Goal: Task Accomplishment & Management: Manage account settings

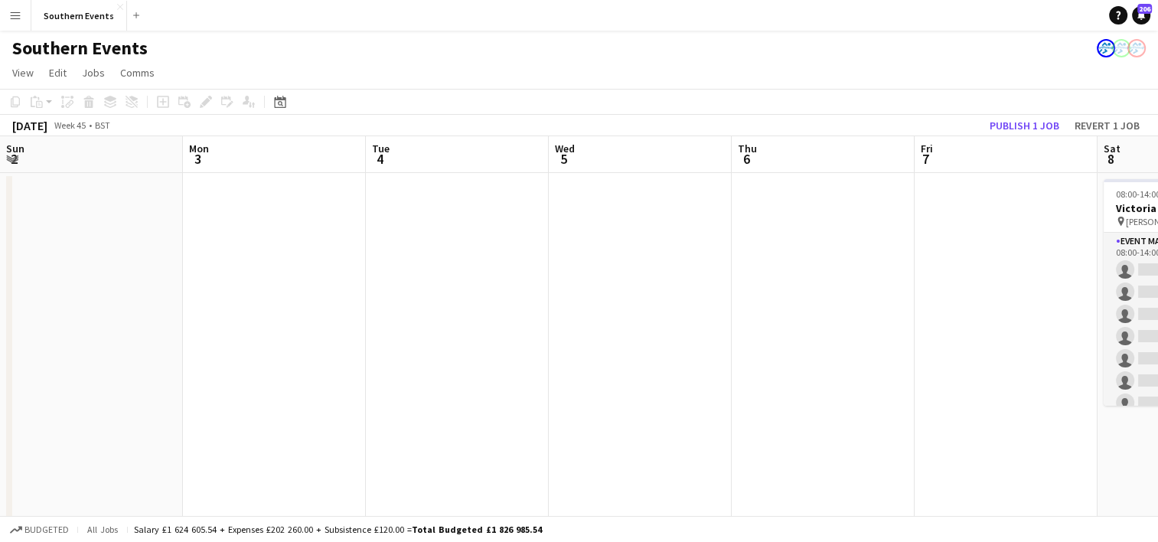
scroll to position [0, 665]
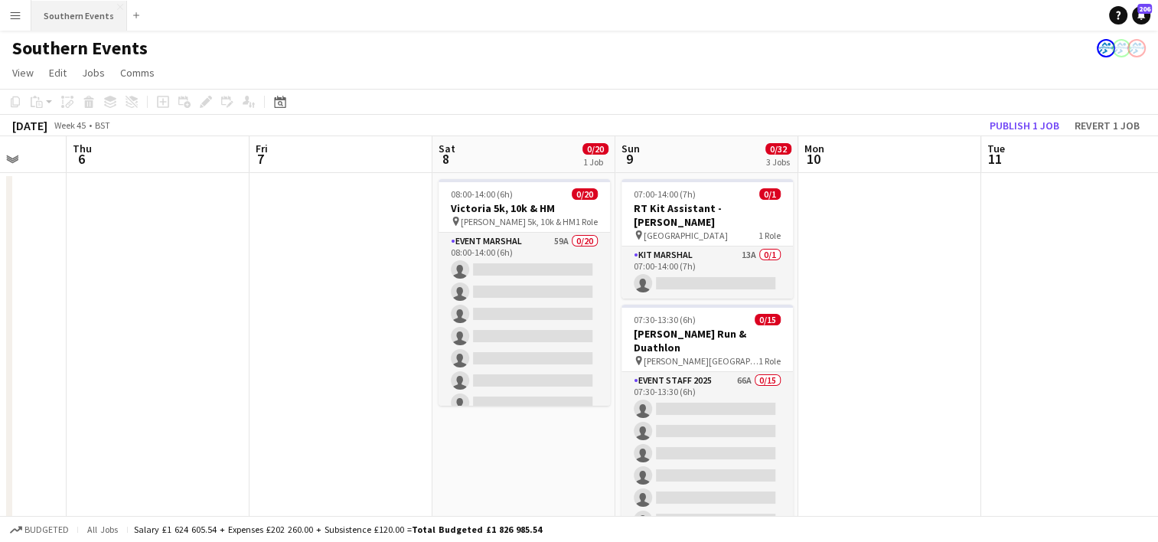
click at [69, 11] on button "Southern Events Close" at bounding box center [79, 16] width 96 height 30
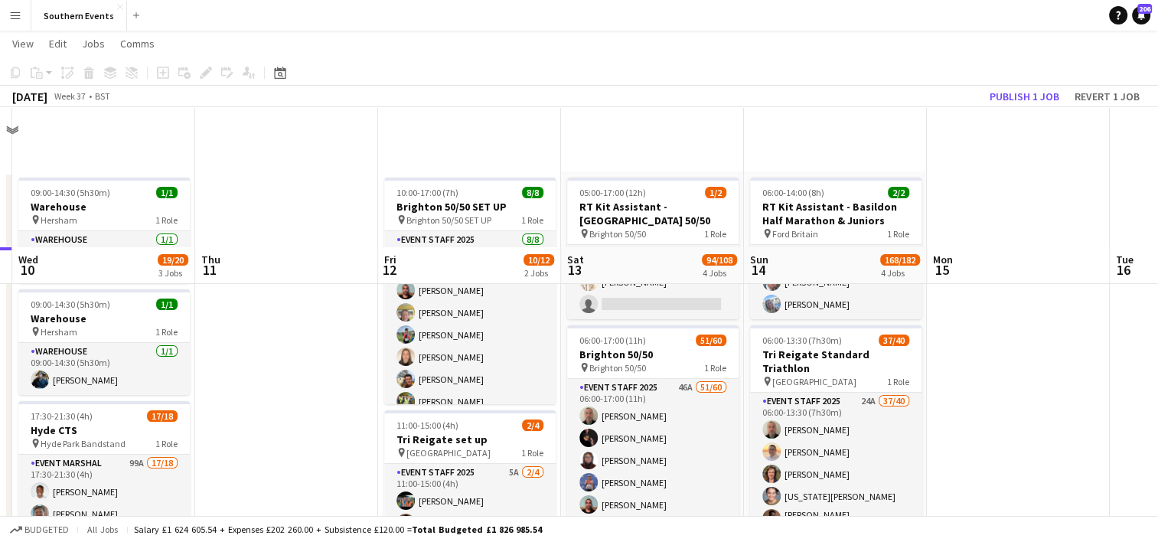
scroll to position [176, 0]
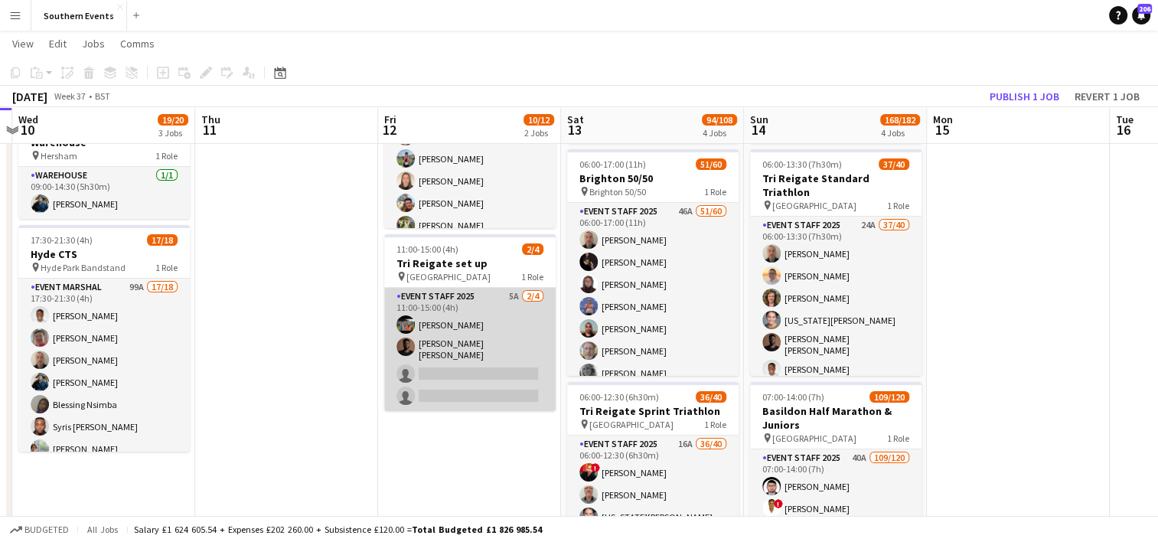
click at [517, 324] on app-card-role "Event Staff 2025 5A [DATE] 11:00-15:00 (4h) [PERSON_NAME] [PERSON_NAME] [PERSON…" at bounding box center [469, 349] width 171 height 123
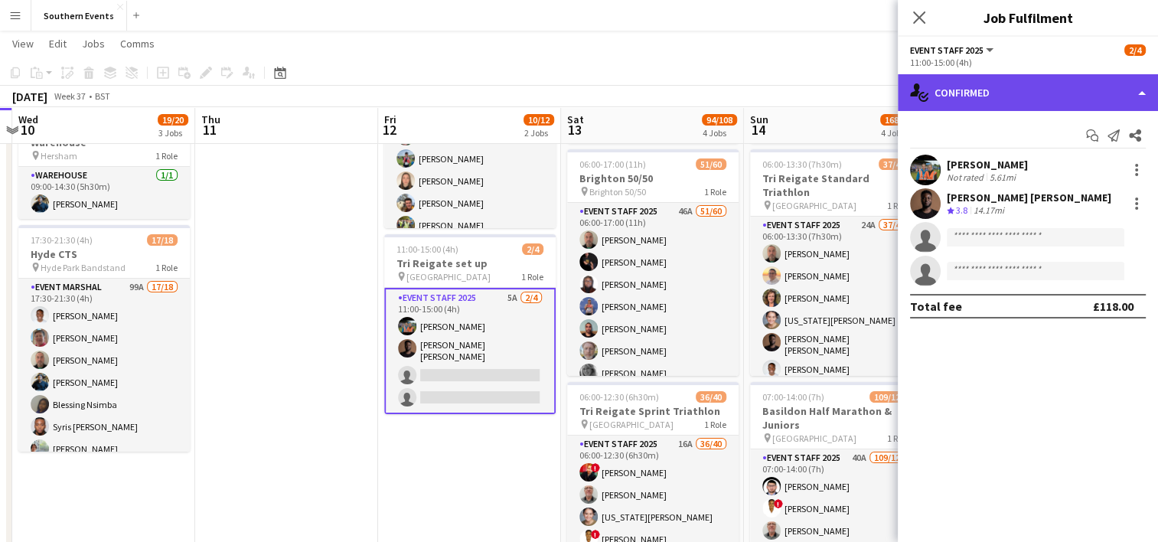
click at [951, 98] on div "single-neutral-actions-check-2 Confirmed" at bounding box center [1028, 92] width 260 height 37
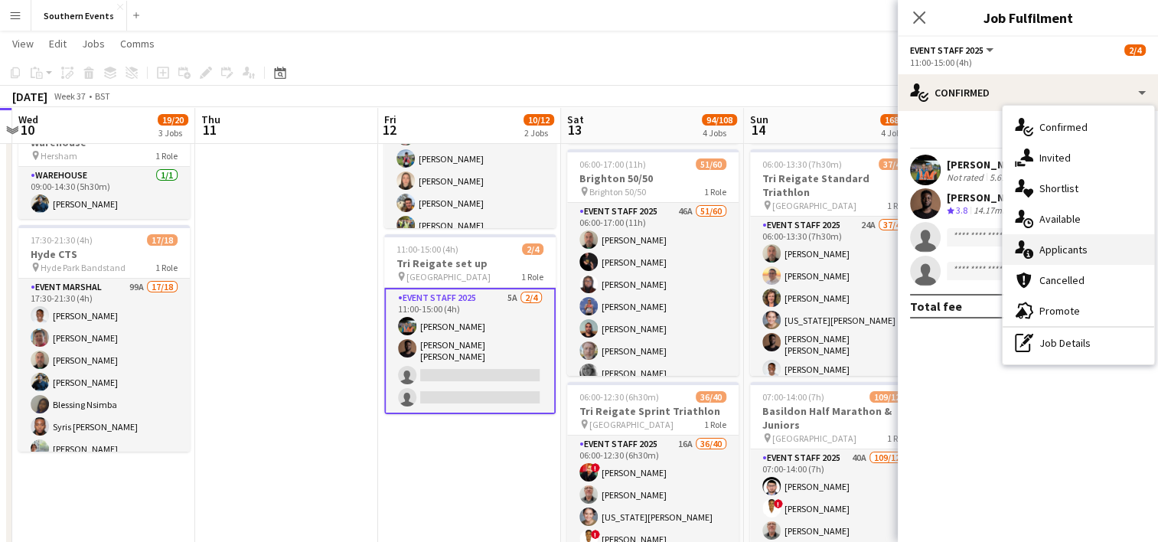
click at [1052, 245] on span "Applicants" at bounding box center [1063, 250] width 48 height 14
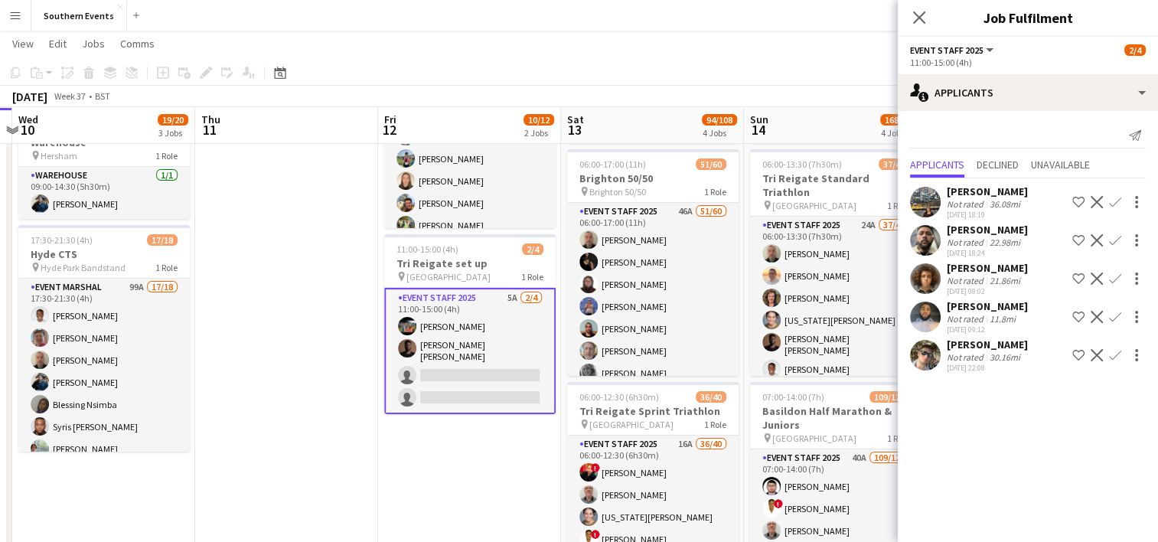
click at [924, 347] on app-user-avatar at bounding box center [925, 355] width 31 height 31
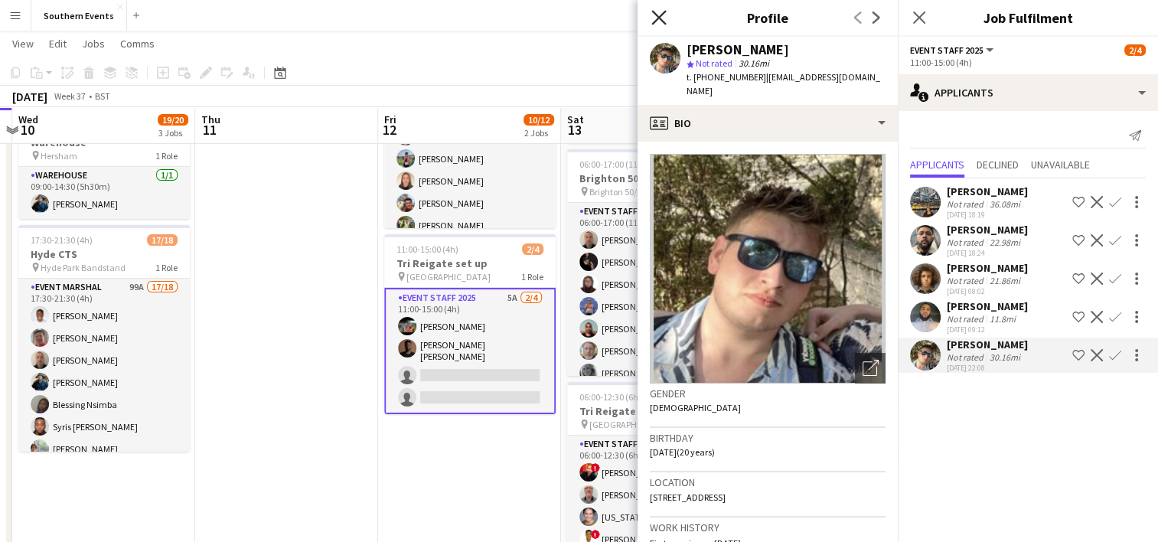
click at [656, 11] on icon "Close pop-in" at bounding box center [658, 17] width 15 height 15
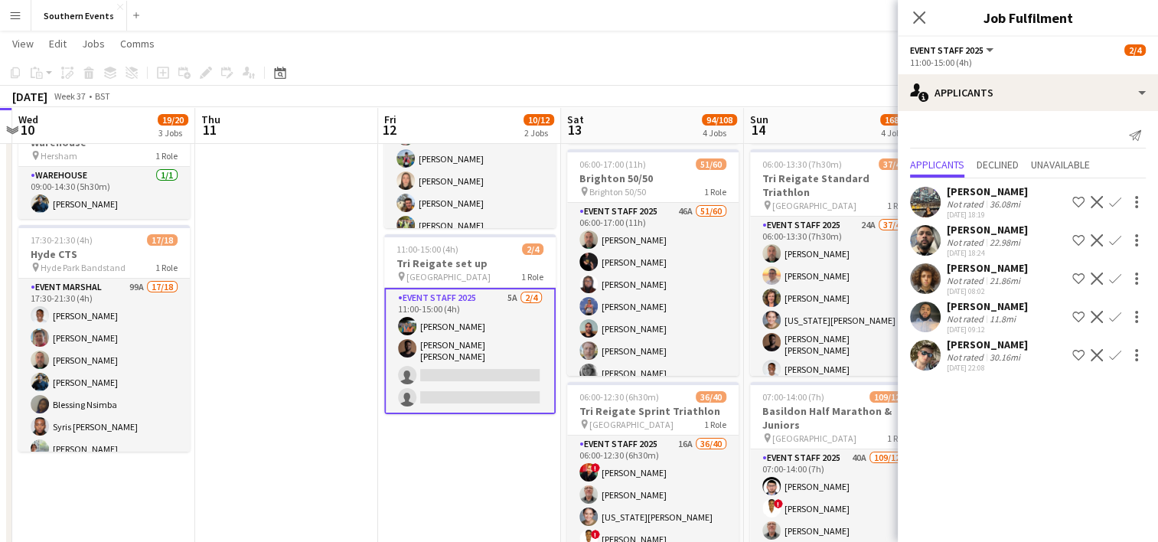
click at [1111, 353] on app-icon "Confirm" at bounding box center [1115, 355] width 12 height 12
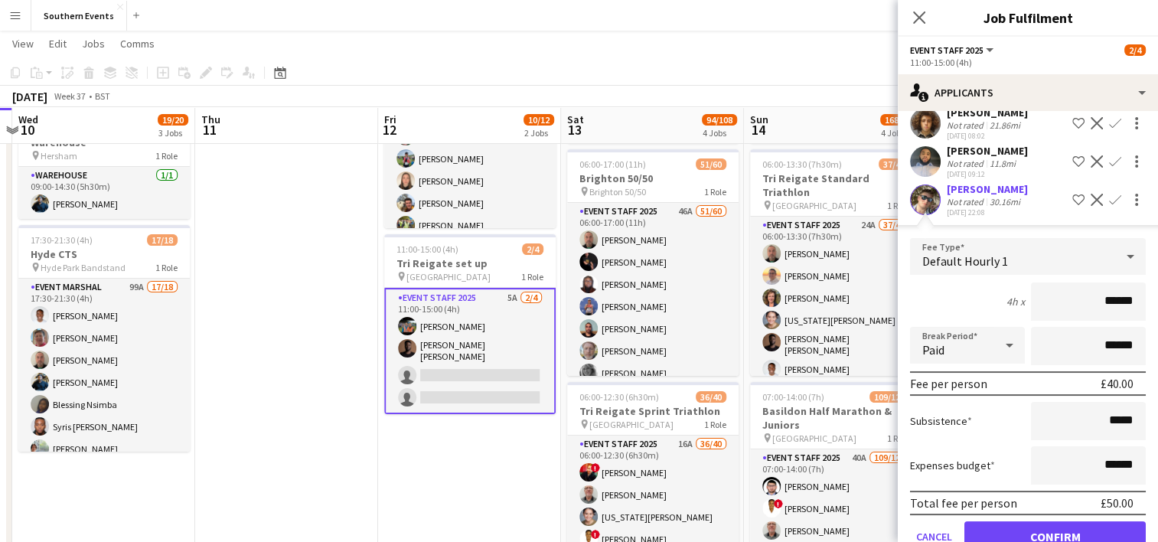
scroll to position [162, 0]
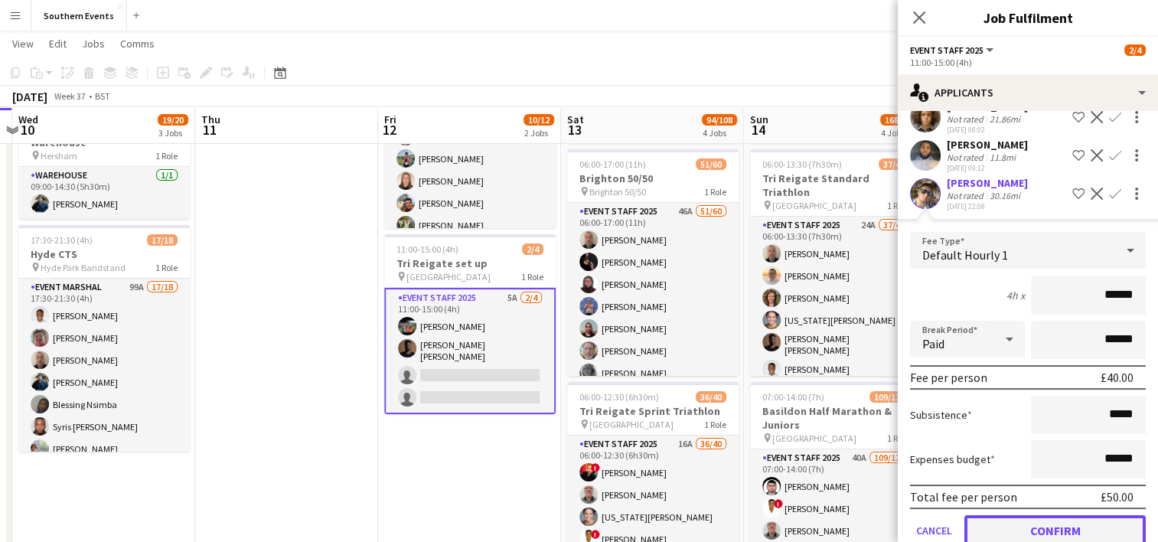
click at [1026, 523] on button "Confirm" at bounding box center [1054, 530] width 181 height 31
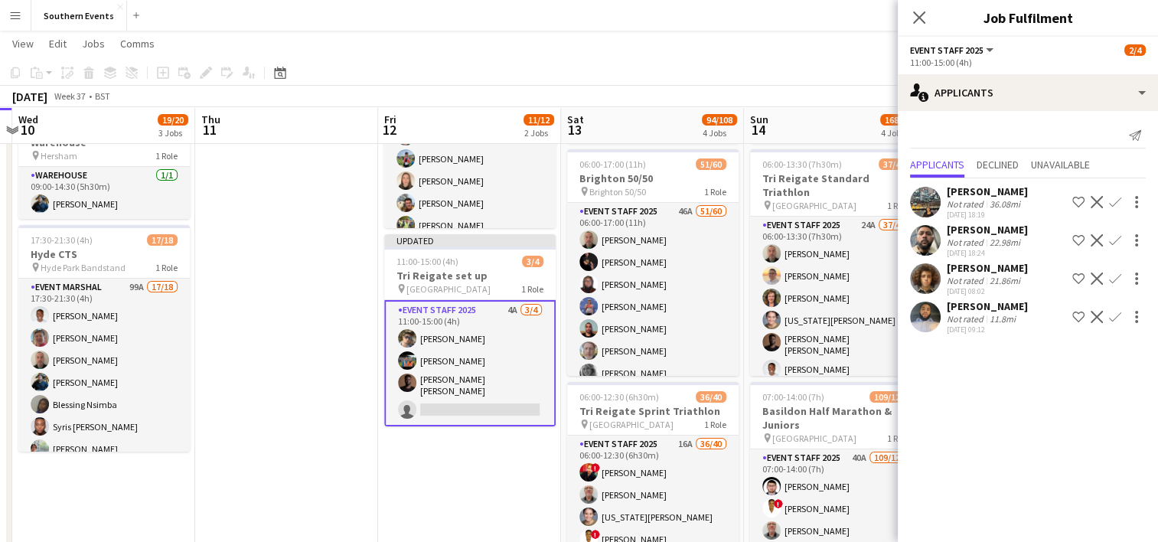
scroll to position [0, 0]
click at [927, 311] on app-user-avatar at bounding box center [925, 317] width 31 height 31
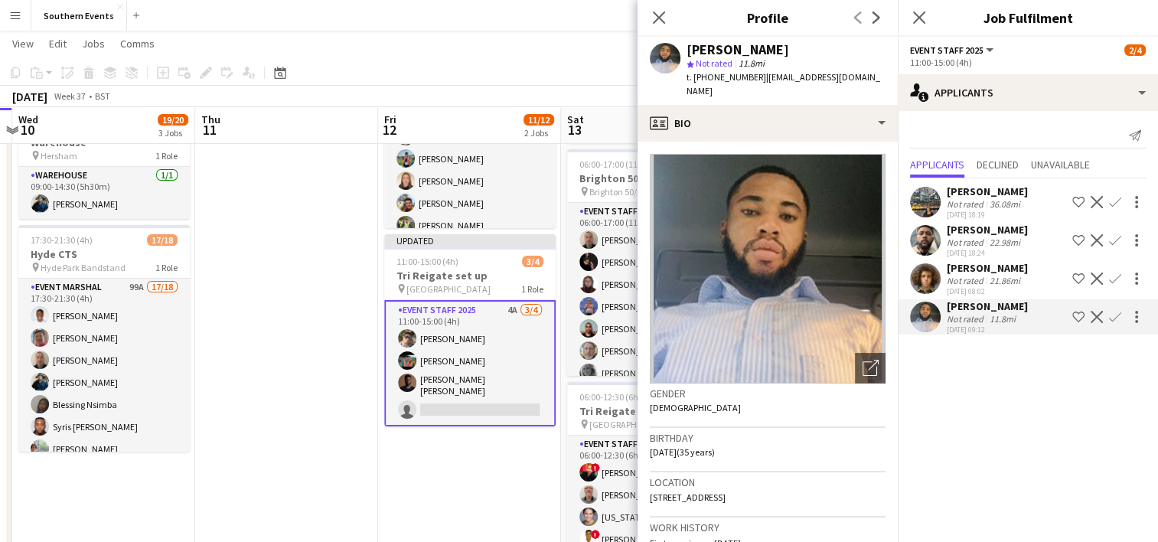
click at [1116, 314] on app-icon "Confirm" at bounding box center [1115, 317] width 12 height 12
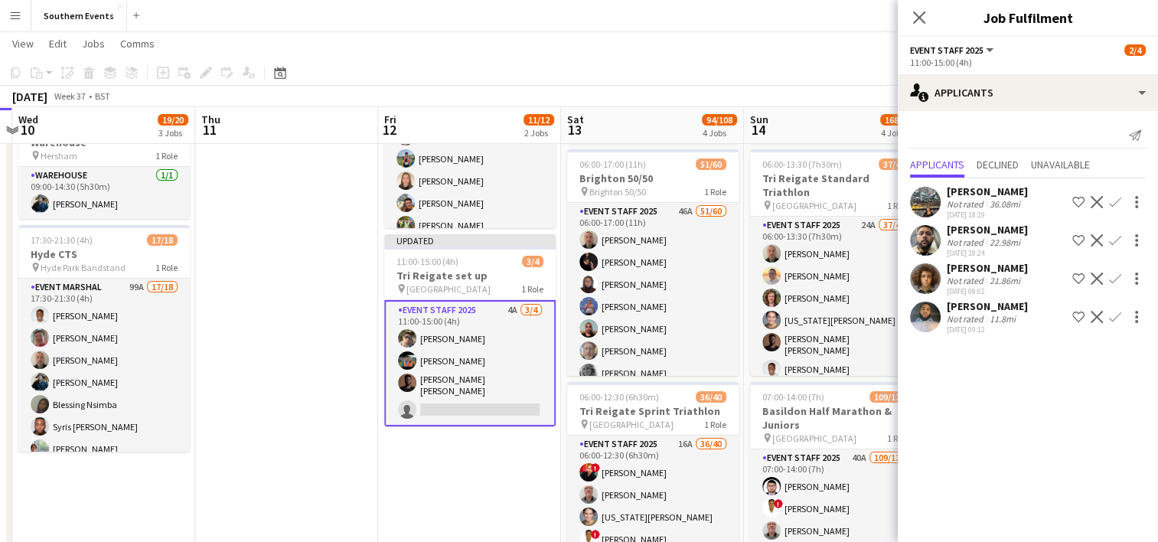
click at [1115, 314] on app-icon "Confirm" at bounding box center [1115, 317] width 12 height 12
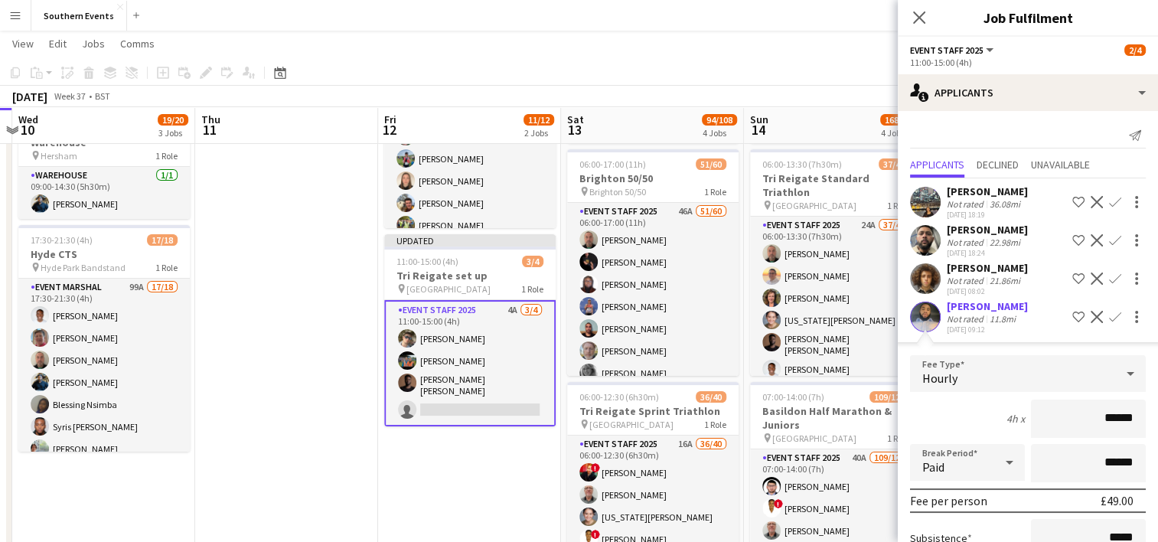
scroll to position [153, 0]
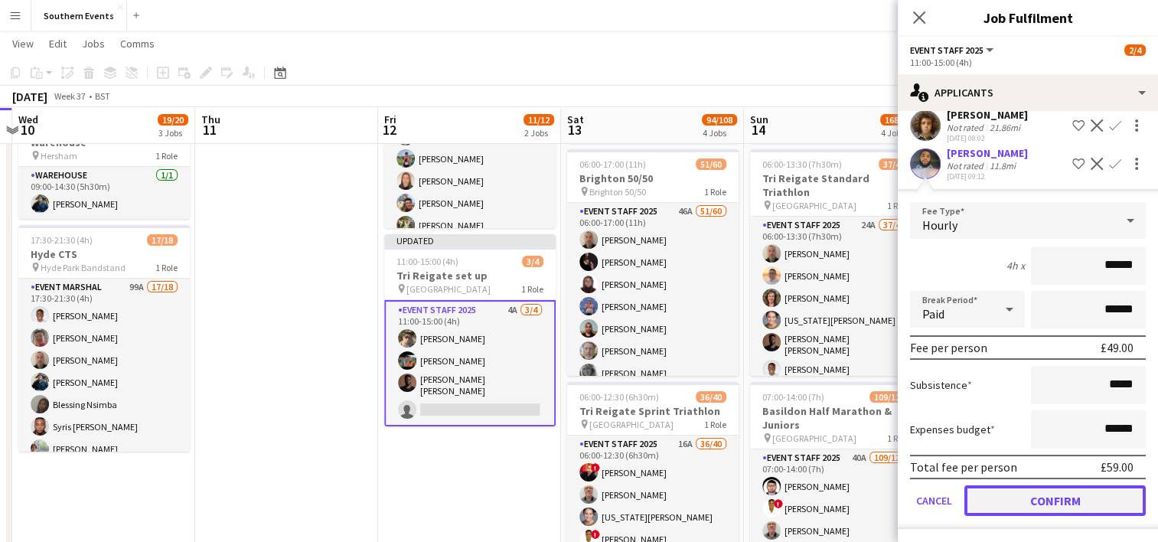
click at [1004, 493] on button "Confirm" at bounding box center [1054, 500] width 181 height 31
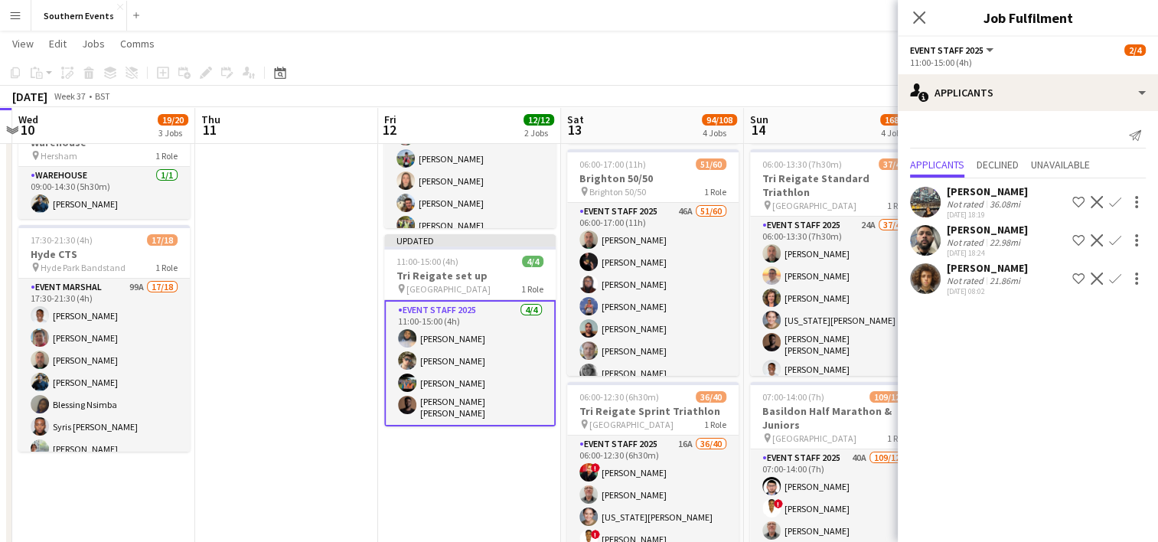
scroll to position [0, 0]
click at [431, 459] on app-date-cell "10:00-17:00 (7h) 8/8 [GEOGRAPHIC_DATA] 50/50 SET UP pin Brighton 50/50 SET UP 1…" at bounding box center [469, 434] width 183 height 878
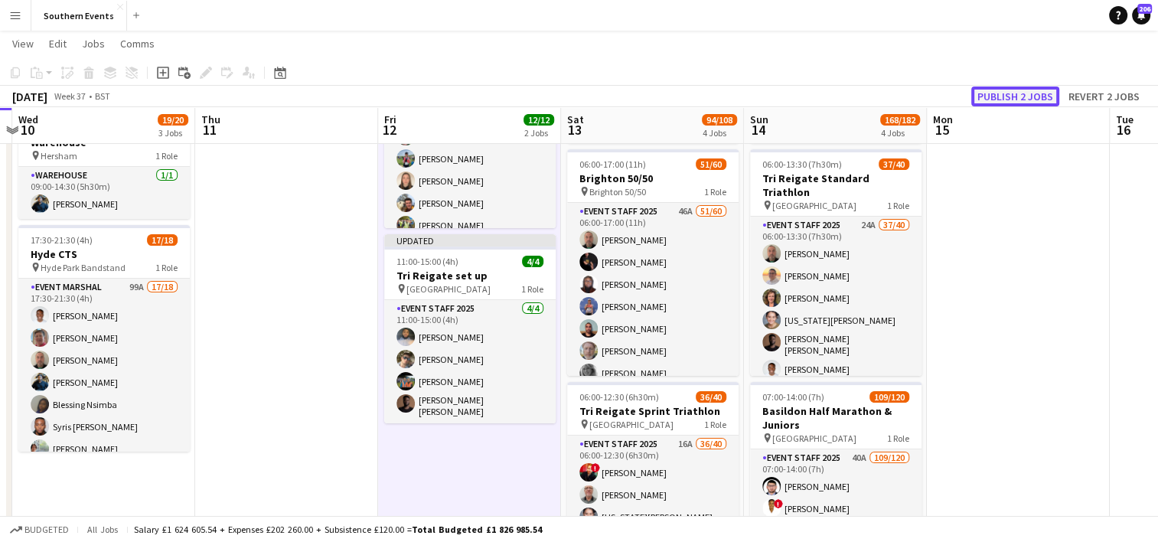
click at [1020, 91] on button "Publish 2 jobs" at bounding box center [1015, 96] width 88 height 20
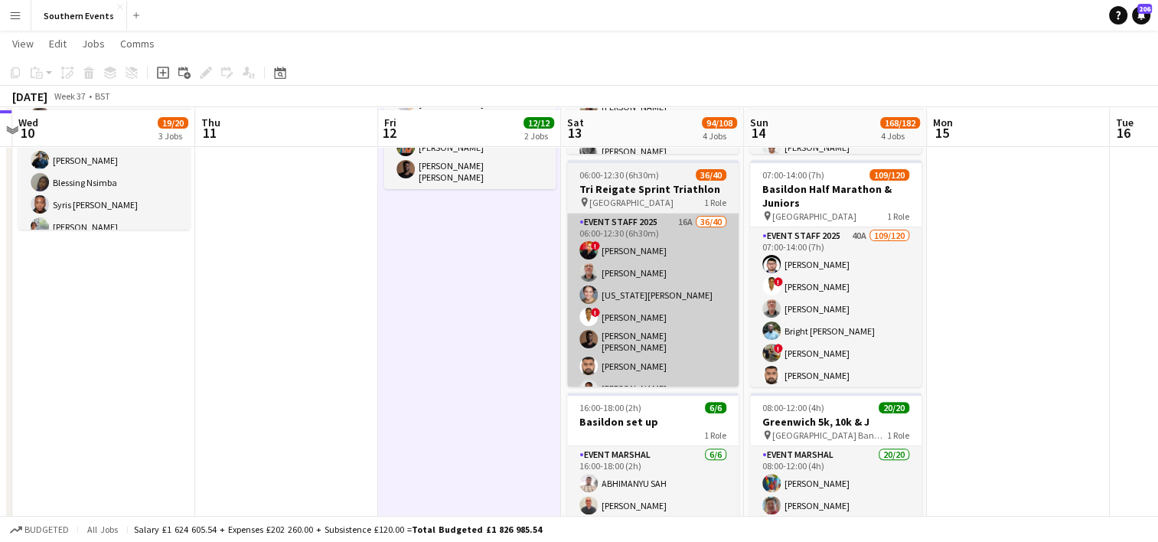
scroll to position [401, 0]
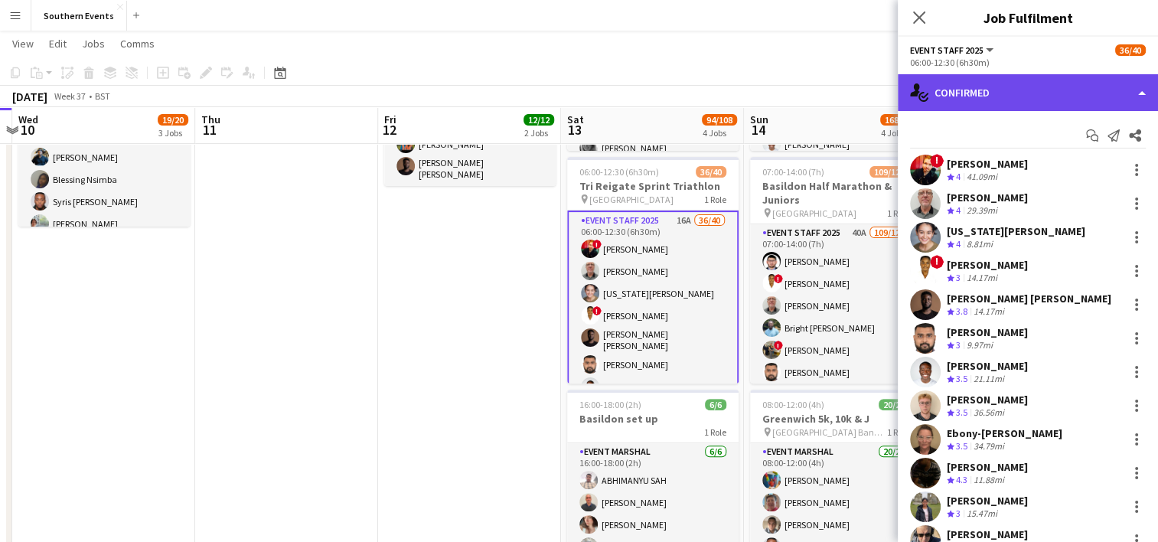
click at [987, 103] on div "single-neutral-actions-check-2 Confirmed" at bounding box center [1028, 92] width 260 height 37
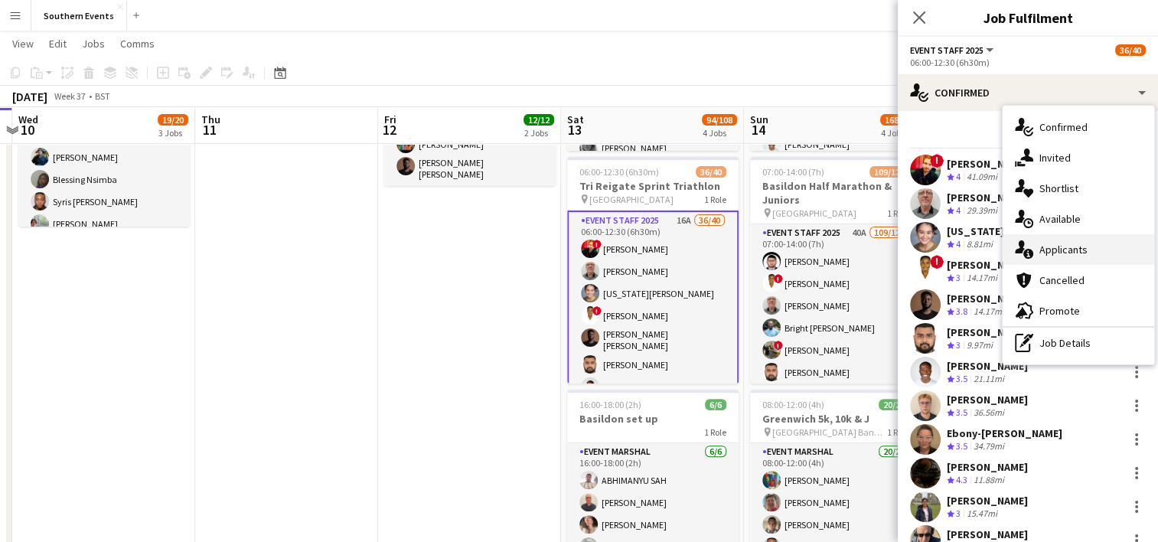
click at [1055, 260] on div "single-neutral-actions-information Applicants" at bounding box center [1079, 249] width 152 height 31
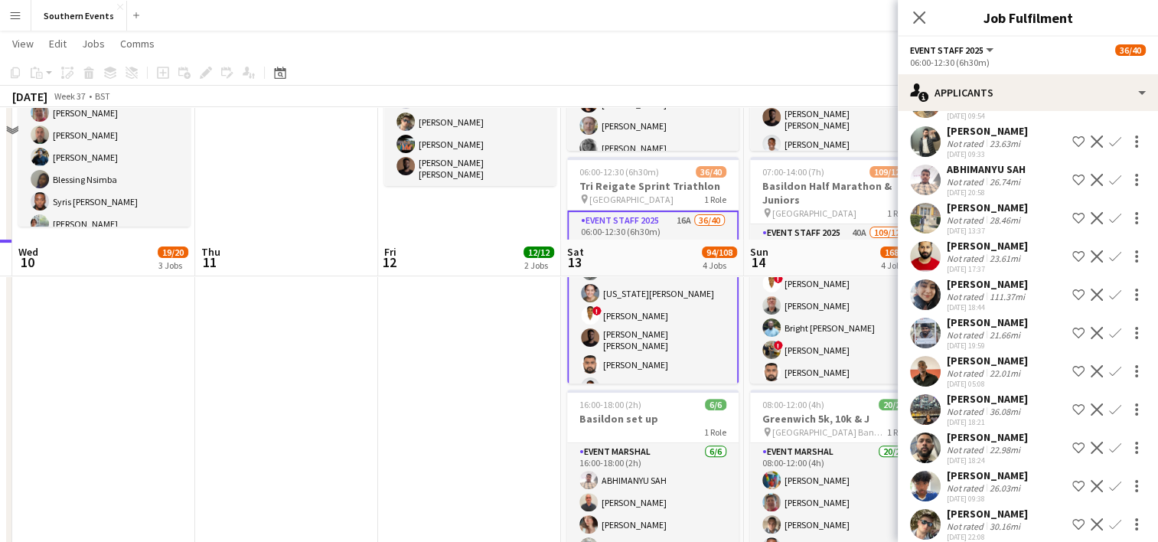
scroll to position [533, 0]
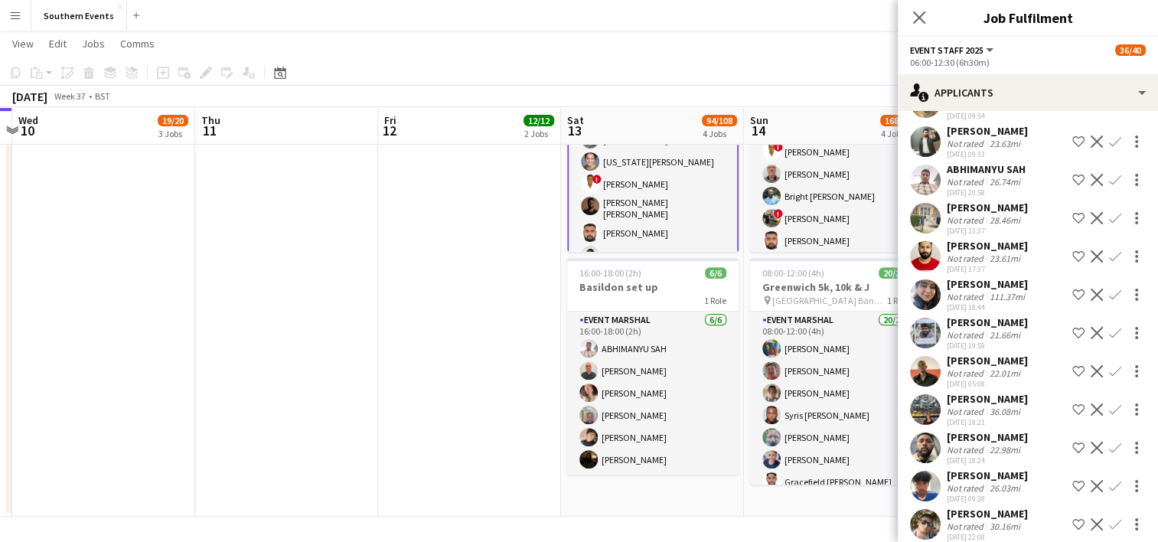
click at [1109, 518] on app-icon "Confirm" at bounding box center [1115, 524] width 12 height 12
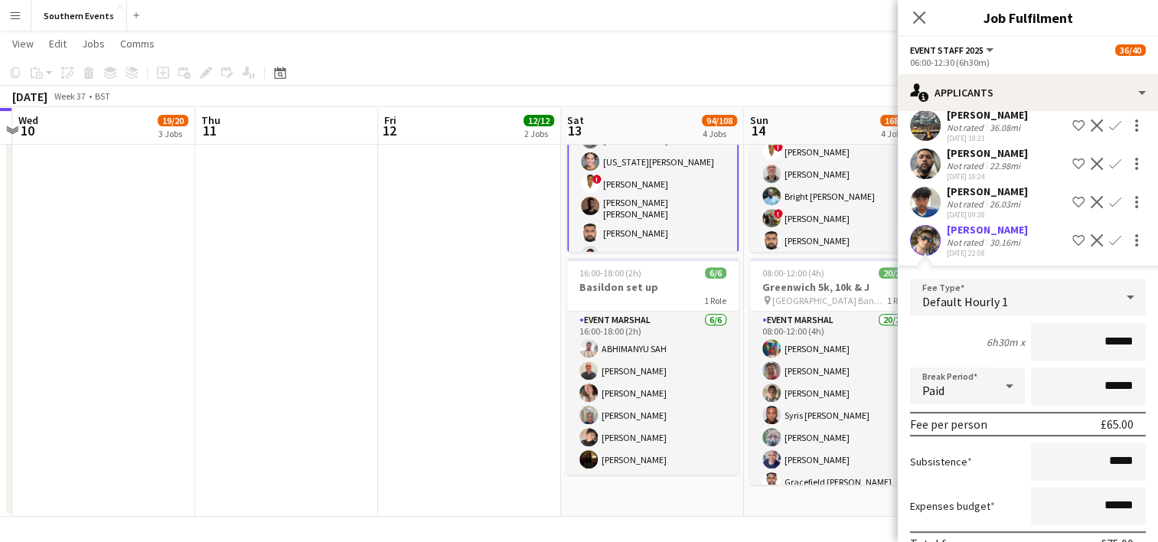
scroll to position [574, 0]
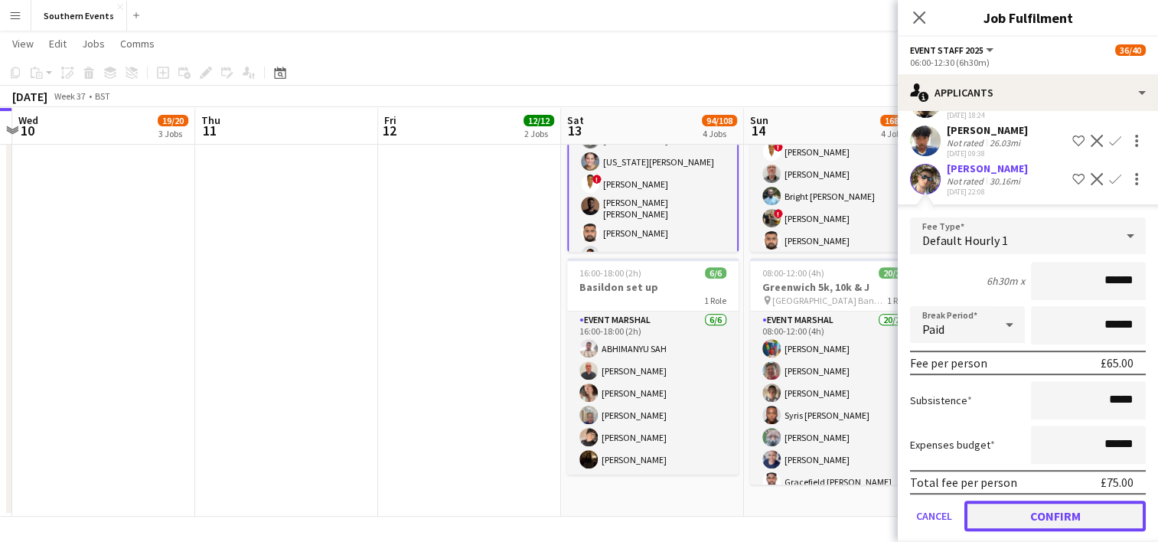
click at [1010, 501] on button "Confirm" at bounding box center [1054, 516] width 181 height 31
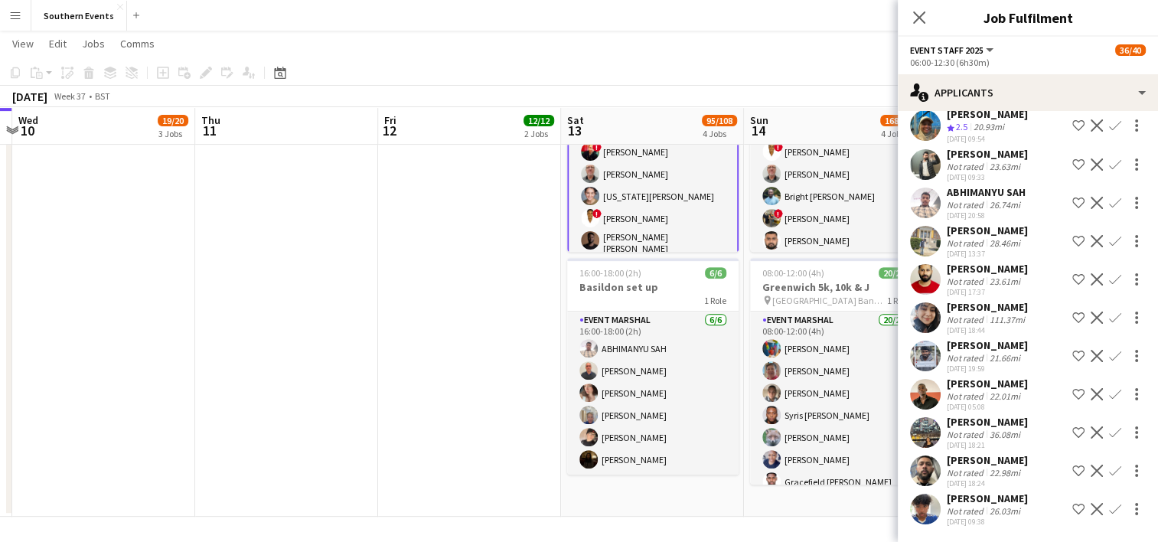
scroll to position [190, 0]
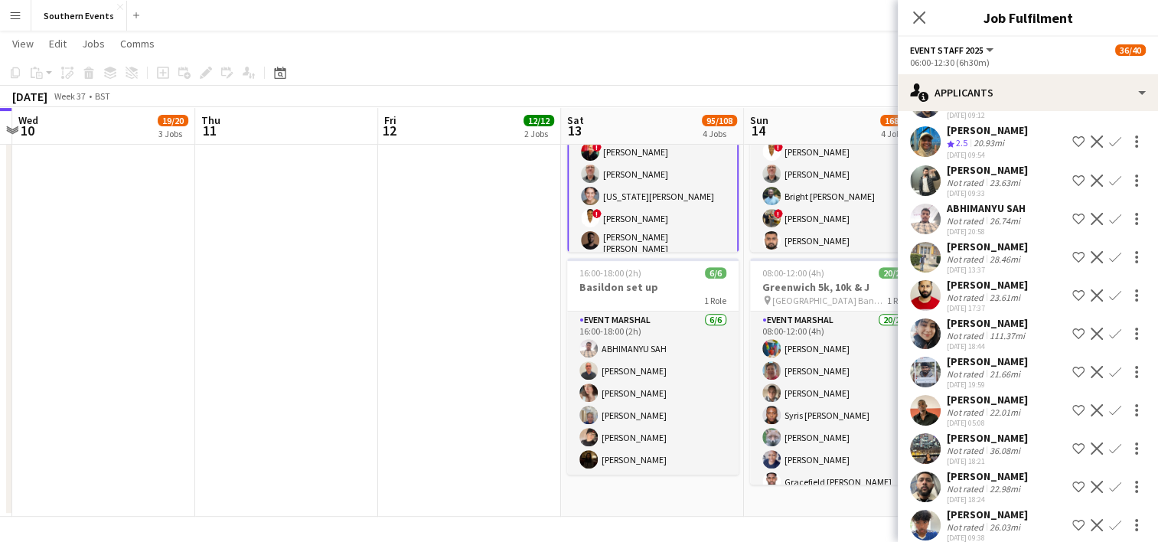
click at [476, 324] on app-date-cell "10:00-17:00 (7h) 8/8 [GEOGRAPHIC_DATA] 50/50 SET UP pin Brighton 50/50 SET UP 1…" at bounding box center [469, 78] width 183 height 878
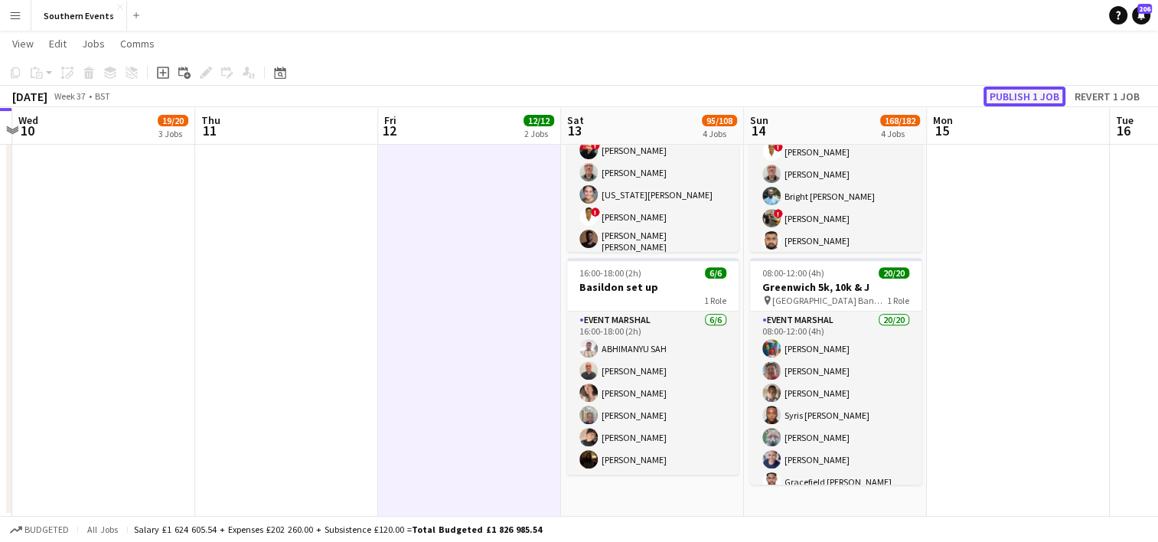
click at [1000, 103] on button "Publish 1 job" at bounding box center [1025, 96] width 82 height 20
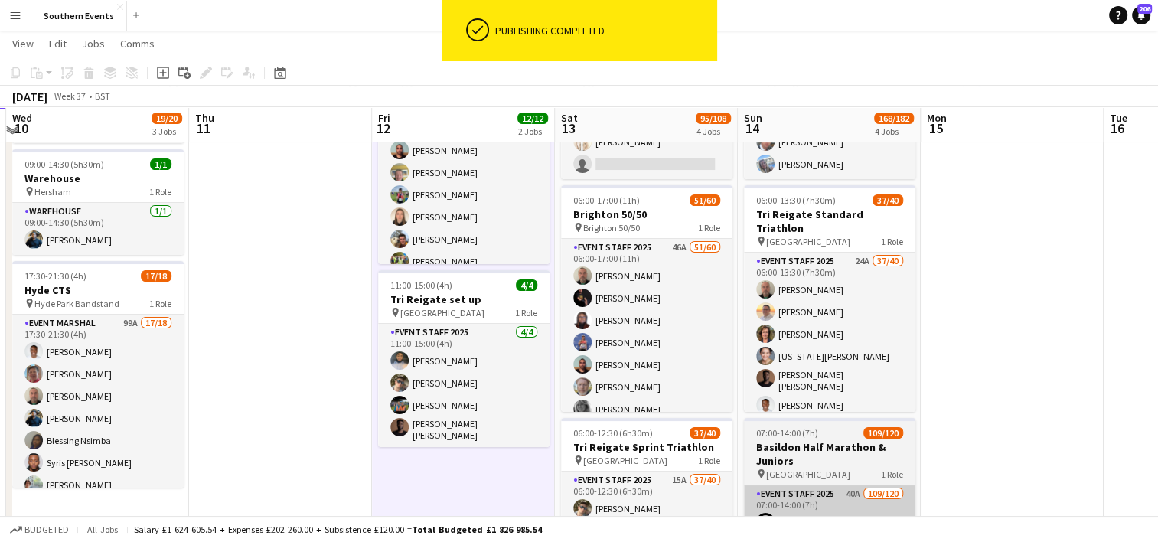
scroll to position [138, 0]
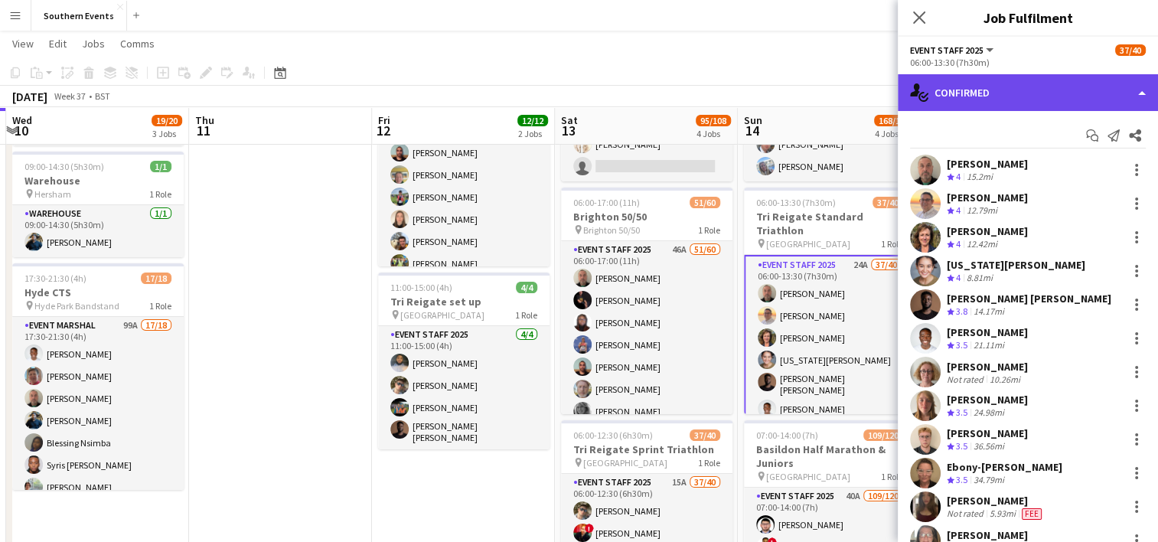
click at [964, 100] on div "single-neutral-actions-check-2 Confirmed" at bounding box center [1028, 92] width 260 height 37
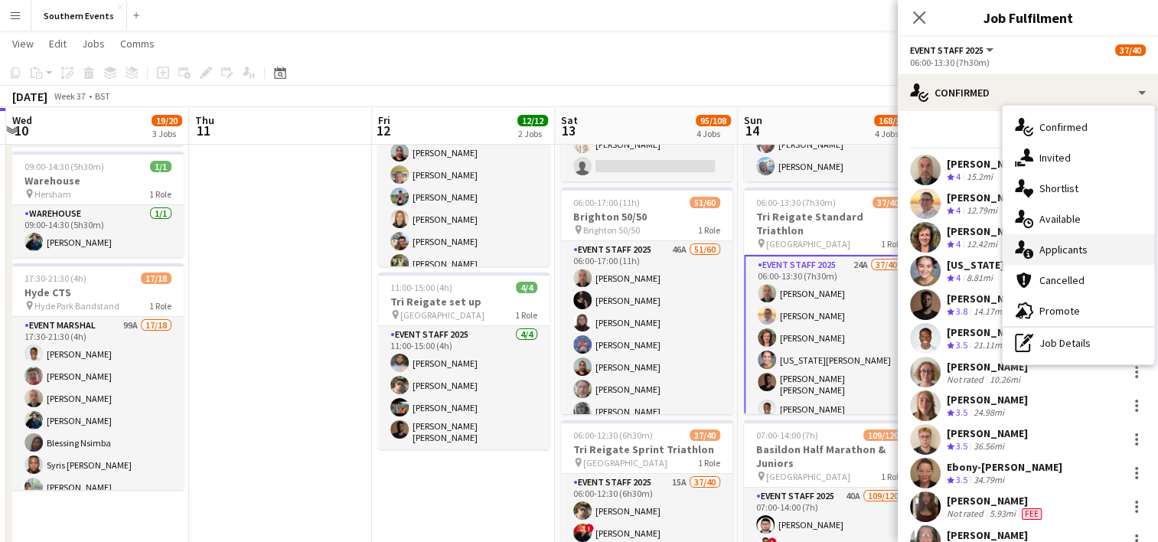
click at [1039, 252] on span "Applicants" at bounding box center [1063, 250] width 48 height 14
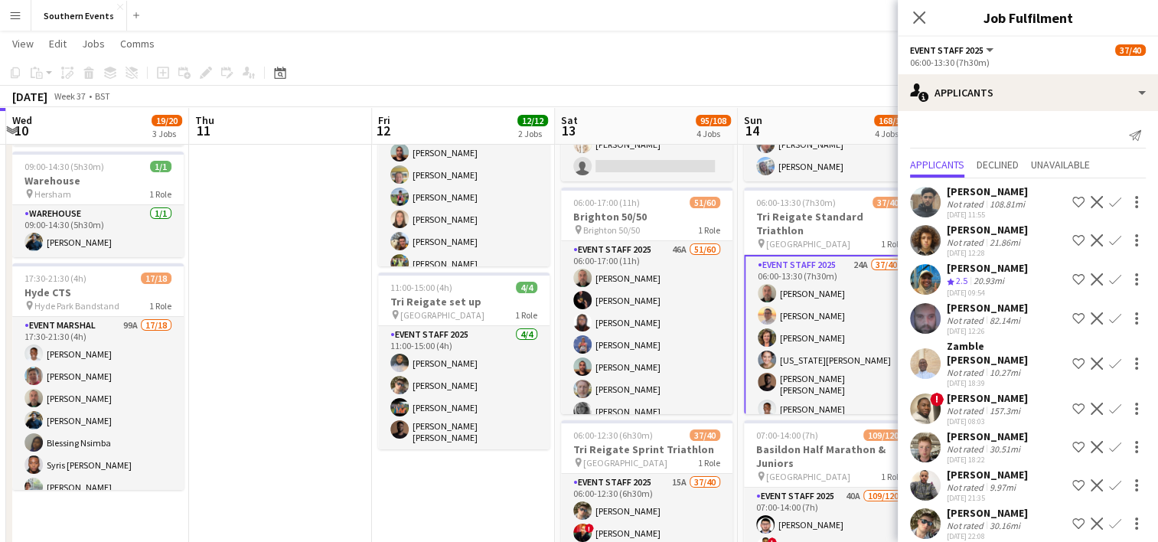
scroll to position [51, 0]
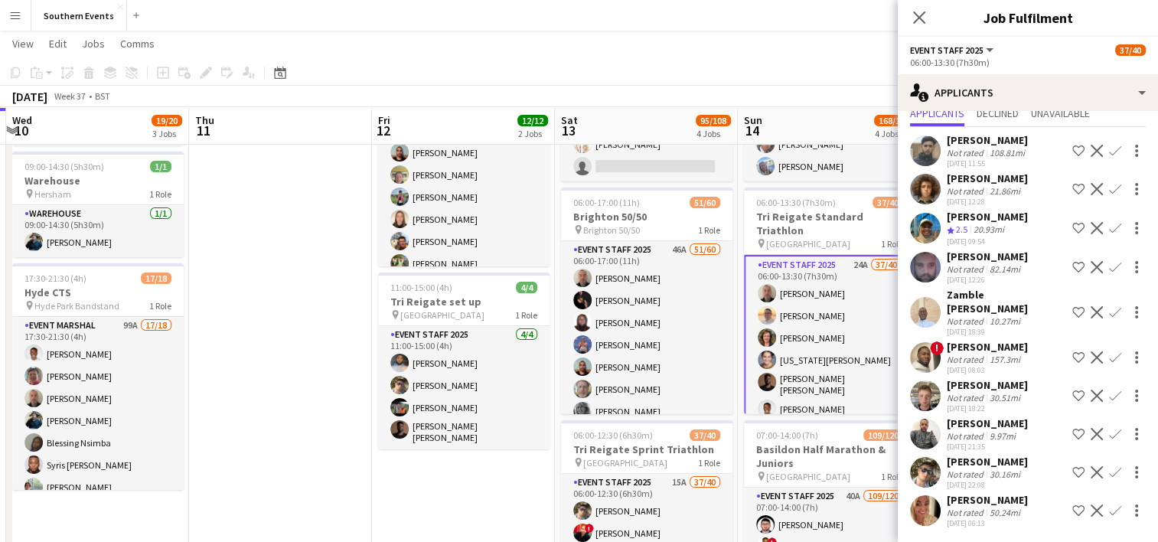
click at [1109, 466] on app-icon "Confirm" at bounding box center [1115, 472] width 12 height 12
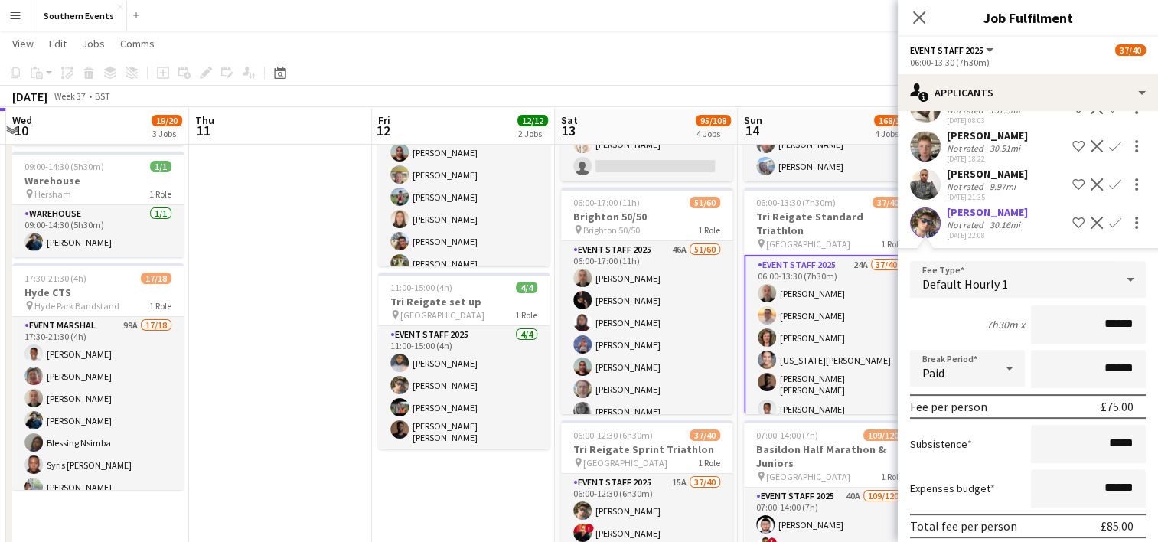
scroll to position [383, 0]
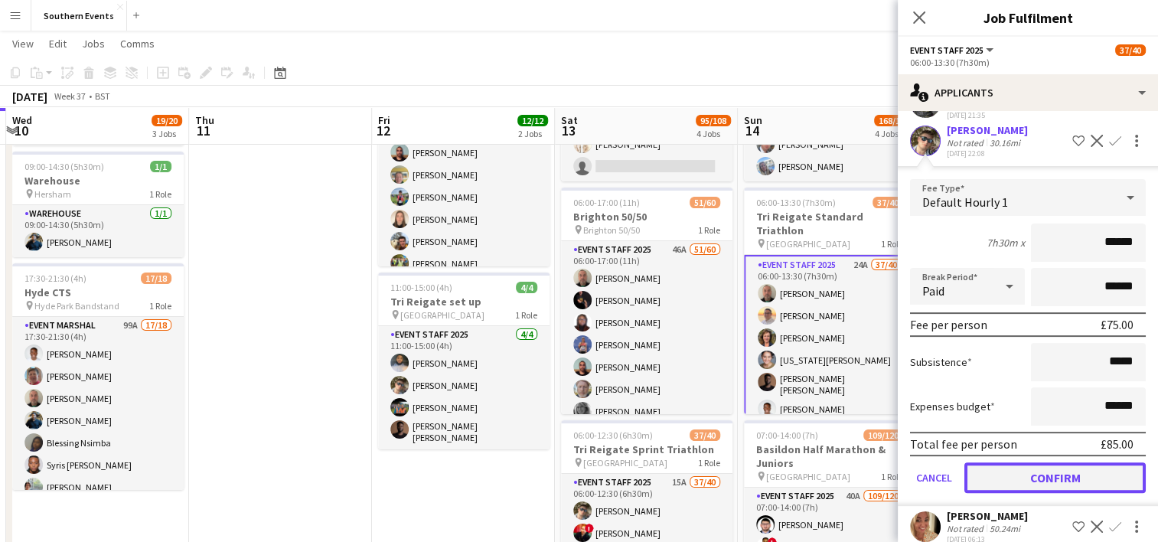
click at [1008, 462] on button "Confirm" at bounding box center [1054, 477] width 181 height 31
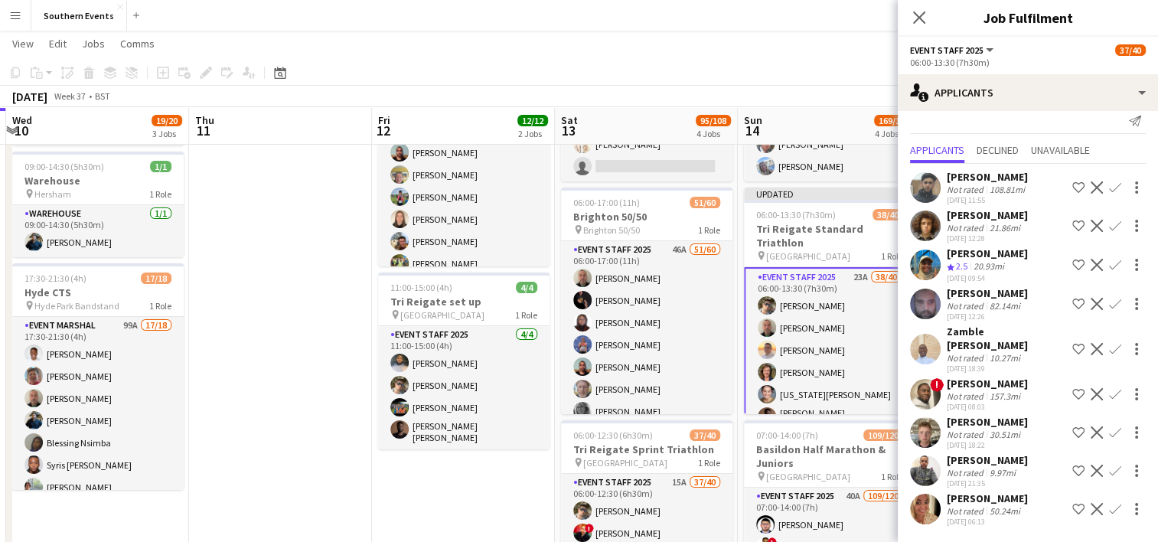
scroll to position [0, 0]
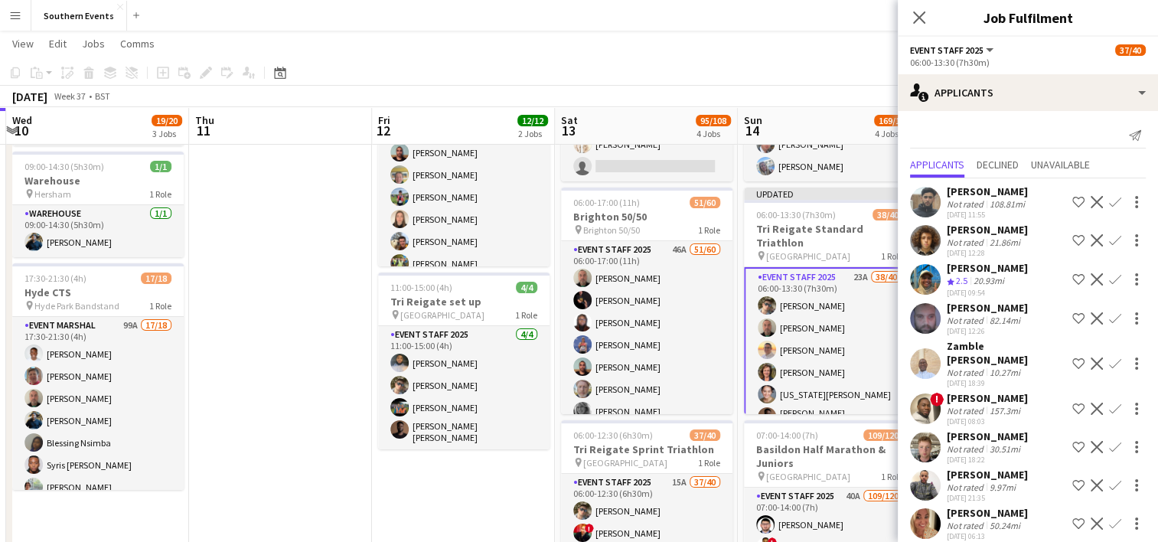
click at [921, 472] on app-user-avatar at bounding box center [925, 485] width 31 height 31
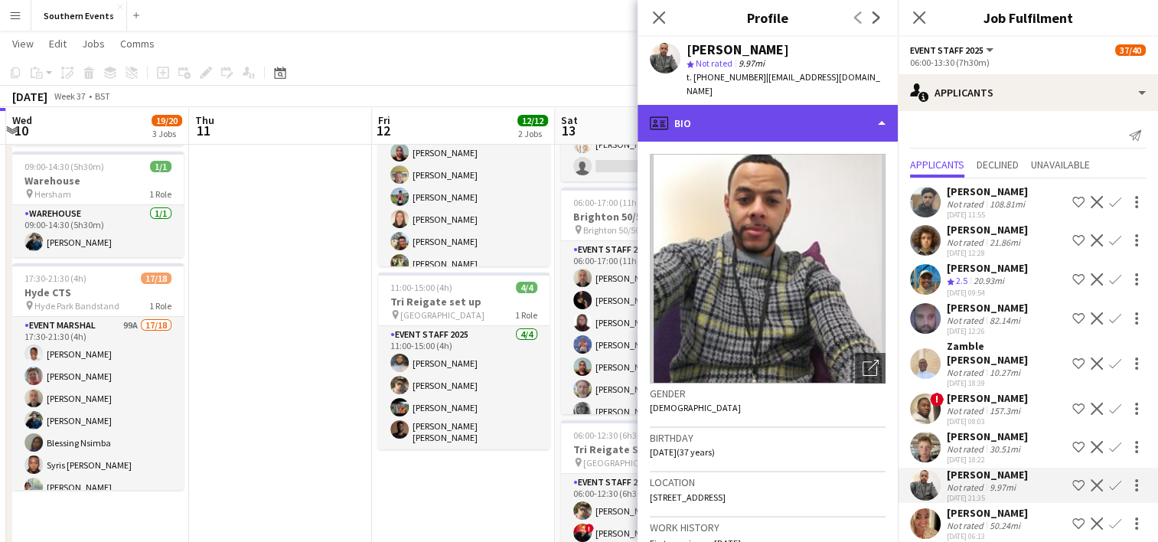
click at [741, 115] on div "profile Bio" at bounding box center [768, 123] width 260 height 37
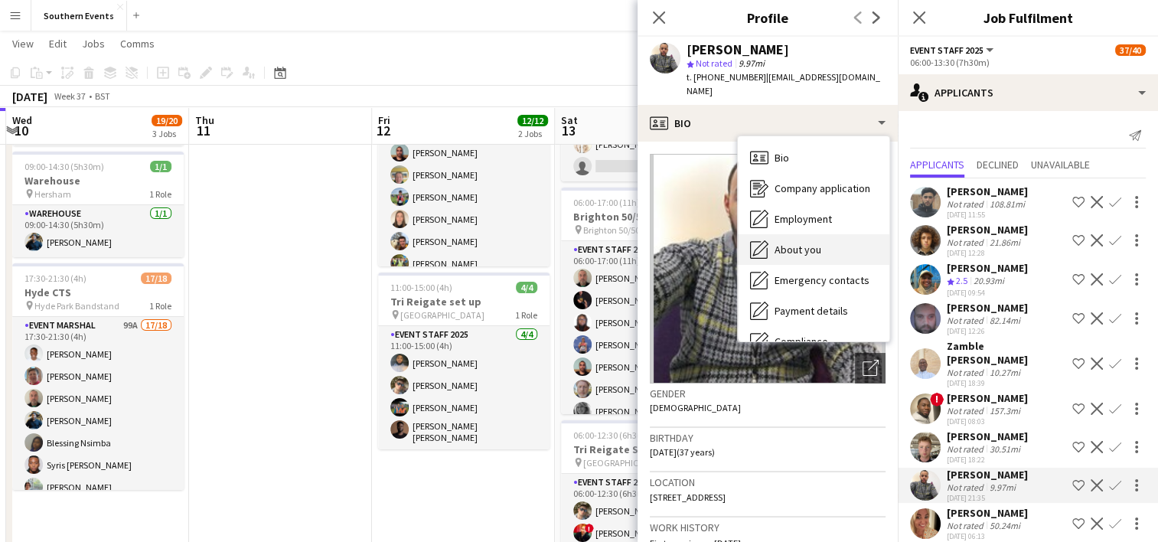
click at [793, 243] on span "About you" at bounding box center [798, 250] width 47 height 14
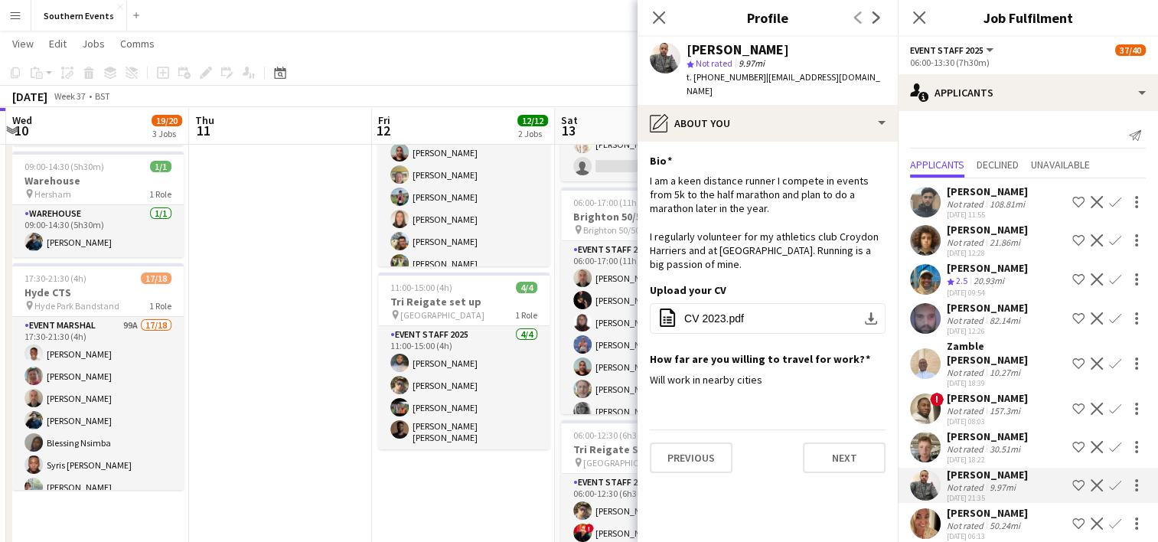
click at [1112, 479] on app-icon "Confirm" at bounding box center [1115, 485] width 12 height 12
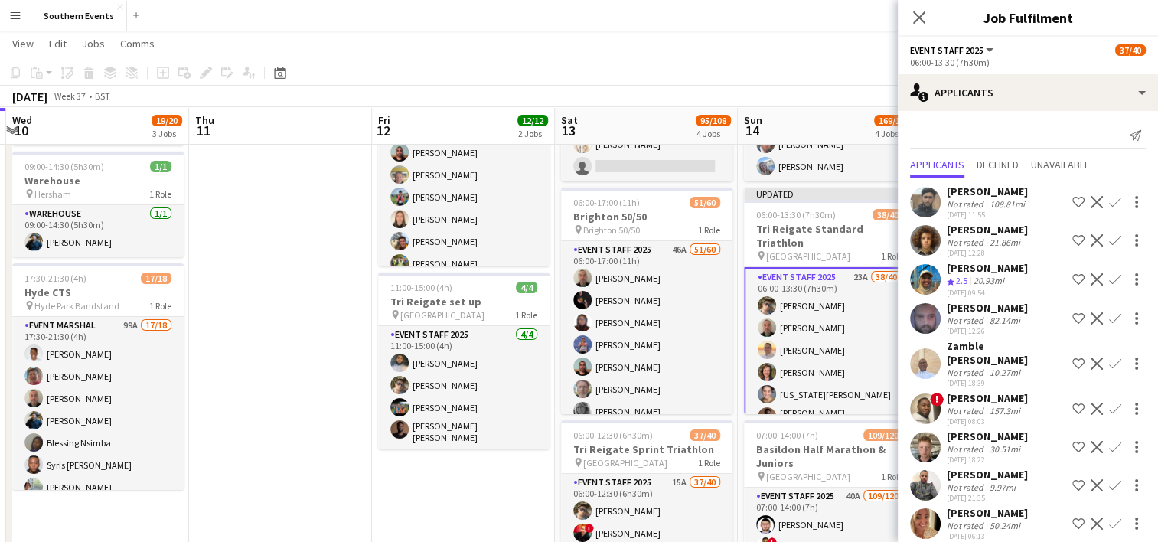
click at [1112, 479] on app-icon "Confirm" at bounding box center [1115, 485] width 12 height 12
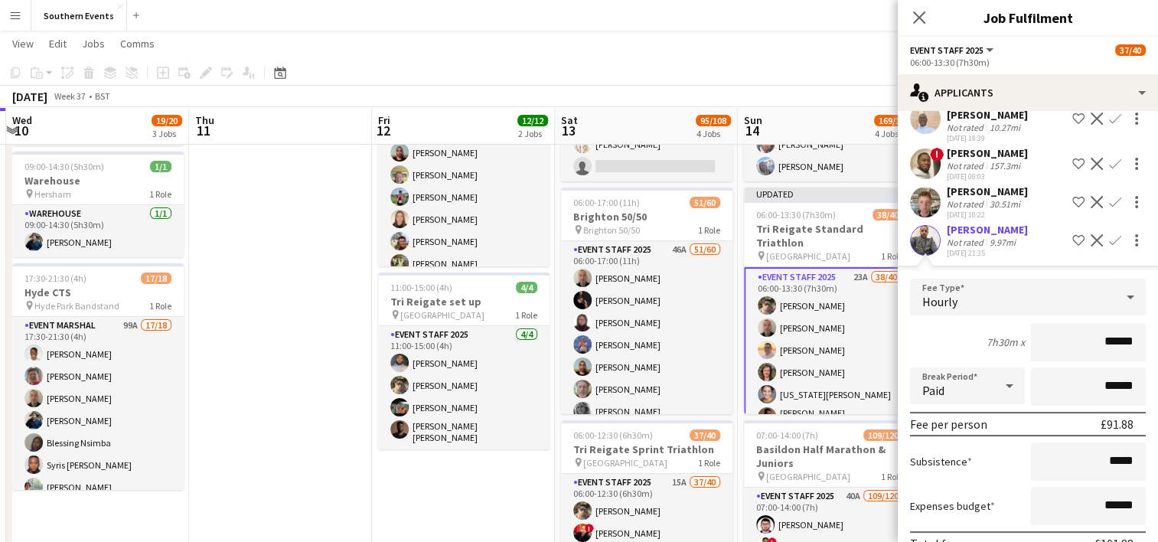
scroll to position [344, 0]
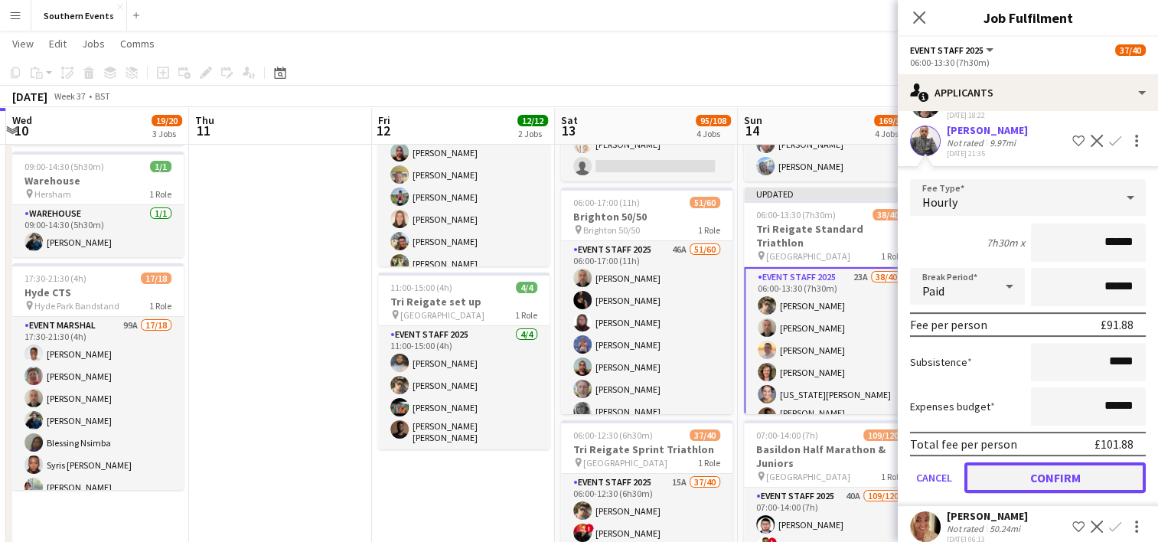
click at [1004, 462] on button "Confirm" at bounding box center [1054, 477] width 181 height 31
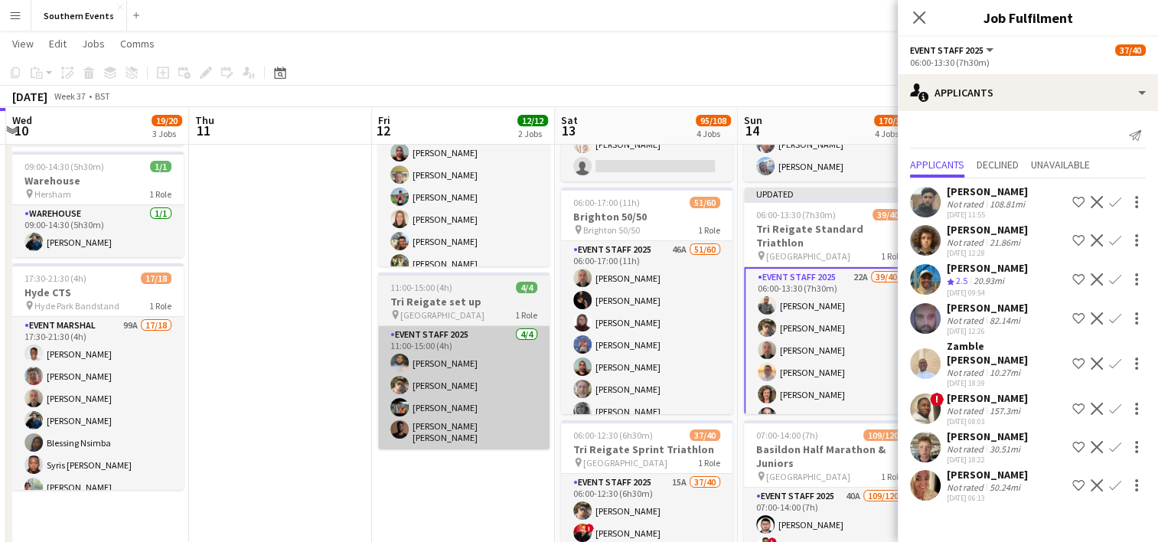
scroll to position [0, 0]
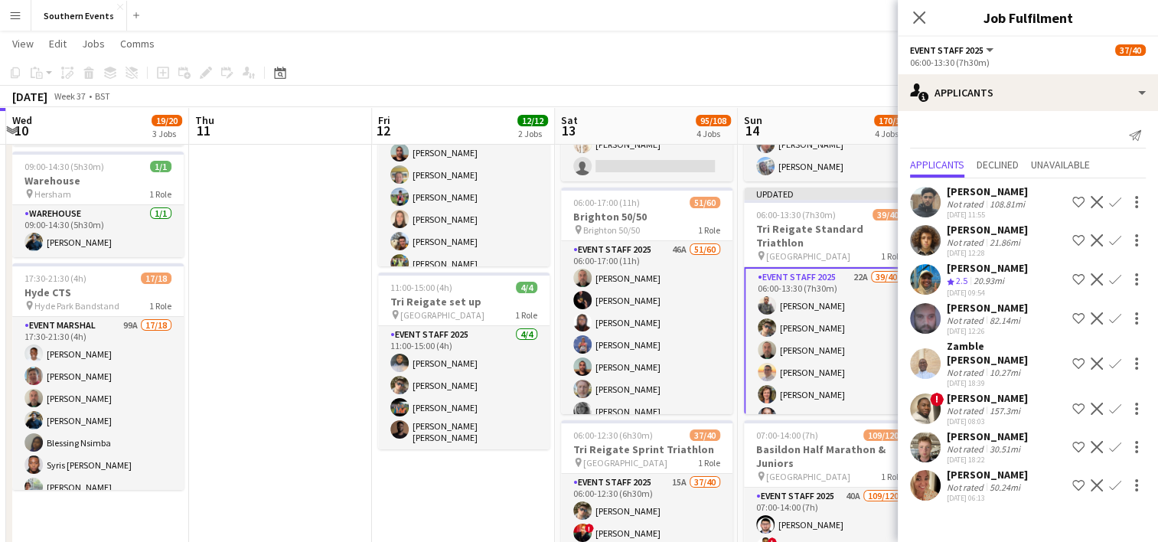
click at [459, 491] on app-date-cell "10:00-17:00 (7h) 8/8 [GEOGRAPHIC_DATA] 50/50 SET UP pin Brighton 50/50 SET UP 1…" at bounding box center [463, 473] width 183 height 878
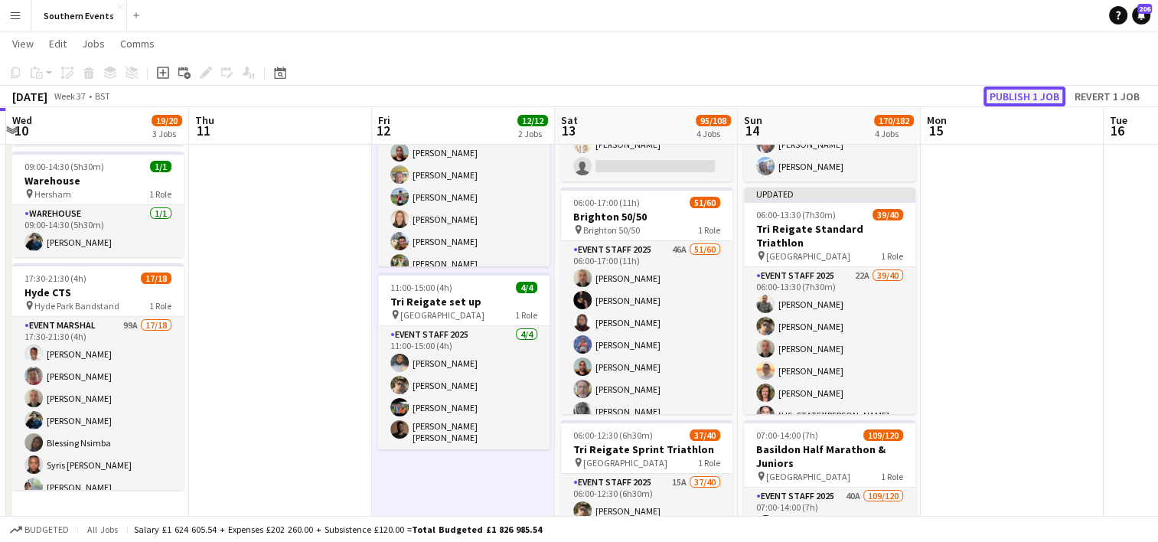
click at [995, 101] on button "Publish 1 job" at bounding box center [1025, 96] width 82 height 20
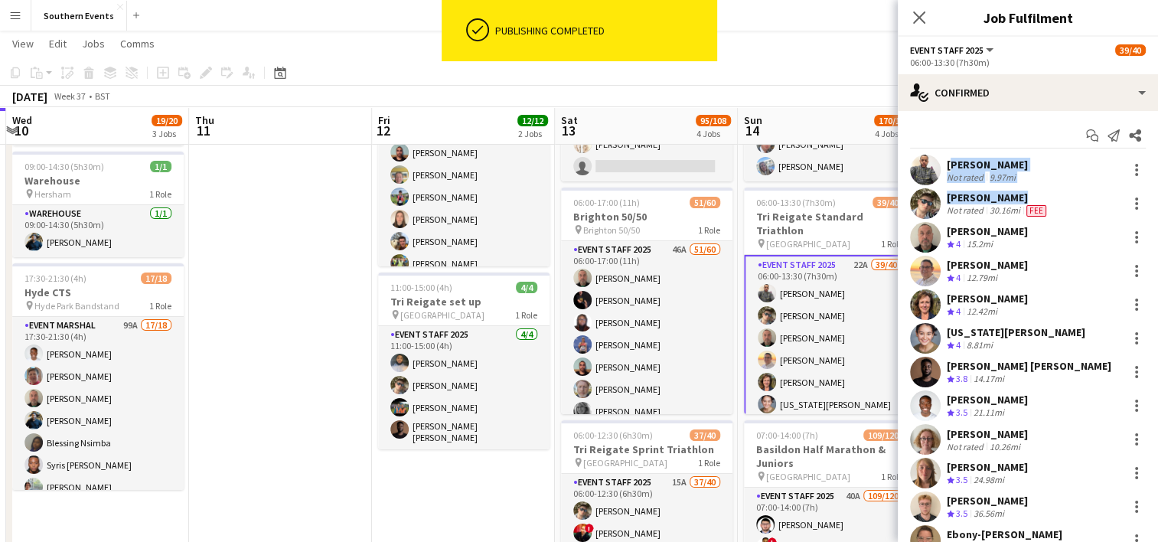
drag, startPoint x: 948, startPoint y: 162, endPoint x: 1013, endPoint y: 196, distance: 73.3
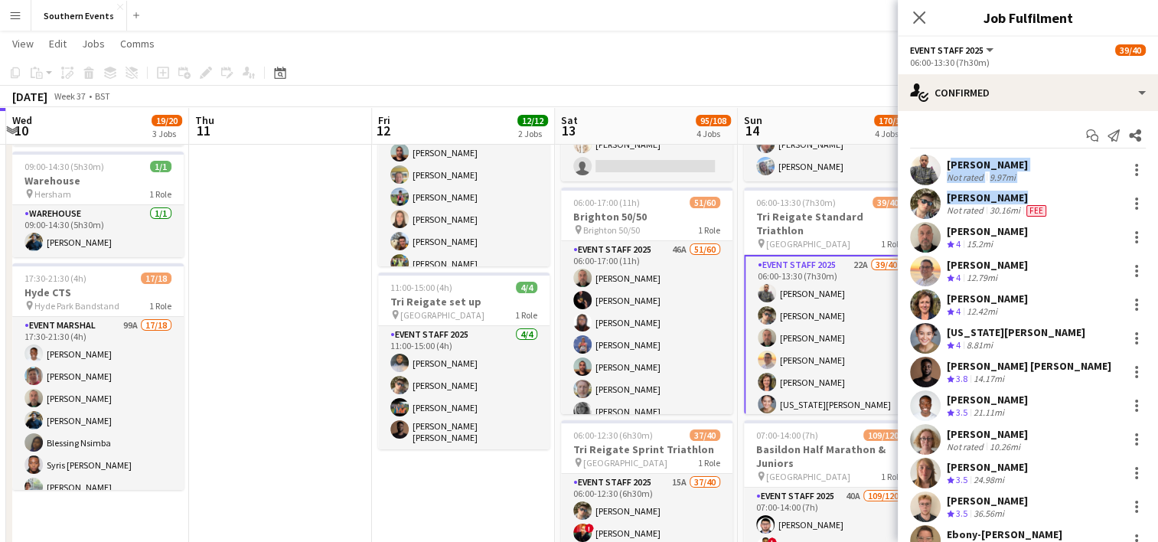
copy div "[PERSON_NAME] Not rated 9.97mi [PERSON_NAME]"
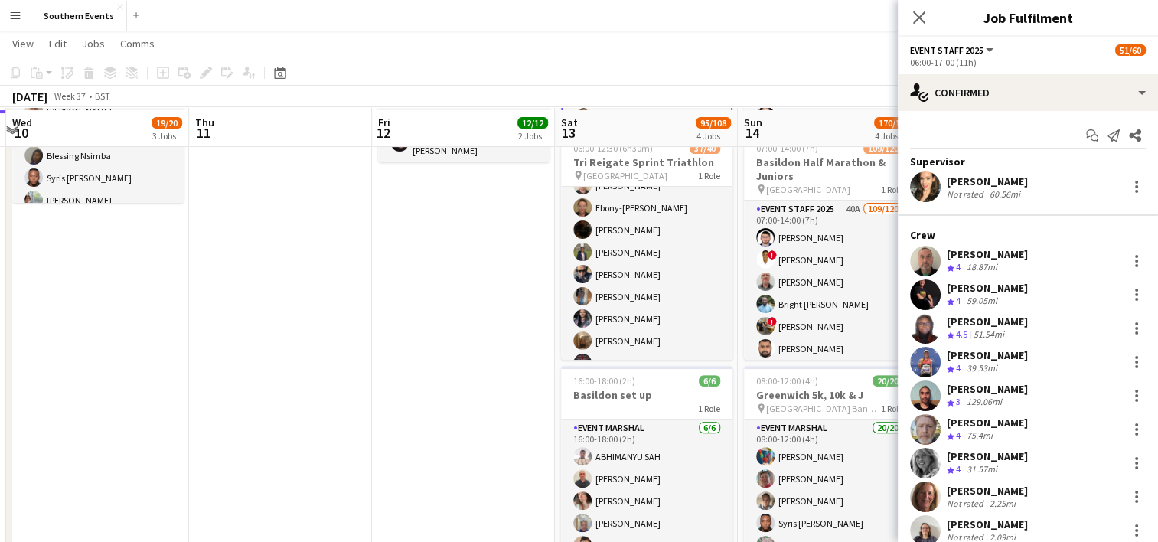
scroll to position [429, 0]
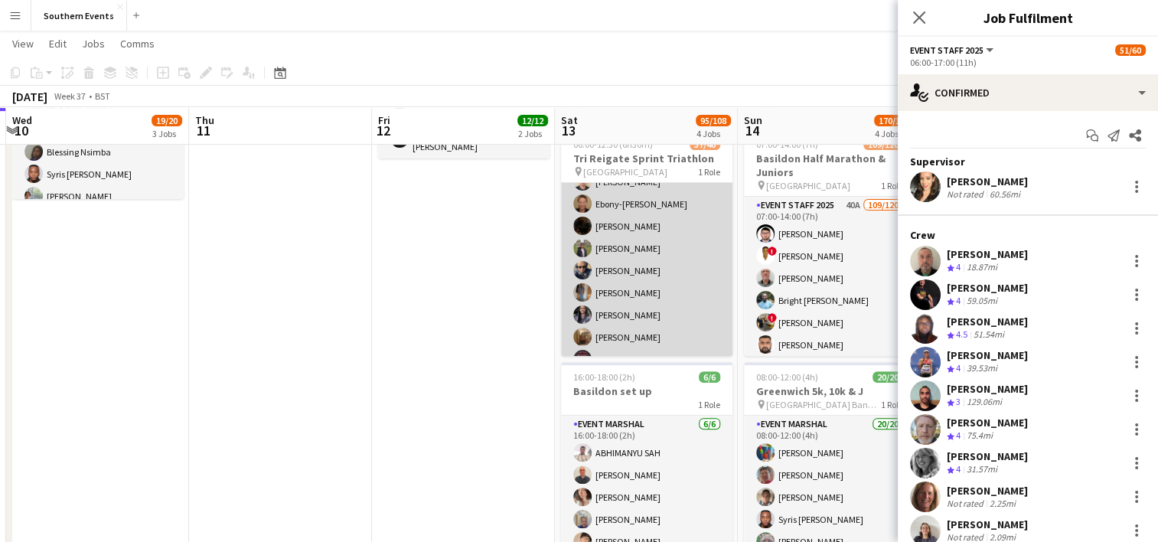
click at [687, 300] on app-card-role "Event Staff 2025 15A 37/40 06:00-12:30 (6h30m) [PERSON_NAME] ! [PERSON_NAME] [P…" at bounding box center [646, 423] width 171 height 922
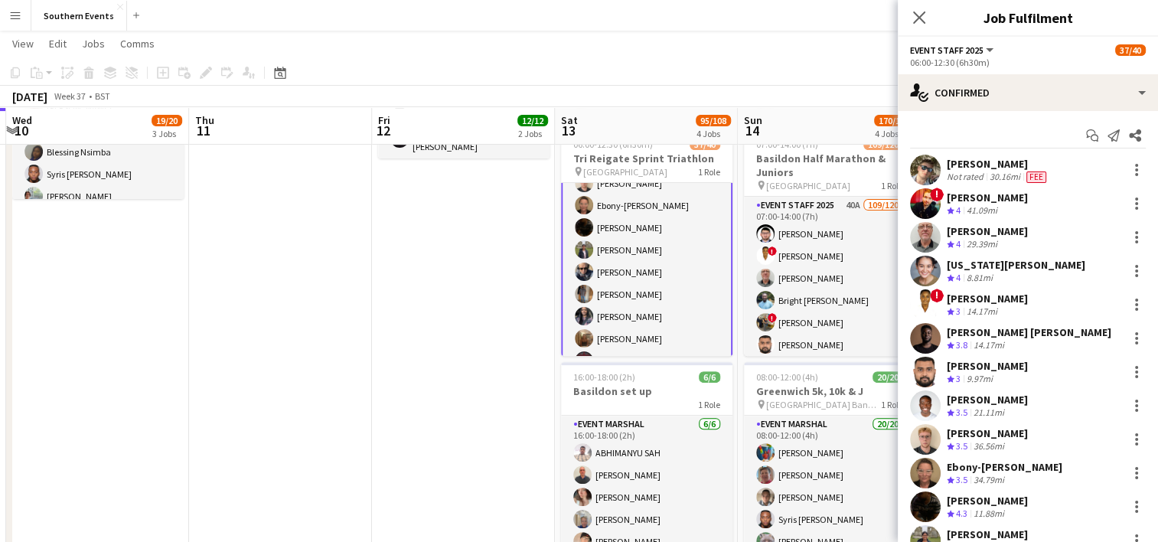
scroll to position [221, 0]
drag, startPoint x: 948, startPoint y: 162, endPoint x: 1010, endPoint y: 168, distance: 63.1
click at [1010, 168] on div "[PERSON_NAME]" at bounding box center [998, 164] width 103 height 14
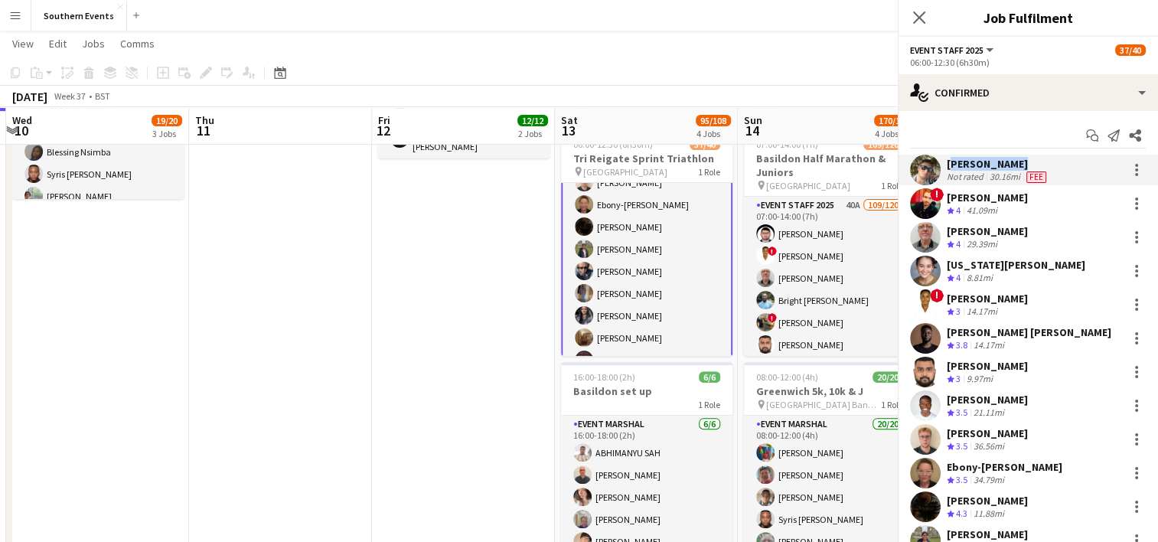
copy div "[PERSON_NAME]"
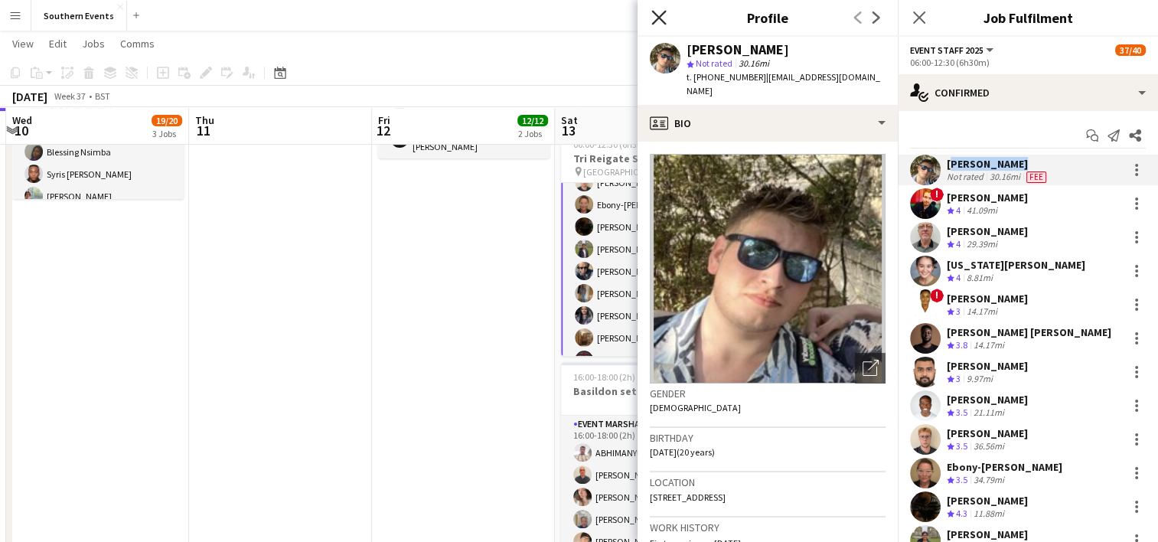
click at [657, 17] on icon at bounding box center [658, 17] width 15 height 15
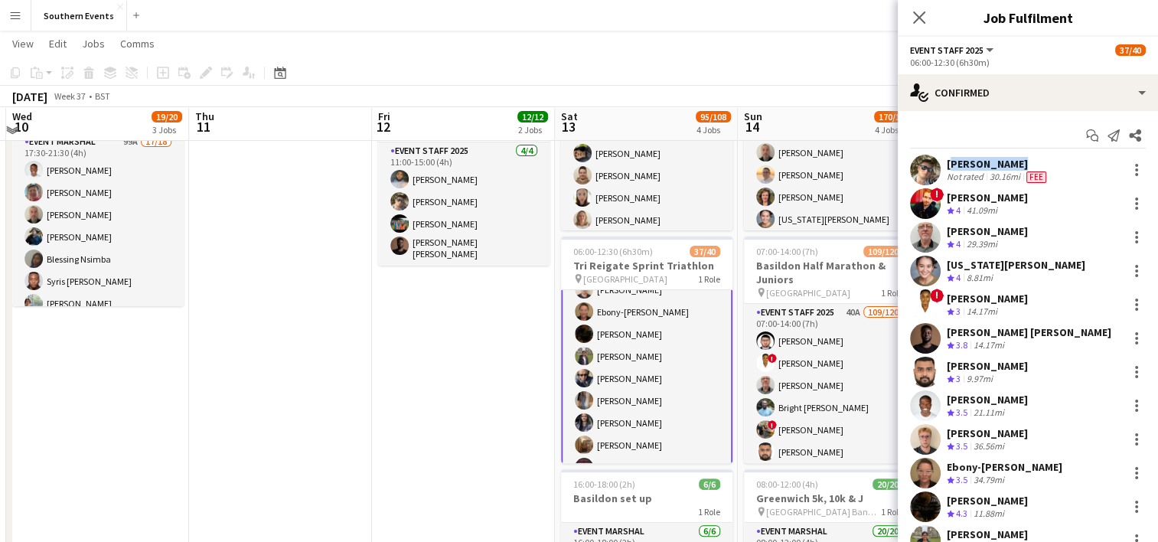
scroll to position [318, 0]
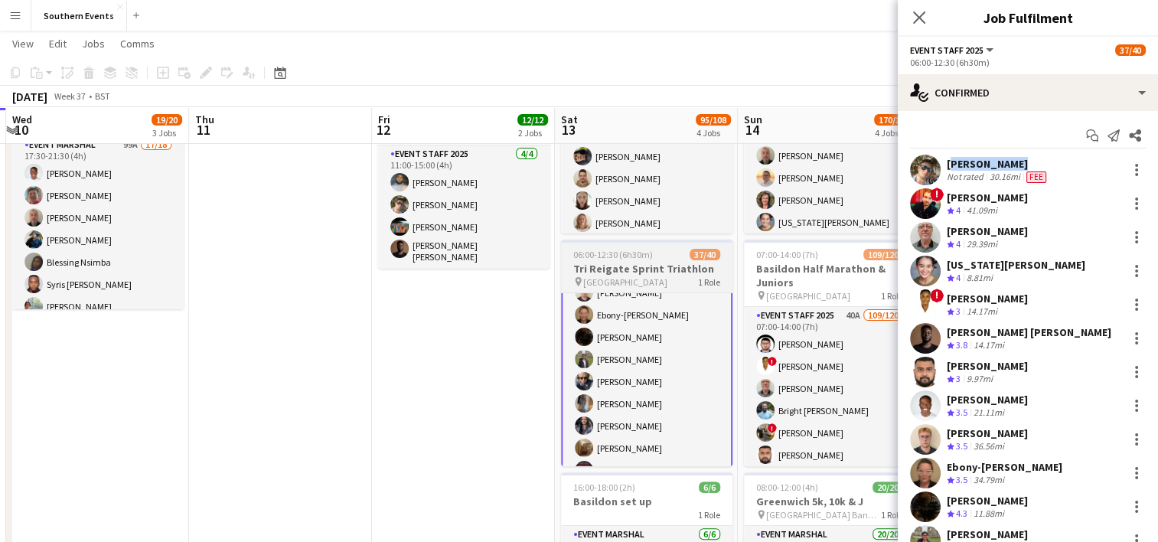
click at [634, 262] on h3 "Tri Reigate Sprint Triathlon" at bounding box center [646, 269] width 171 height 14
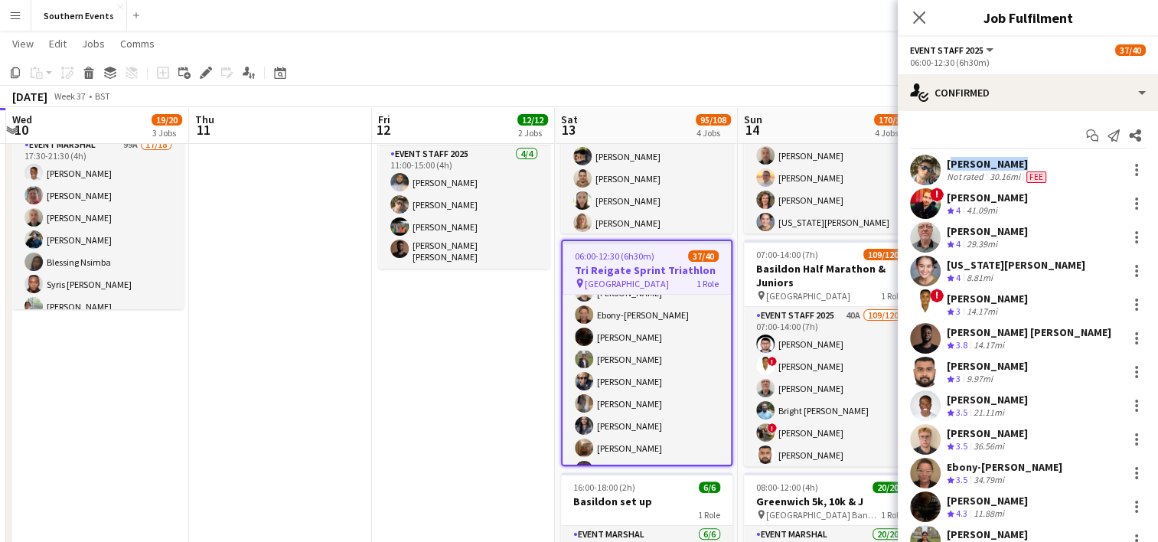
scroll to position [220, 0]
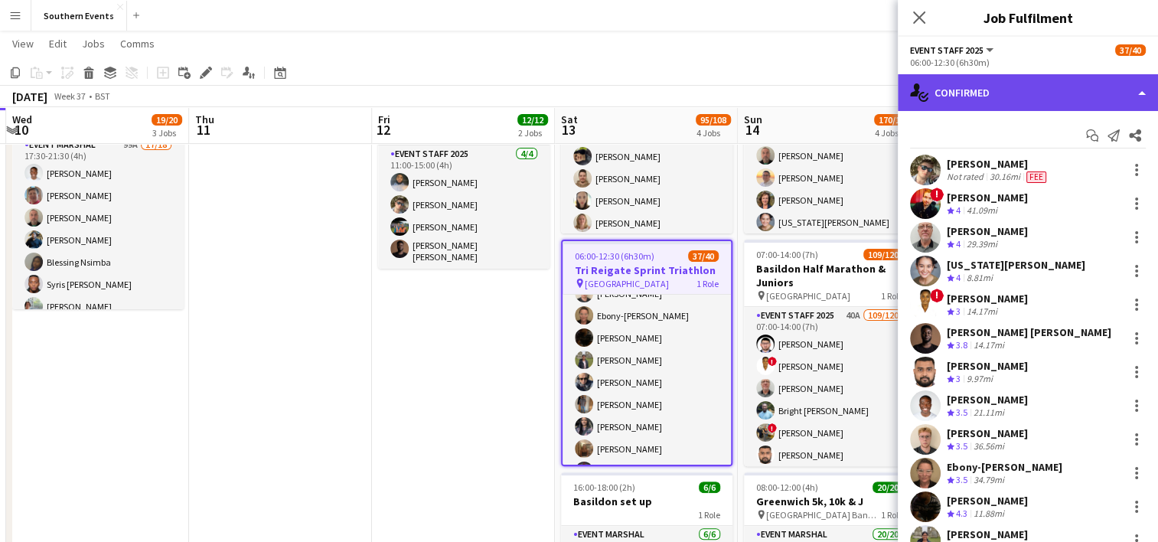
click at [1002, 87] on div "single-neutral-actions-check-2 Confirmed" at bounding box center [1028, 92] width 260 height 37
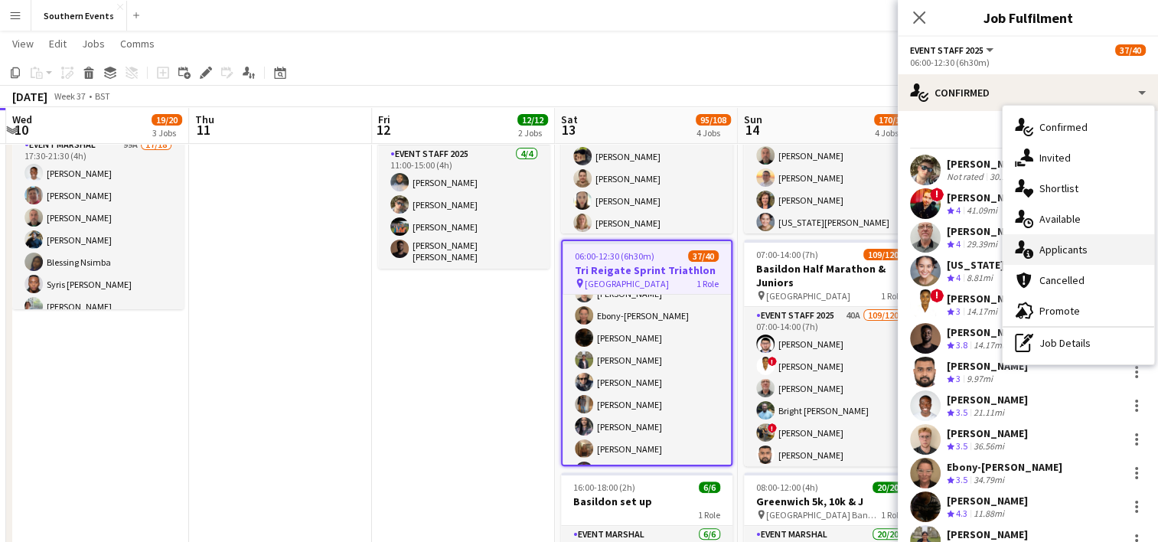
click at [1072, 245] on span "Applicants" at bounding box center [1063, 250] width 48 height 14
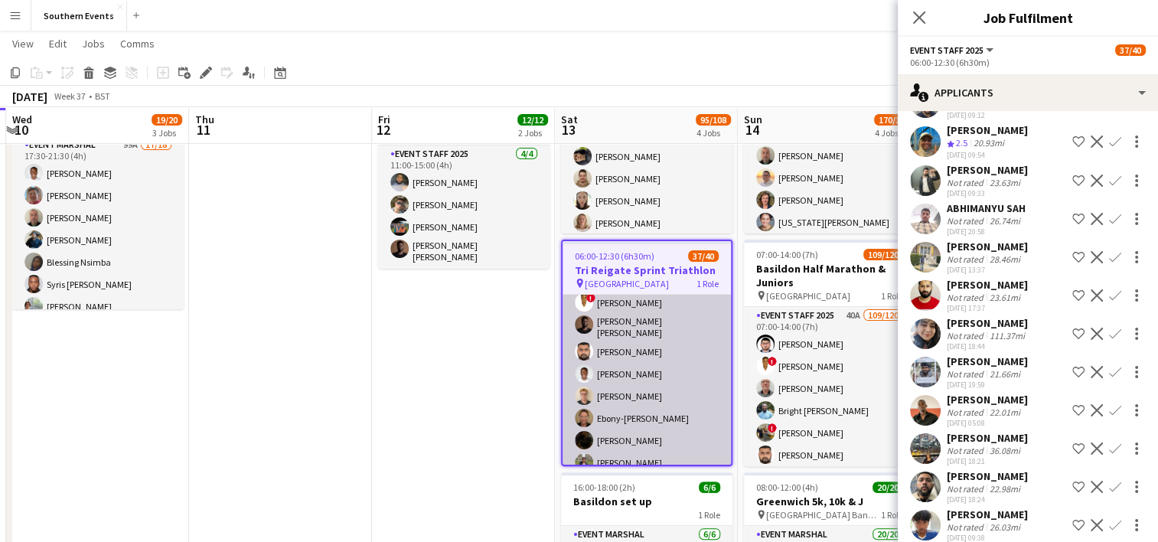
scroll to position [0, 0]
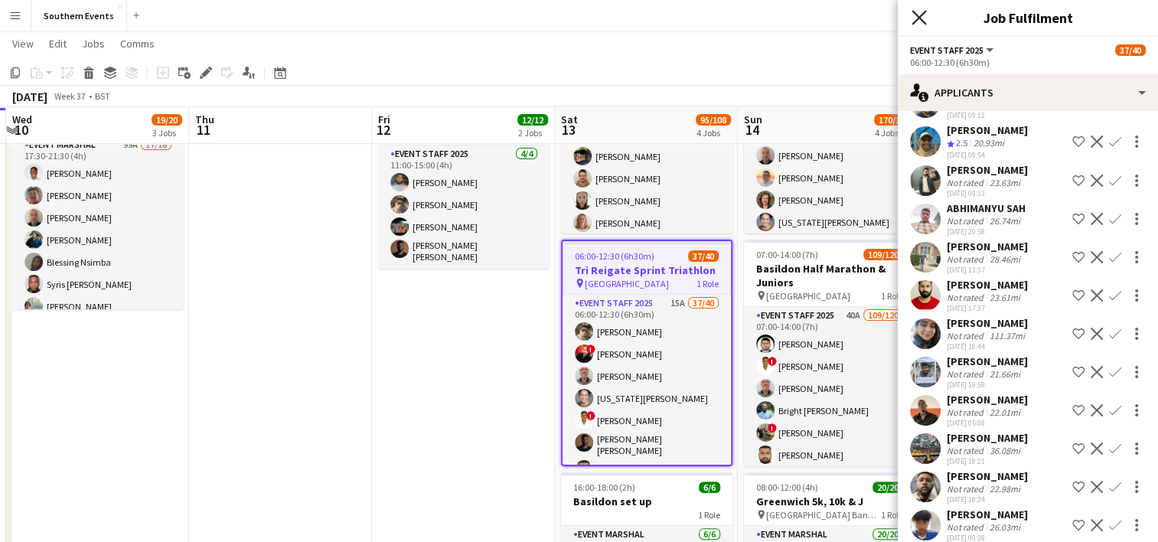
click at [922, 18] on icon "Close pop-in" at bounding box center [919, 17] width 15 height 15
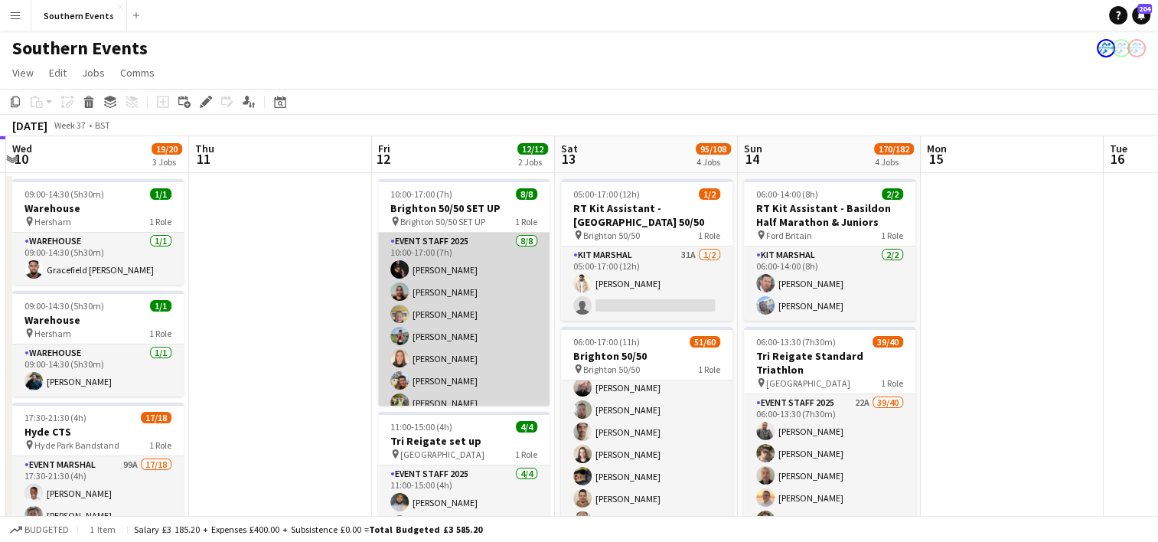
scroll to position [34, 0]
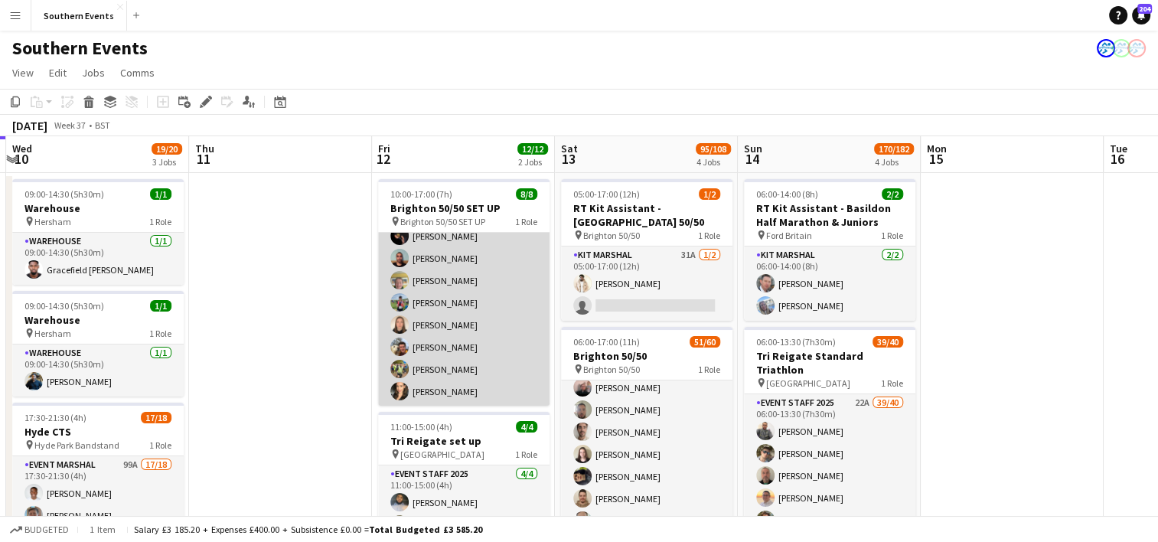
click at [480, 335] on app-card-role "Event Staff 2025 [DATE] 10:00-17:00 (7h) [PERSON_NAME] [PERSON_NAME] [PERSON_NA…" at bounding box center [463, 302] width 171 height 207
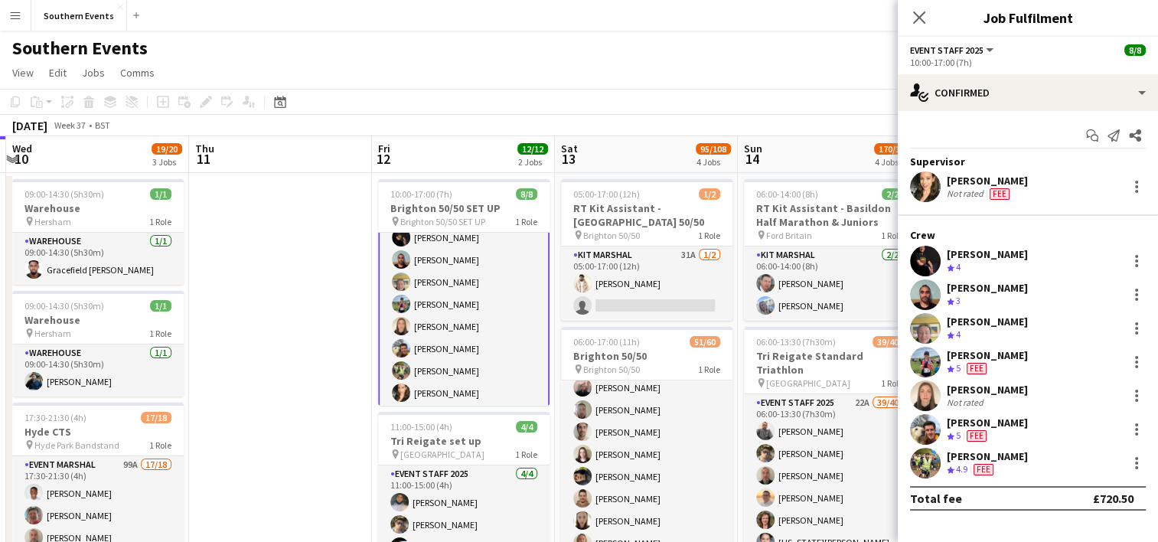
scroll to position [35, 0]
click at [924, 427] on app-user-avatar at bounding box center [925, 429] width 31 height 31
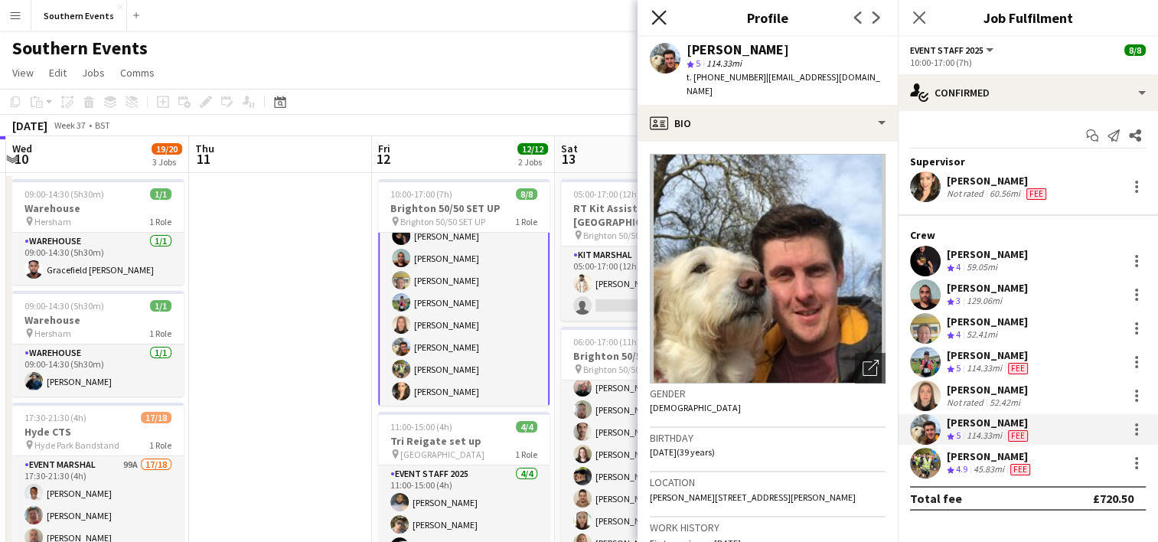
click at [661, 15] on icon at bounding box center [658, 17] width 15 height 15
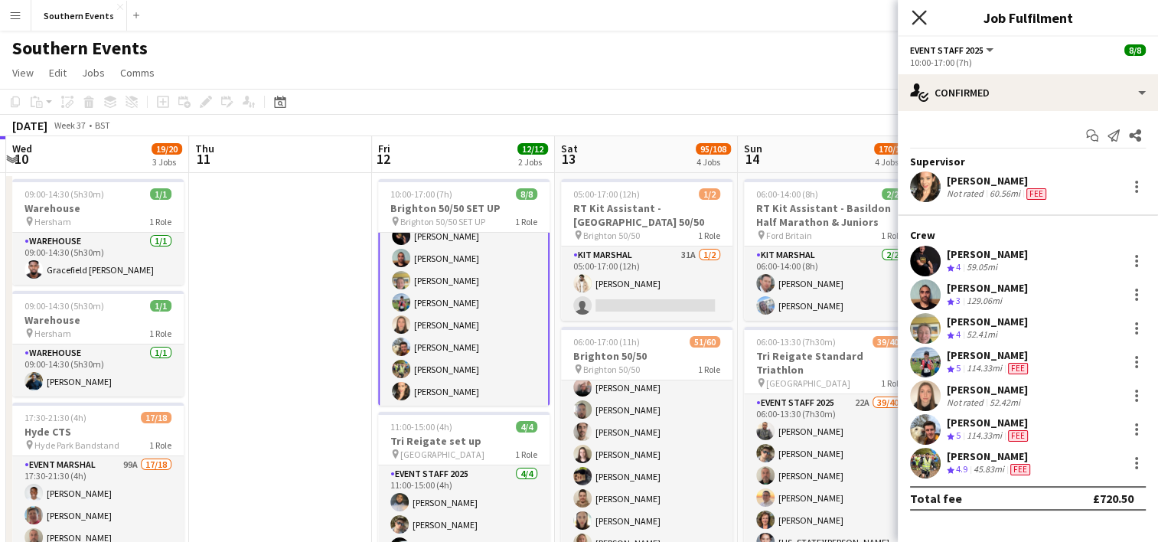
click at [920, 20] on icon at bounding box center [919, 17] width 15 height 15
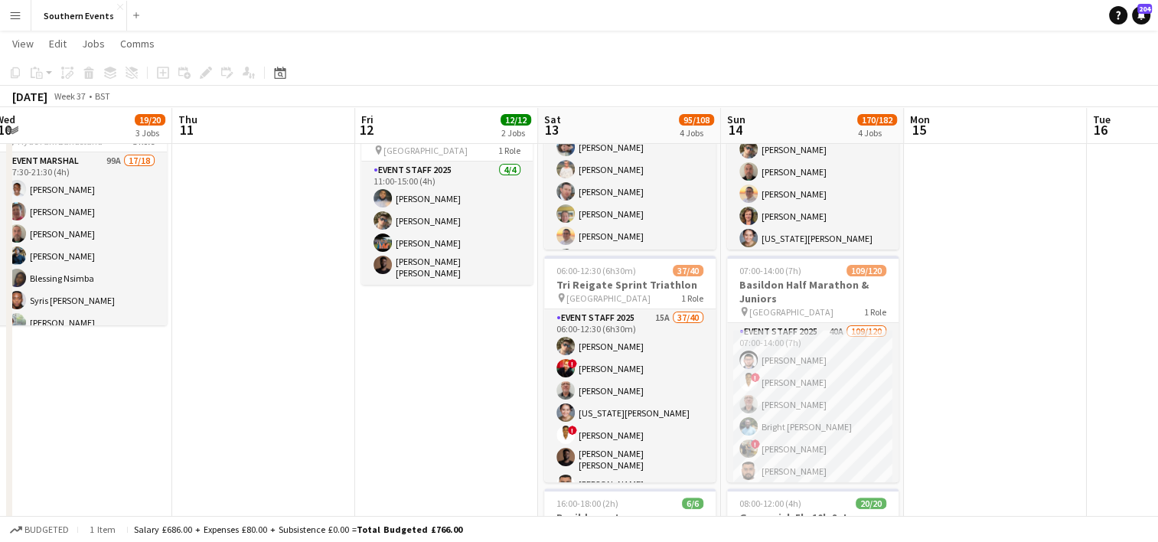
scroll to position [302, 0]
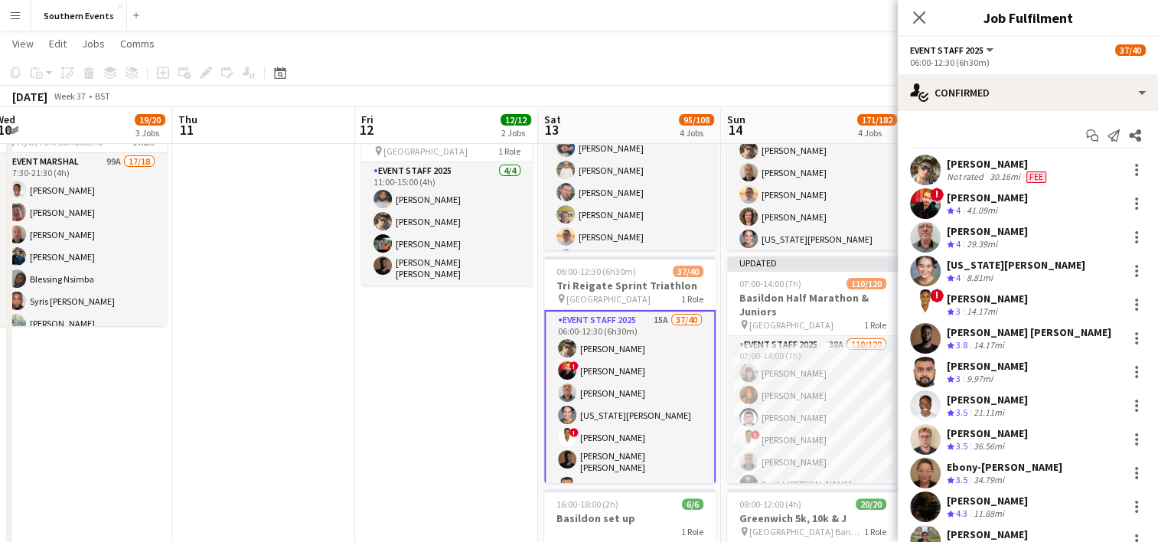
scroll to position [1001, 0]
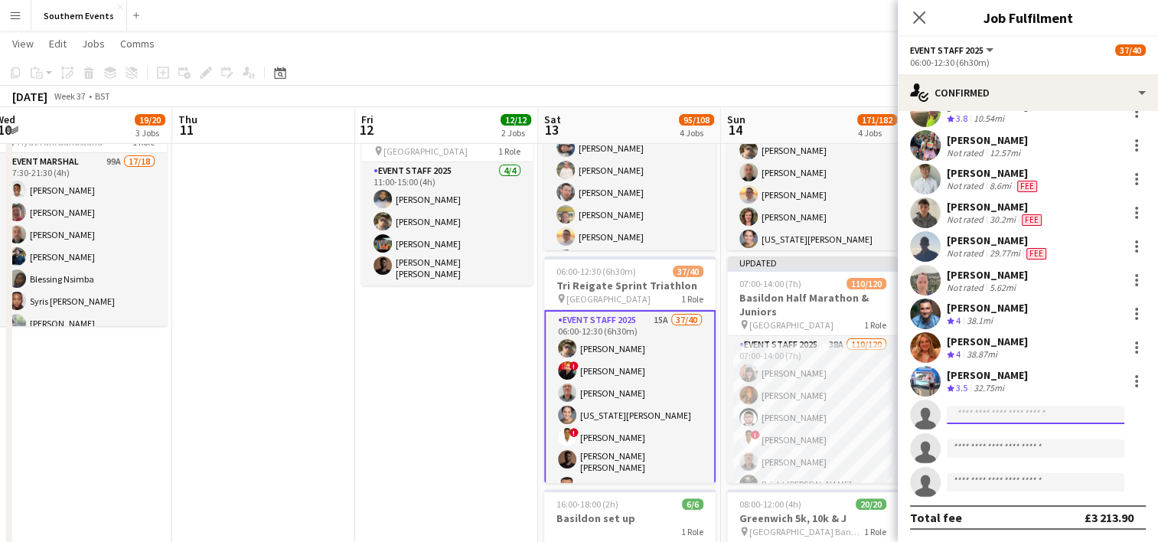
click at [967, 410] on input at bounding box center [1036, 415] width 178 height 18
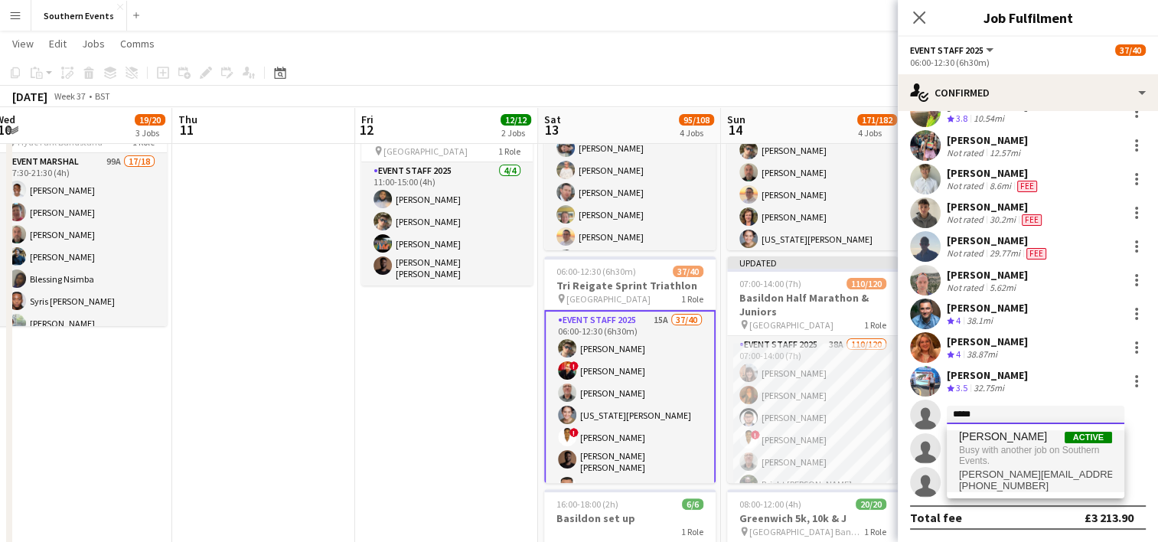
type input "*****"
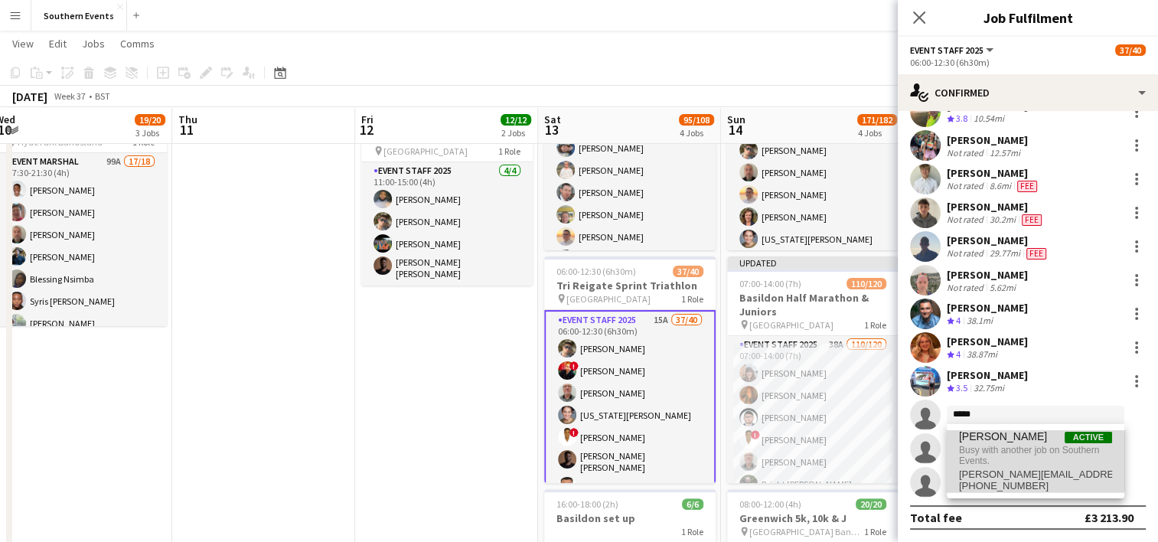
click at [995, 449] on span "Busy with another job on Southern Events." at bounding box center [1035, 455] width 153 height 25
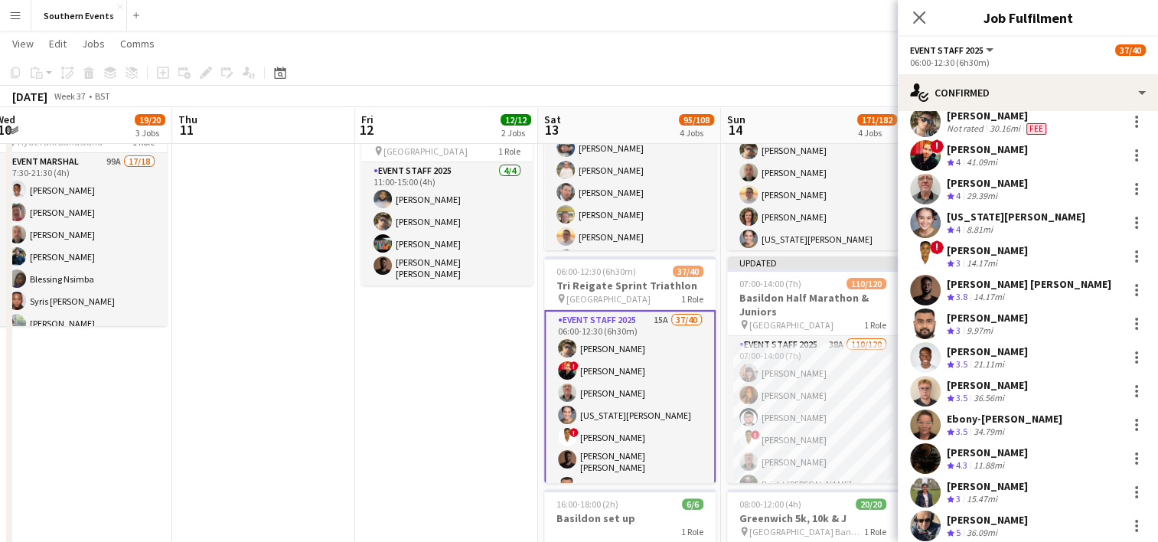
scroll to position [47, 0]
click at [912, 13] on icon "Close pop-in" at bounding box center [919, 17] width 15 height 15
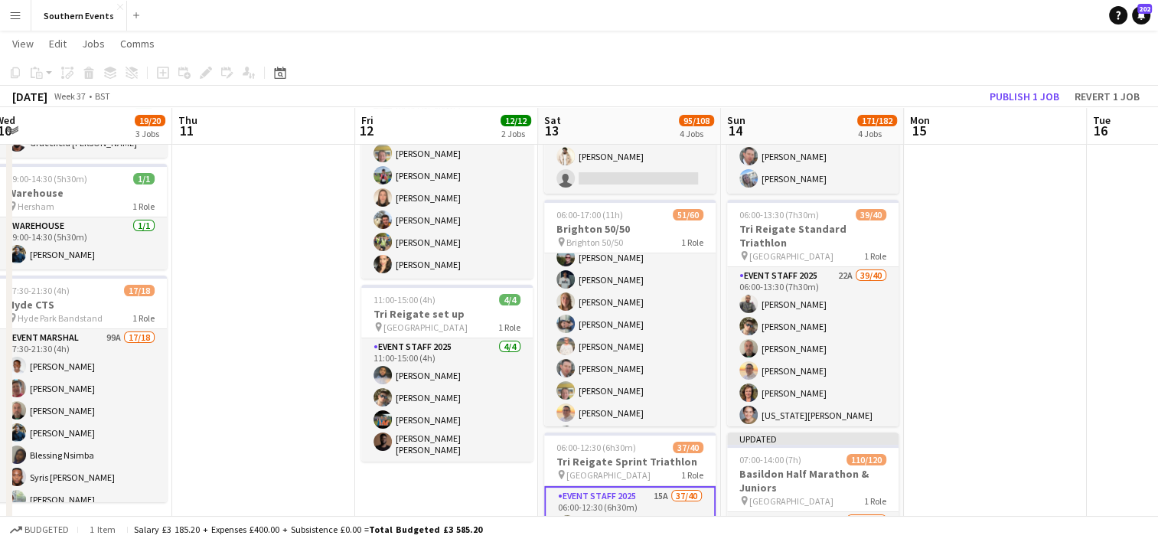
scroll to position [127, 0]
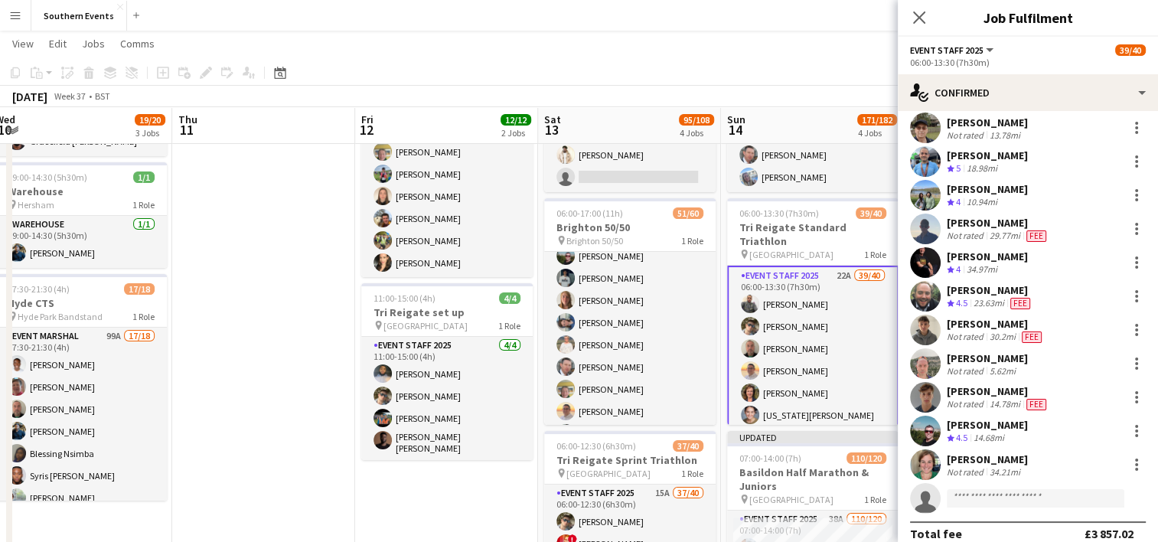
scroll to position [998, 0]
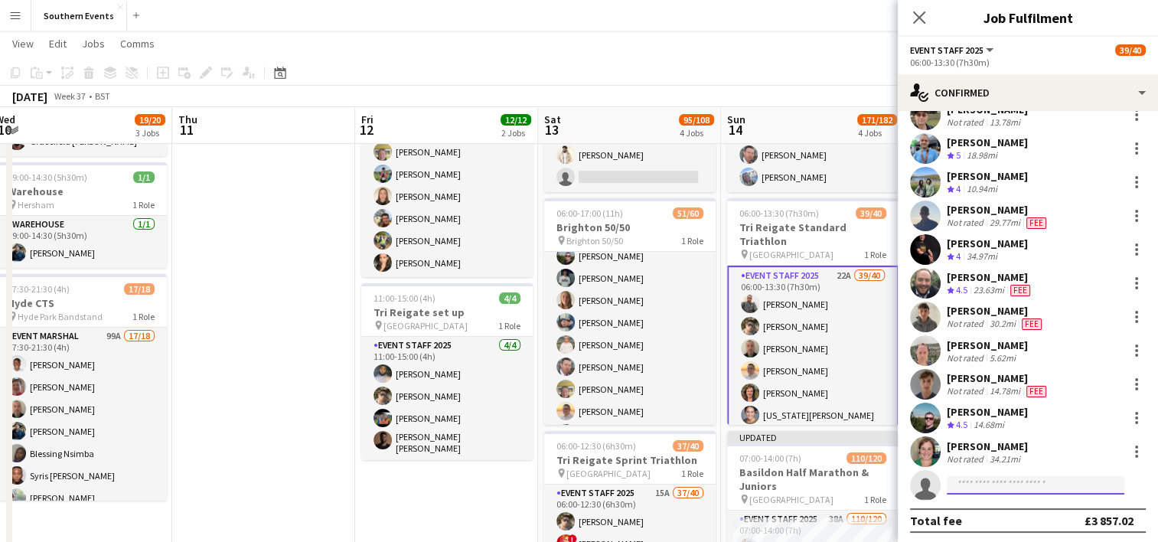
click at [956, 488] on input at bounding box center [1036, 485] width 178 height 18
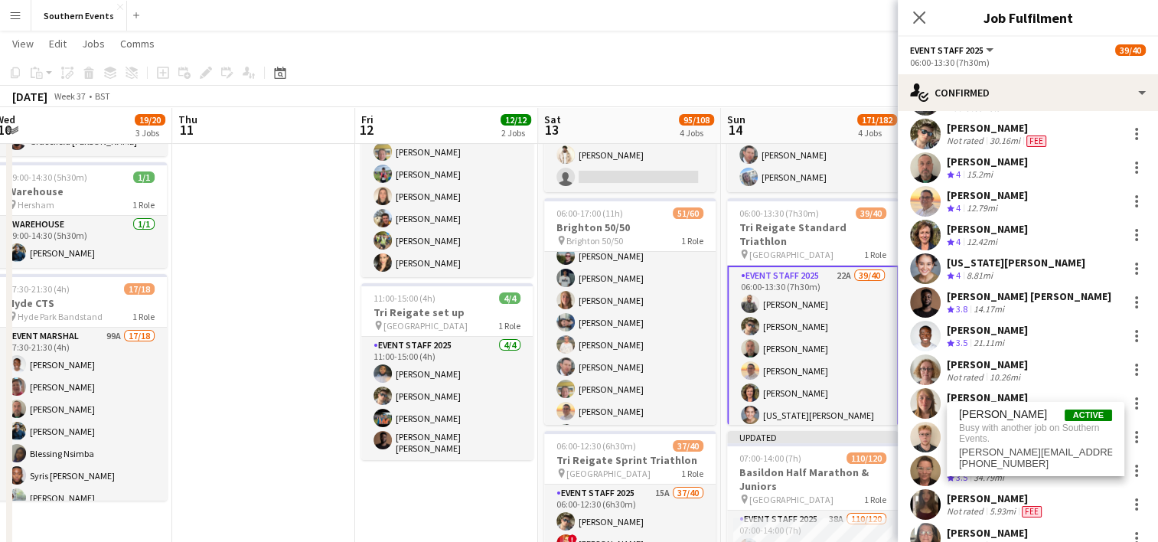
scroll to position [0, 0]
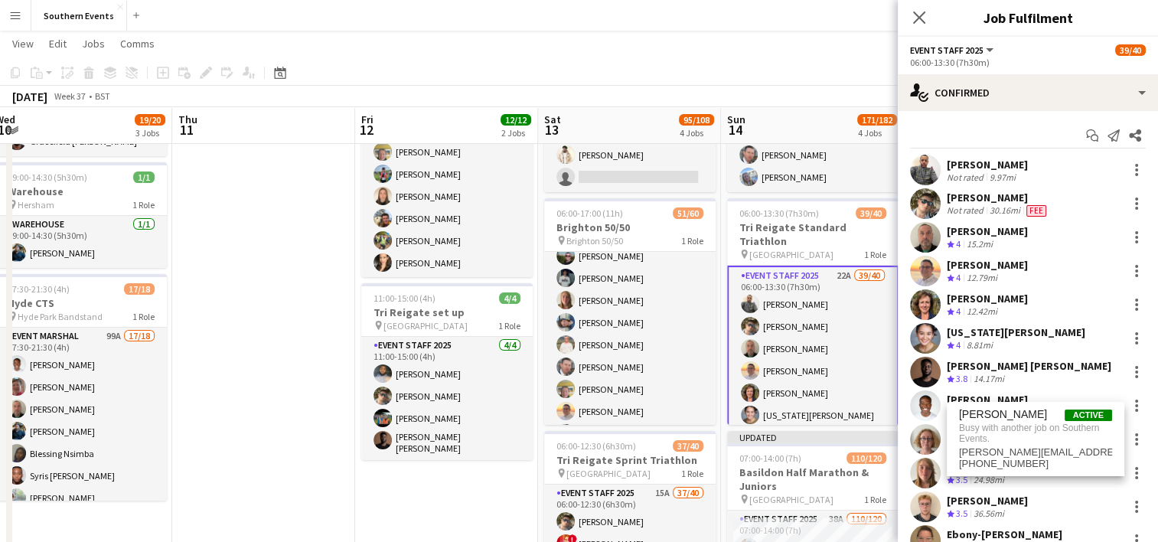
type input "*****"
click at [777, 46] on app-page-menu "View Day view expanded Day view collapsed Month view Date picker Jump to [DATE]…" at bounding box center [579, 45] width 1158 height 29
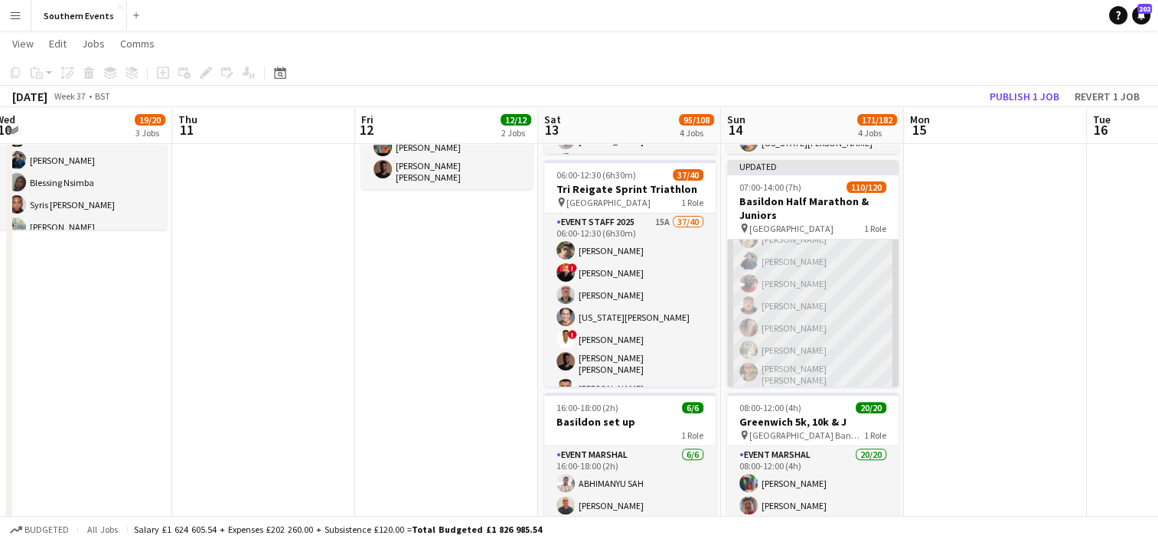
scroll to position [364, 0]
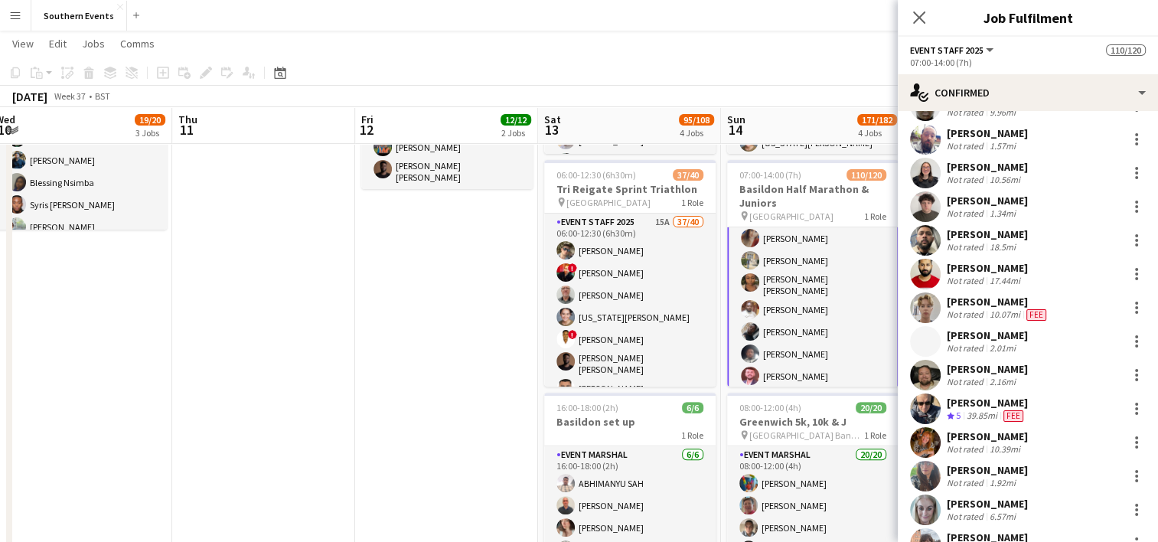
scroll to position [3383, 0]
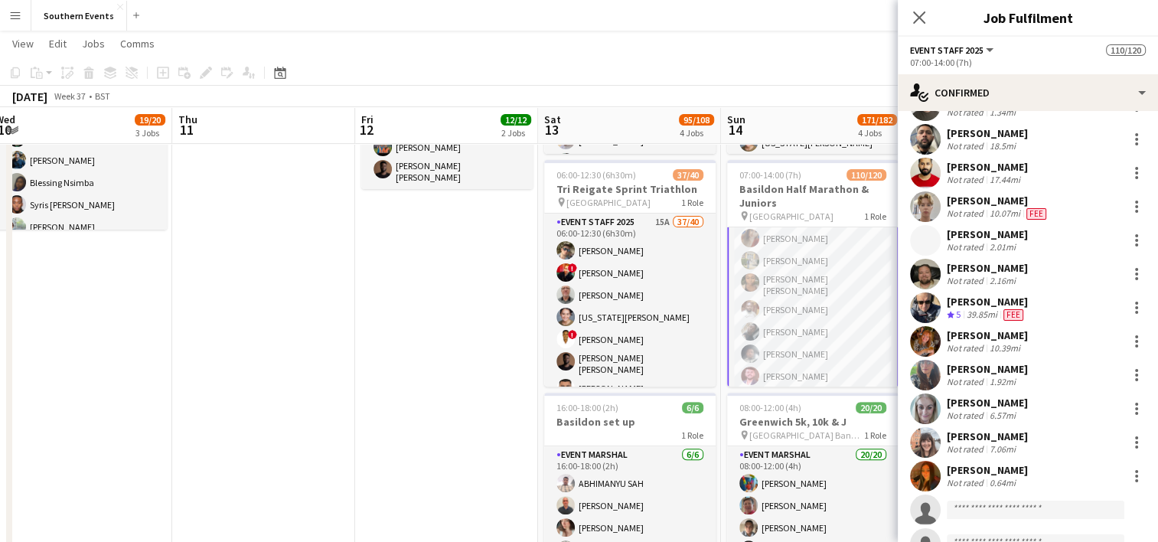
click at [452, 339] on app-date-cell "10:00-17:00 (7h) 8/8 [GEOGRAPHIC_DATA] 50/50 SET UP pin Brighton 50/50 SET UP 1…" at bounding box center [446, 212] width 183 height 878
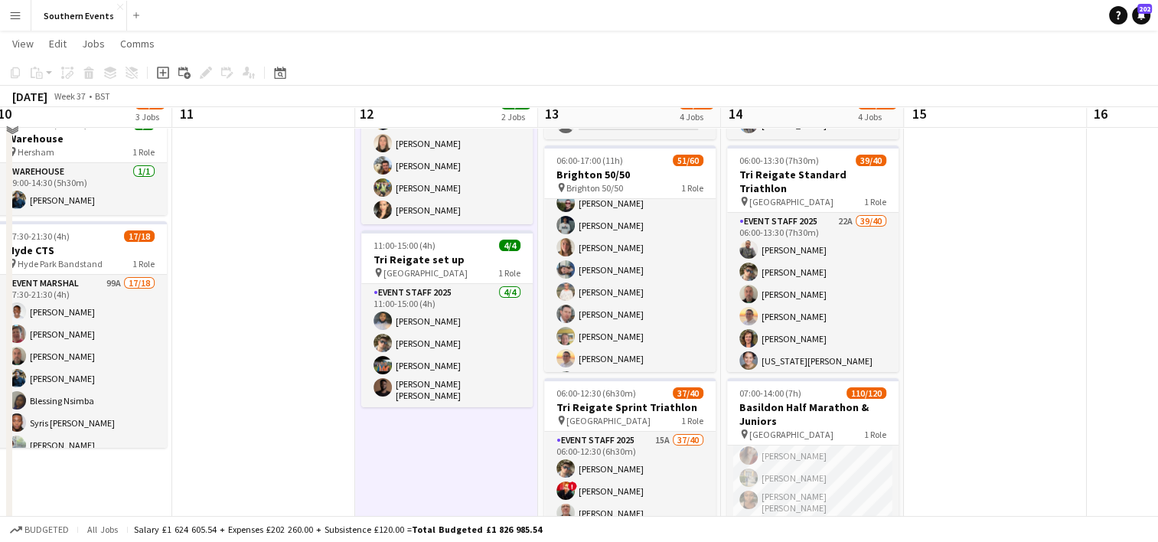
scroll to position [162, 0]
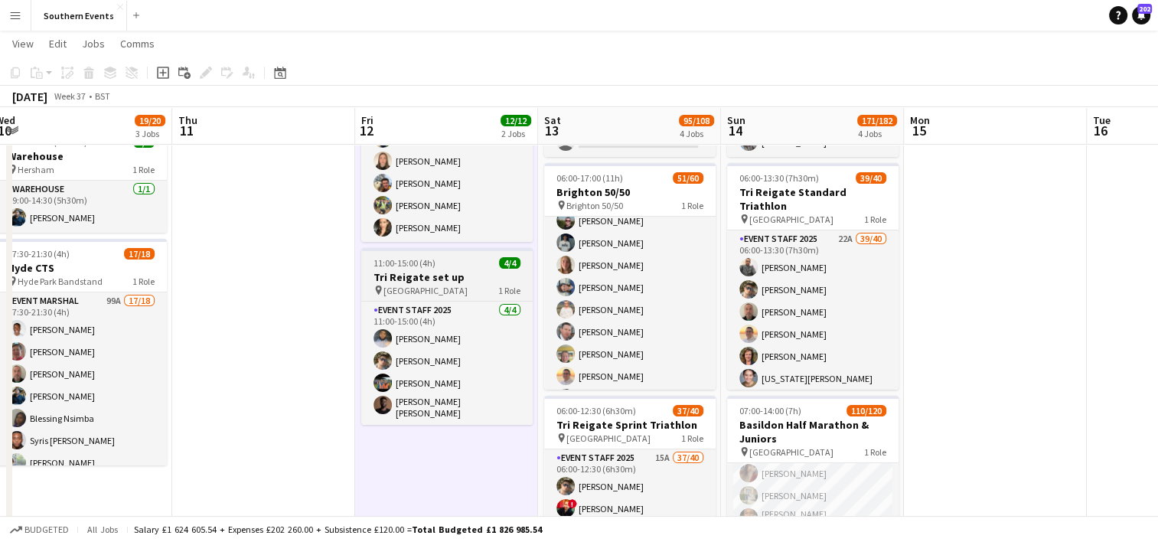
click at [458, 276] on h3 "Tri Reigate set up" at bounding box center [446, 277] width 171 height 14
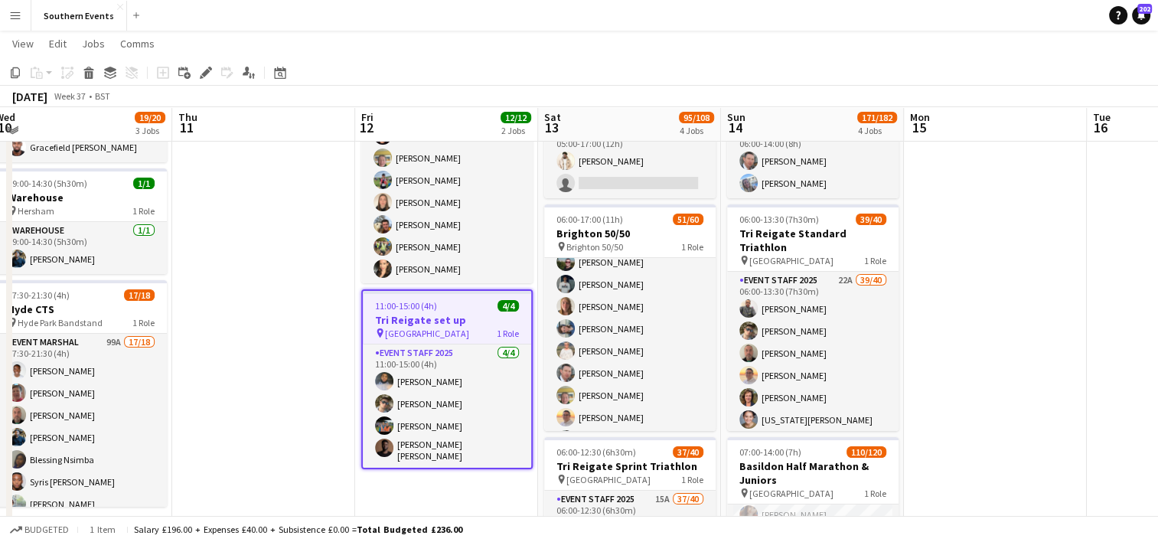
scroll to position [119, 0]
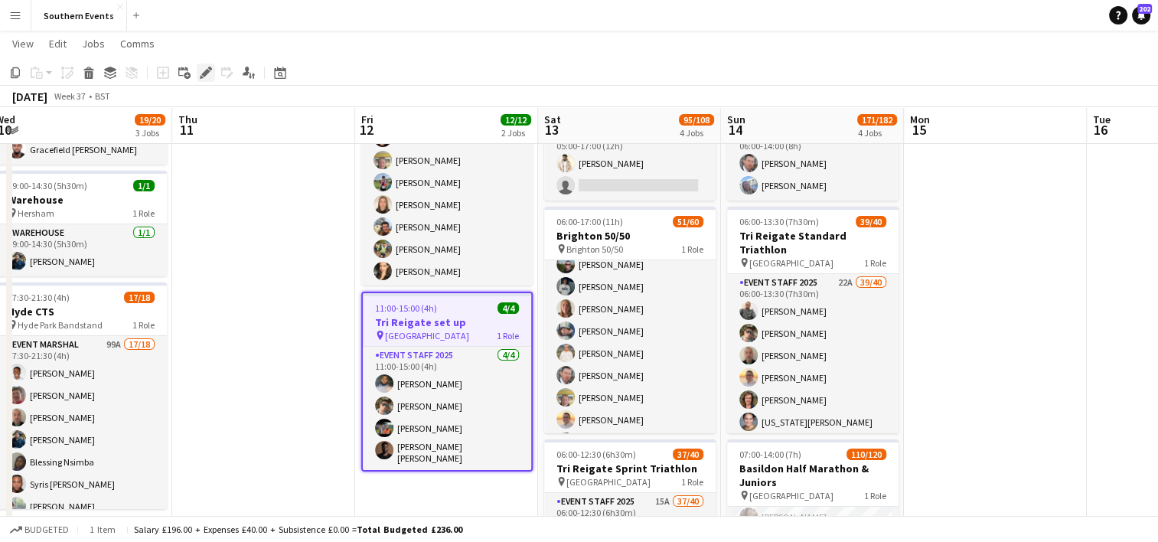
click at [204, 73] on icon at bounding box center [205, 73] width 8 height 8
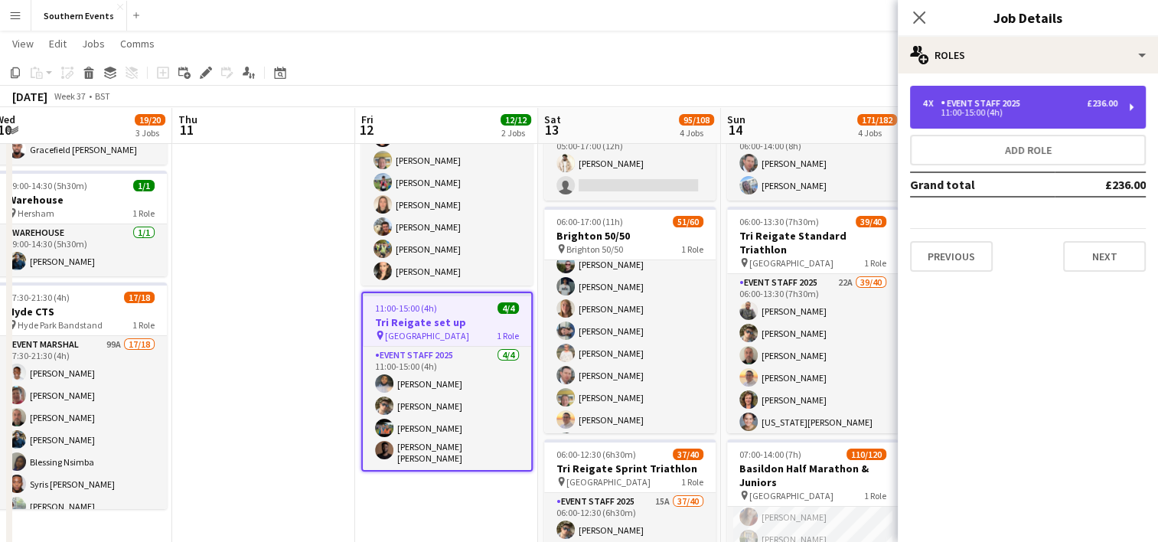
click at [999, 107] on div "Event Staff 2025" at bounding box center [984, 103] width 86 height 11
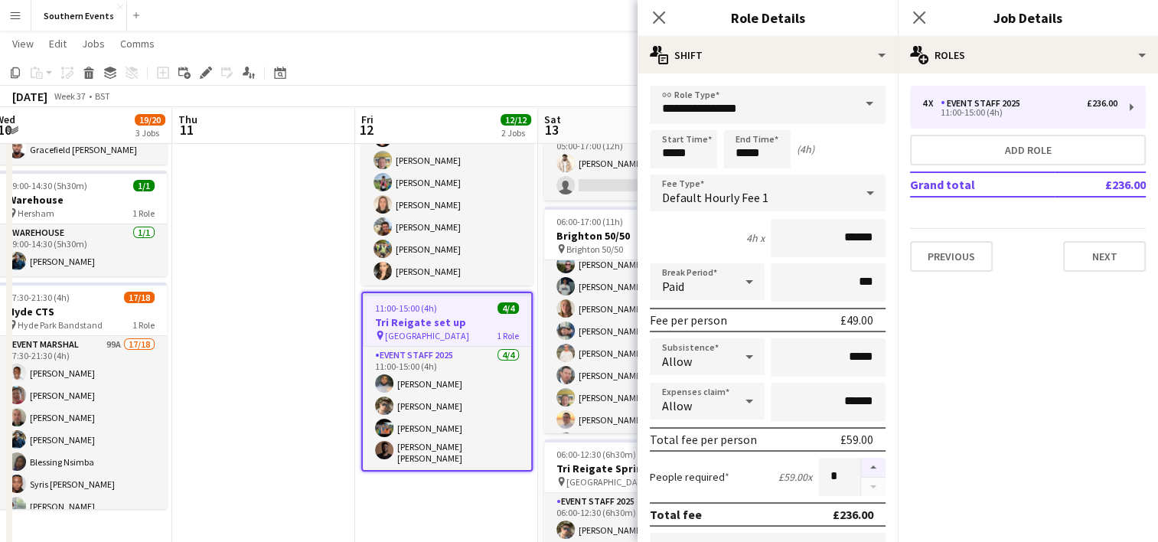
click at [861, 465] on button "button" at bounding box center [873, 468] width 24 height 20
click at [864, 468] on button "button" at bounding box center [873, 468] width 24 height 20
type input "*"
click at [481, 517] on app-date-cell "10:00-17:00 (7h) 8/8 [GEOGRAPHIC_DATA] 50/50 SET UP pin Brighton 50/50 SET UP 1…" at bounding box center [446, 492] width 183 height 878
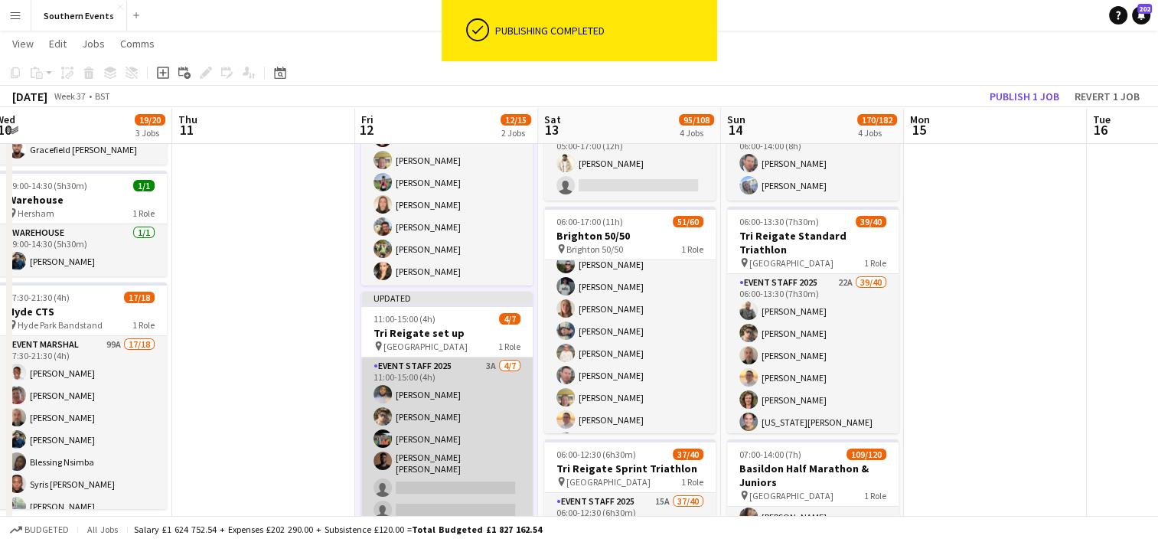
click at [481, 397] on app-card-role "Event Staff 2025 3A [DATE] 11:00-15:00 (4h) [PERSON_NAME] [PERSON_NAME] [PERSON…" at bounding box center [446, 452] width 171 height 190
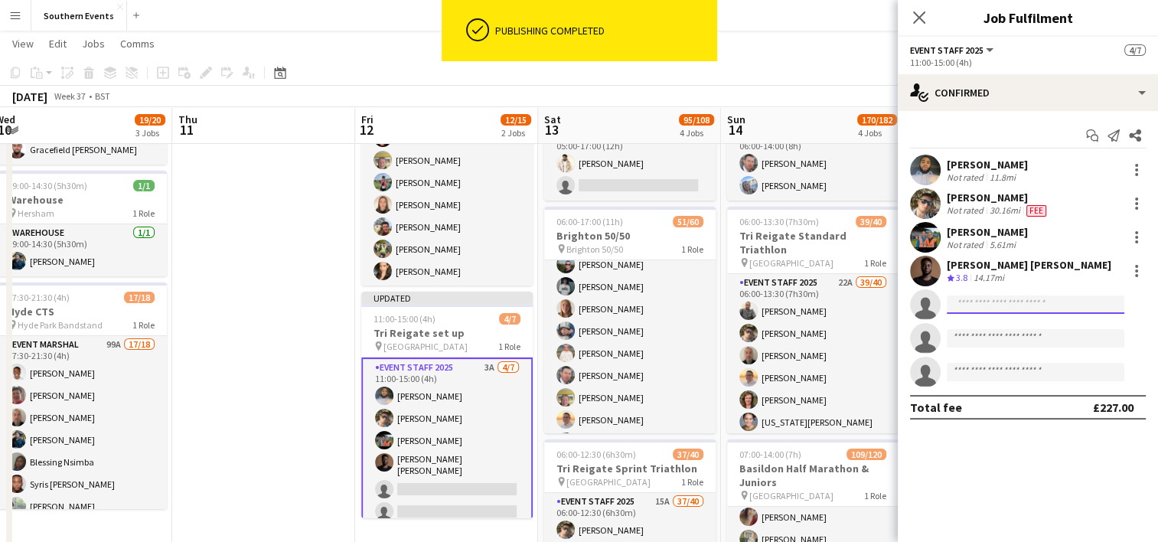
click at [958, 303] on input at bounding box center [1036, 304] width 178 height 18
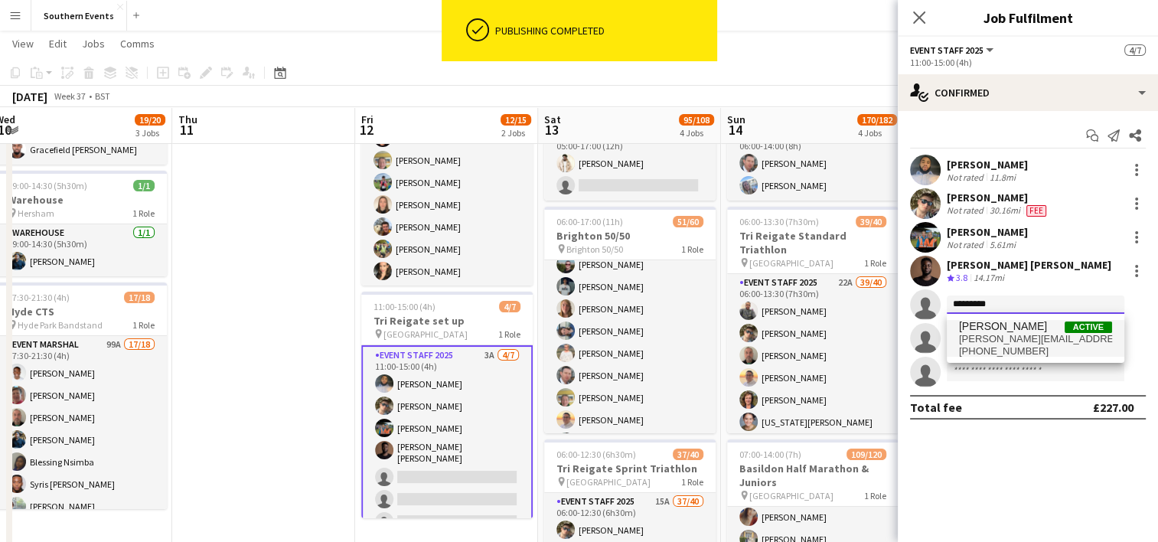
type input "*********"
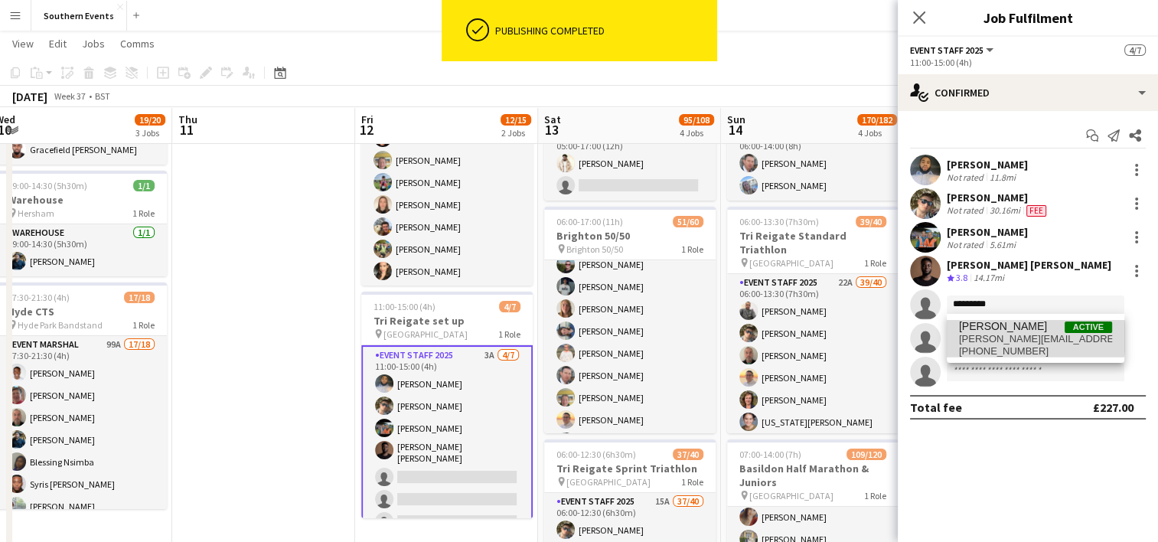
click at [992, 337] on span "[PERSON_NAME][EMAIL_ADDRESS][DOMAIN_NAME]" at bounding box center [1035, 339] width 153 height 12
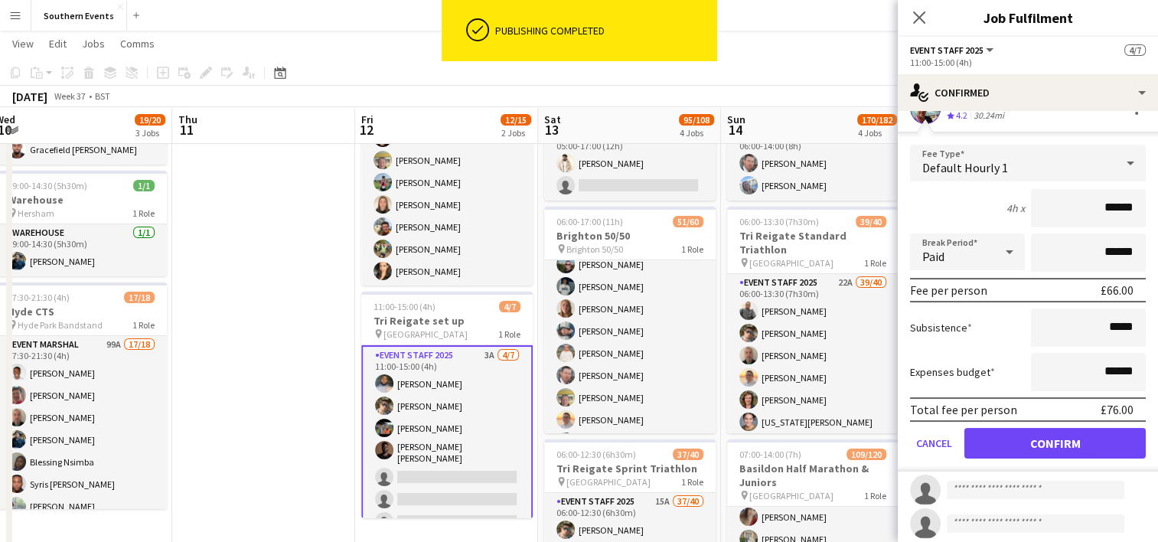
scroll to position [198, 0]
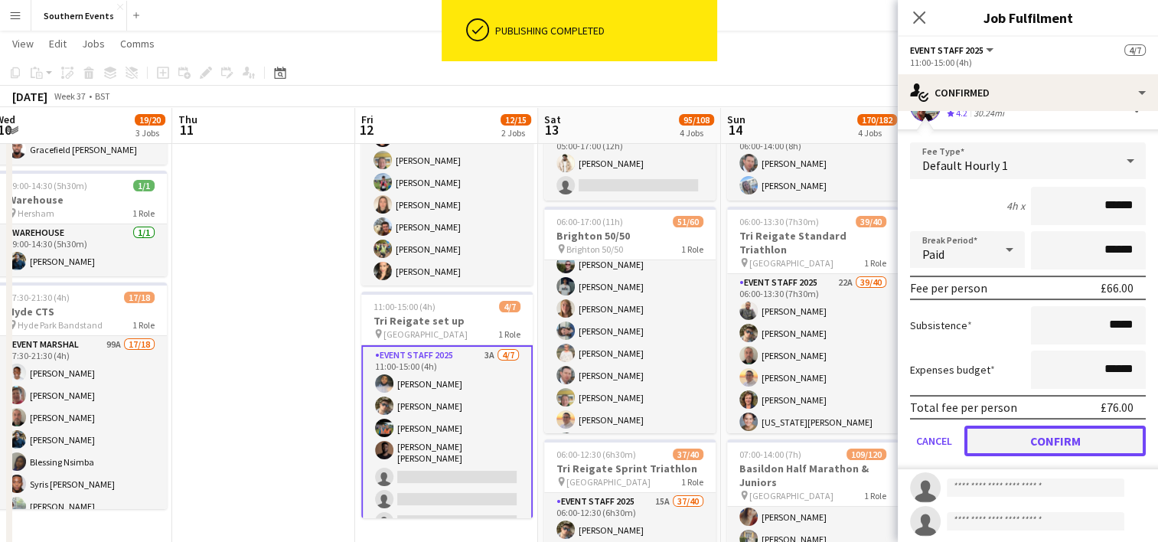
click at [997, 436] on button "Confirm" at bounding box center [1054, 441] width 181 height 31
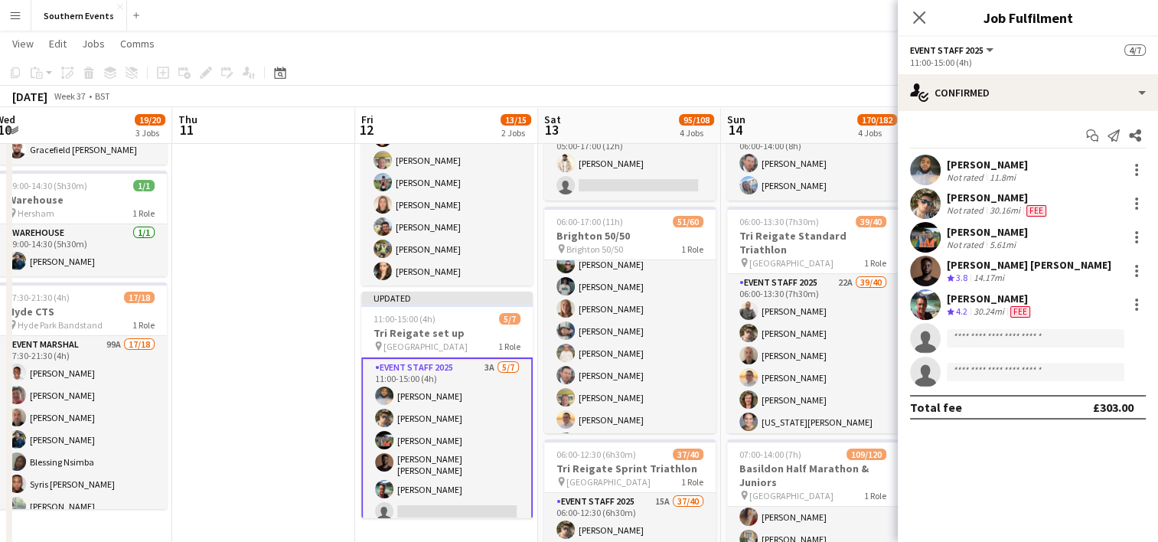
scroll to position [0, 0]
click at [962, 335] on input at bounding box center [1036, 338] width 178 height 18
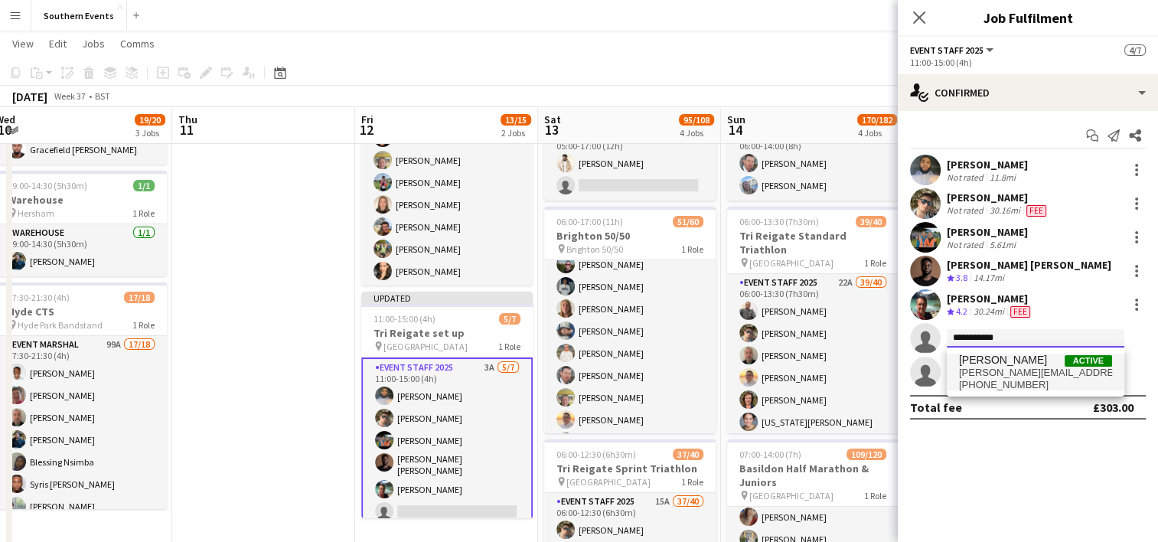
type input "**********"
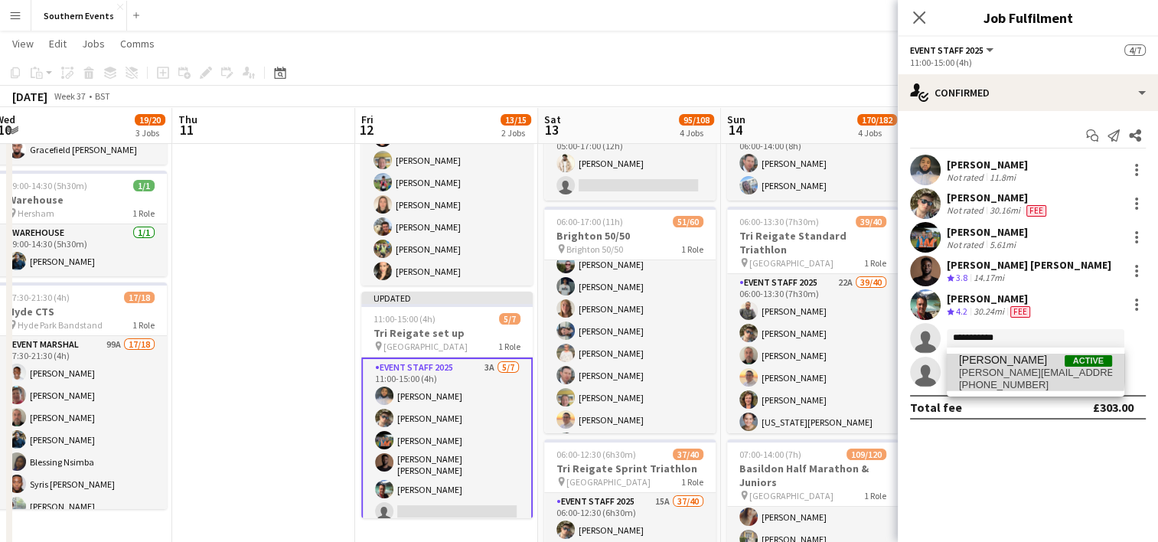
click at [984, 367] on span "[PERSON_NAME][EMAIL_ADDRESS][PERSON_NAME][DOMAIN_NAME]" at bounding box center [1035, 373] width 153 height 12
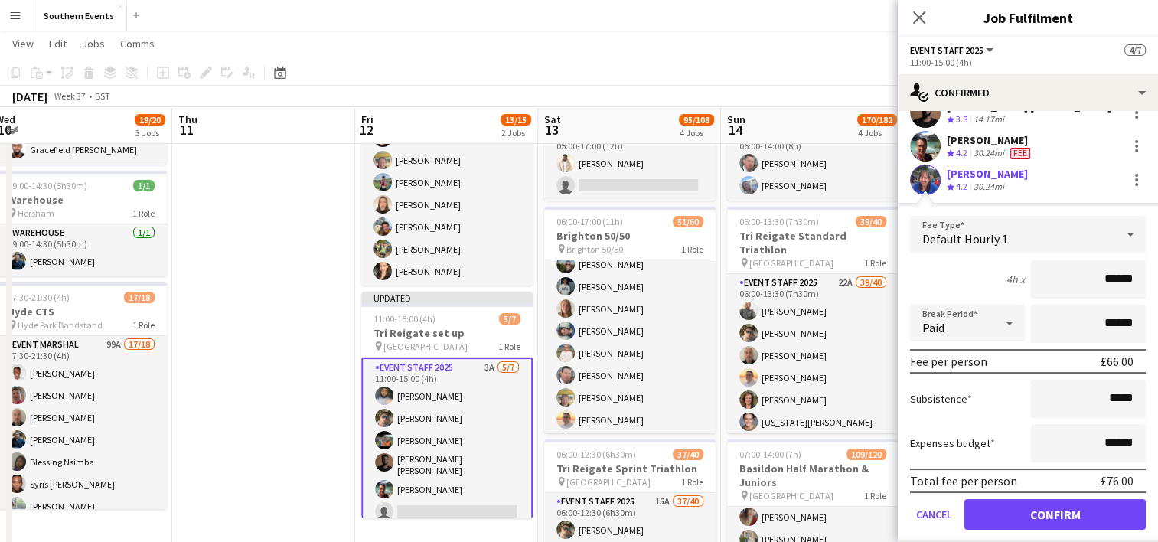
scroll to position [159, 0]
click at [1014, 508] on button "Confirm" at bounding box center [1054, 513] width 181 height 31
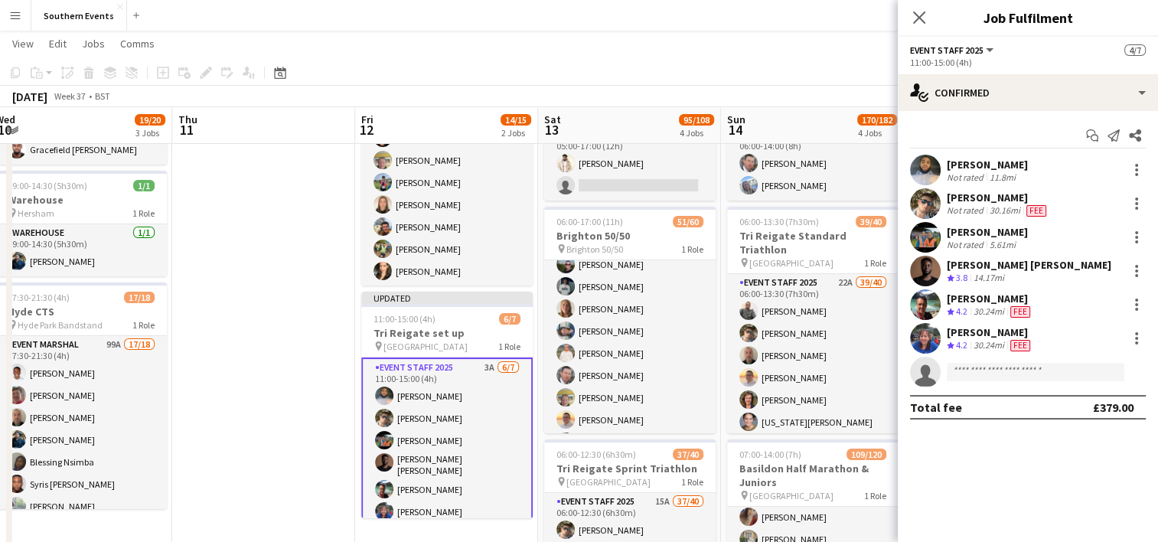
scroll to position [0, 0]
click at [964, 370] on input at bounding box center [1036, 372] width 178 height 18
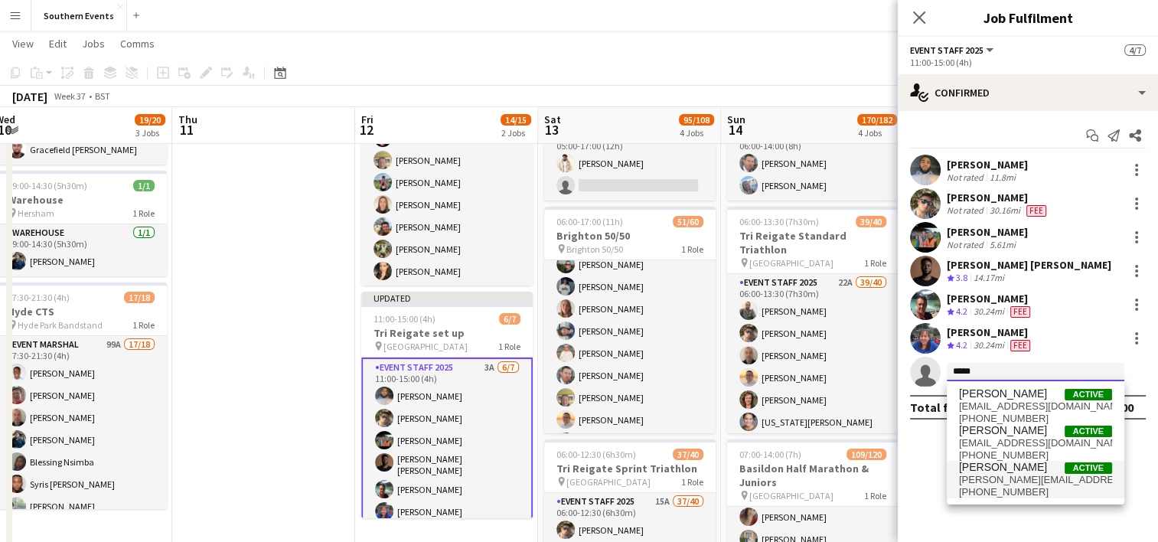
type input "*****"
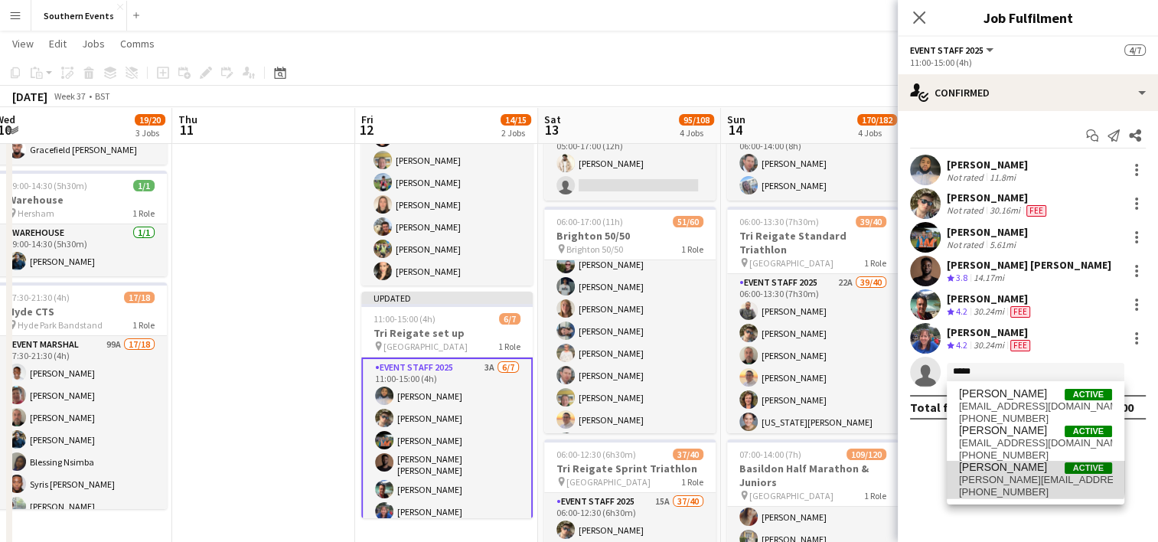
click at [991, 467] on span "[PERSON_NAME]" at bounding box center [1003, 467] width 88 height 13
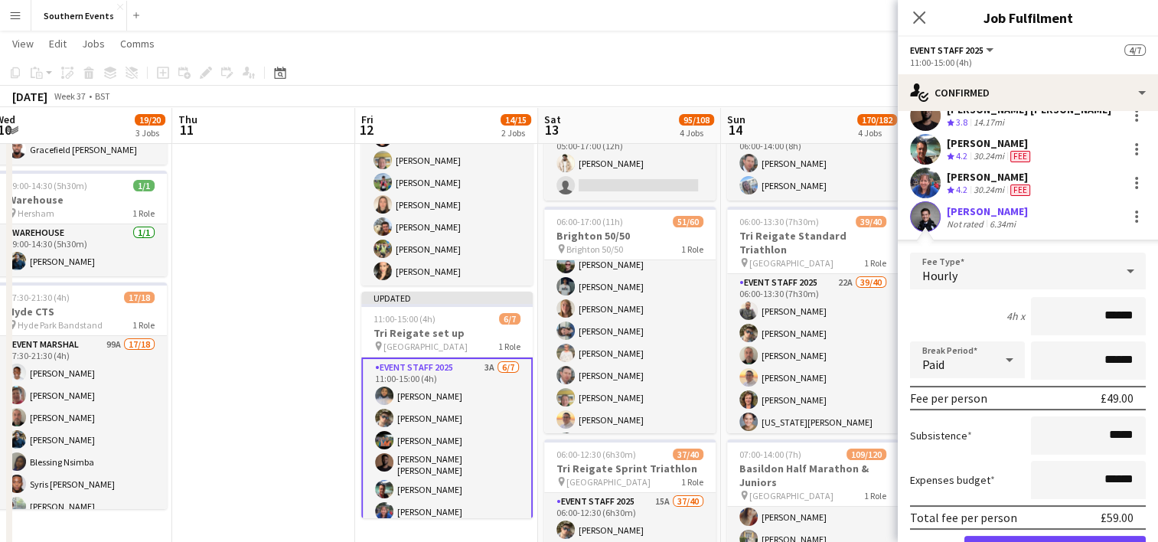
scroll to position [156, 0]
type input "**"
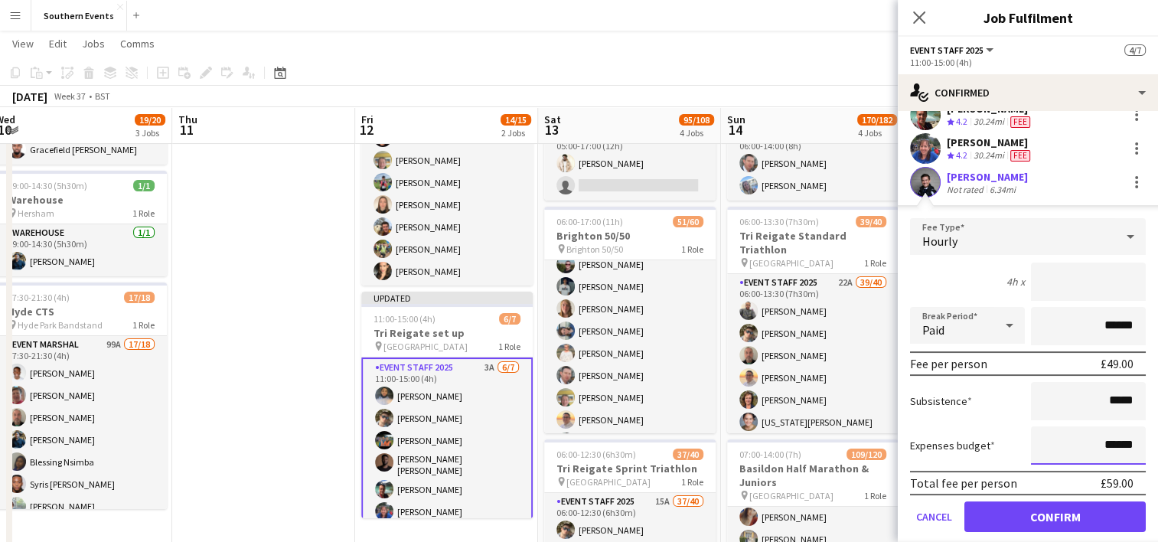
type input "*****"
click at [1102, 441] on input "******" at bounding box center [1088, 445] width 115 height 38
type input "*****"
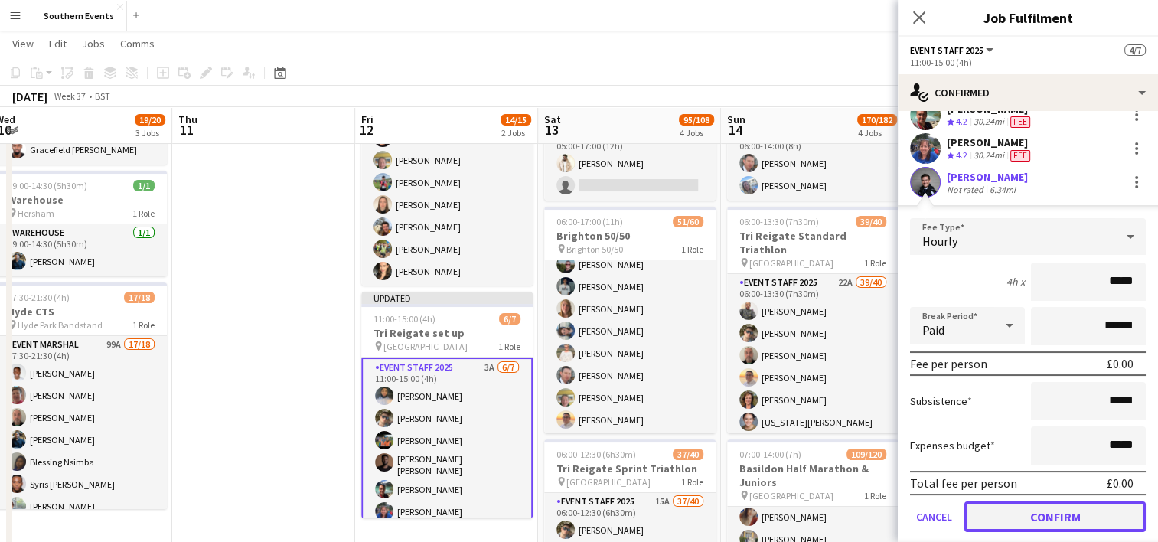
click at [1036, 514] on button "Confirm" at bounding box center [1054, 516] width 181 height 31
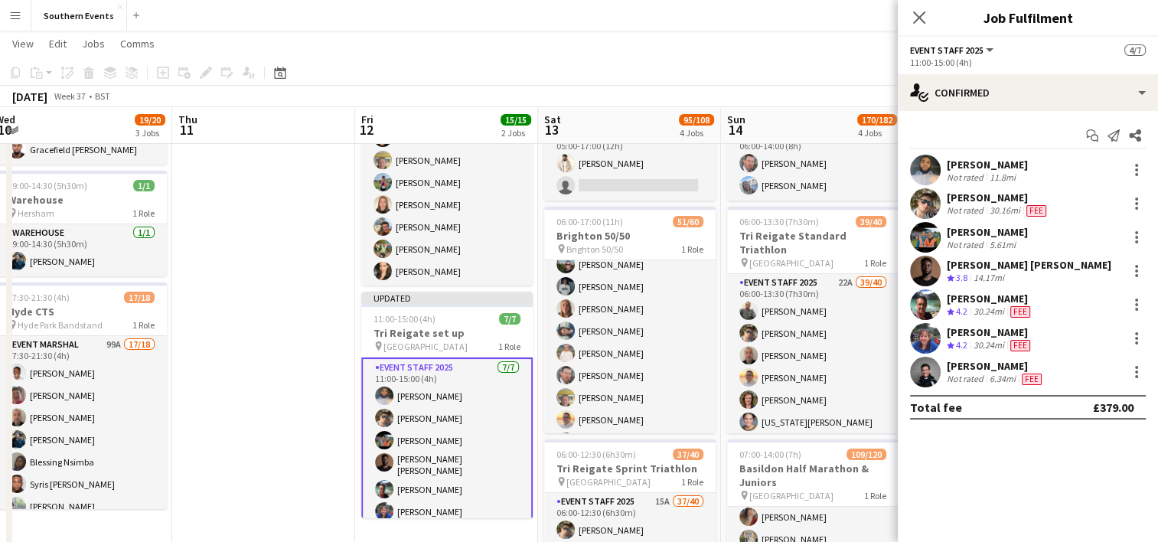
scroll to position [0, 0]
click at [1135, 370] on div at bounding box center [1136, 371] width 3 height 3
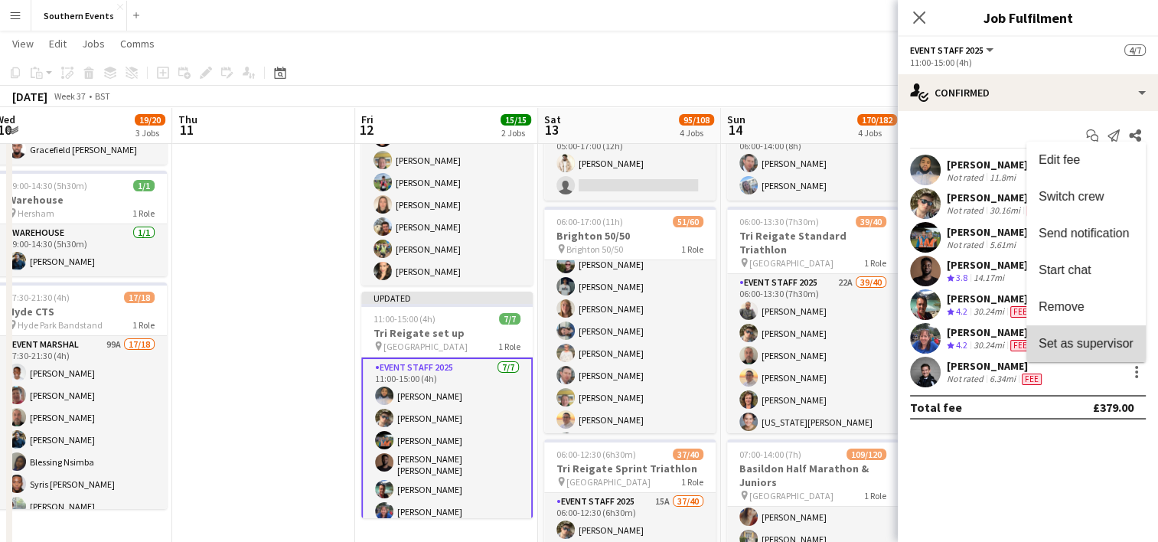
click at [1072, 340] on span "Set as supervisor" at bounding box center [1086, 343] width 95 height 13
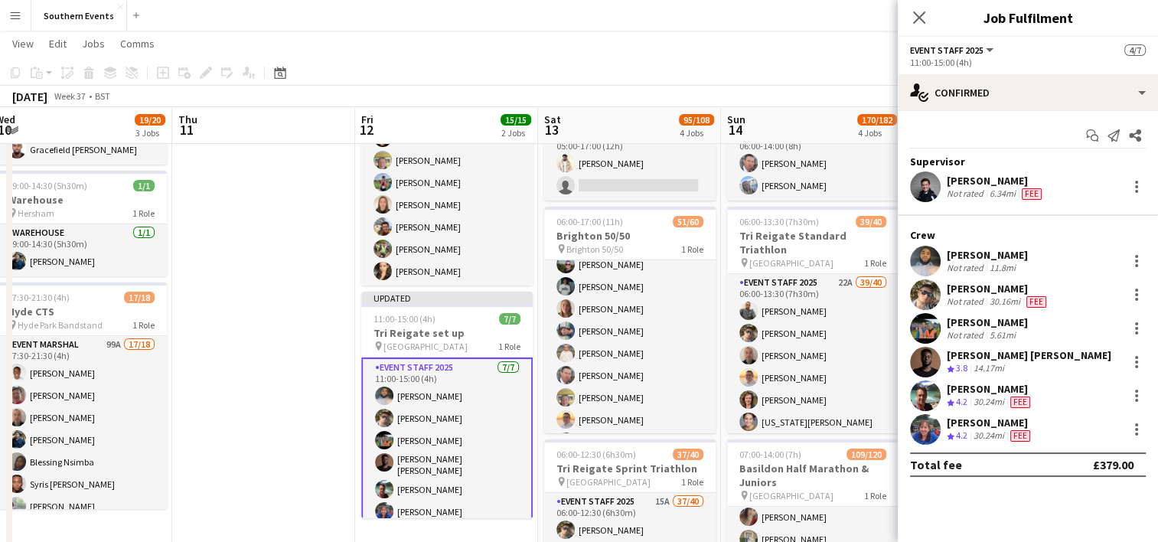
click at [279, 273] on app-date-cell at bounding box center [263, 492] width 183 height 878
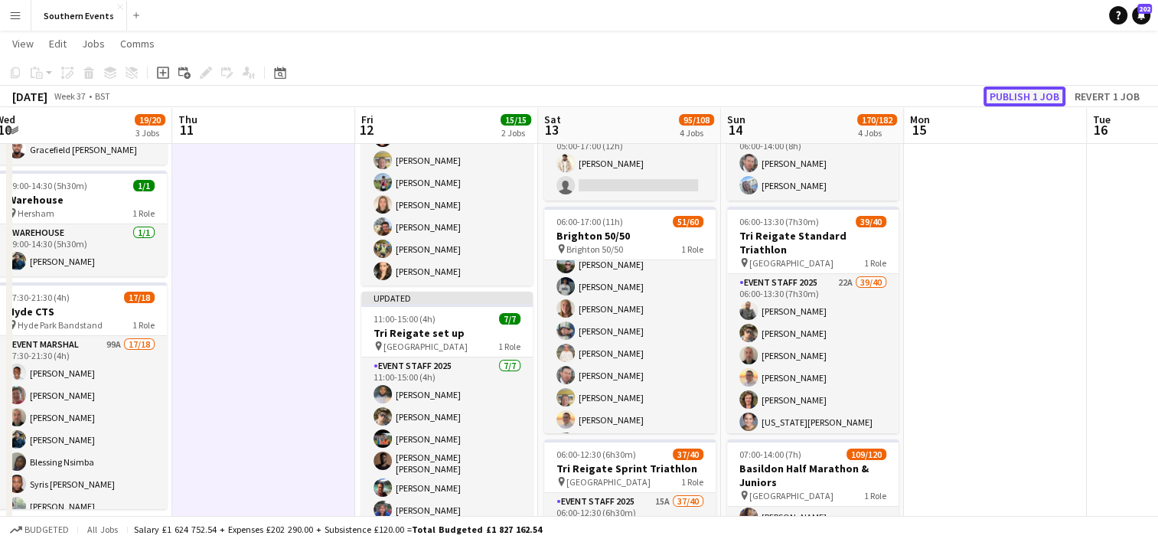
click at [1033, 92] on button "Publish 1 job" at bounding box center [1025, 96] width 82 height 20
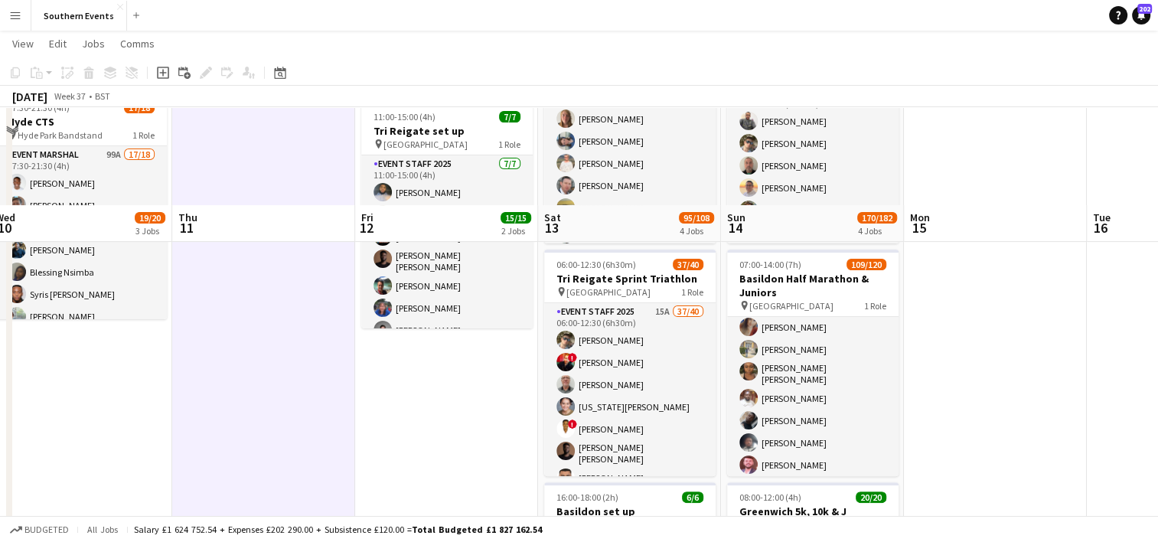
scroll to position [415, 0]
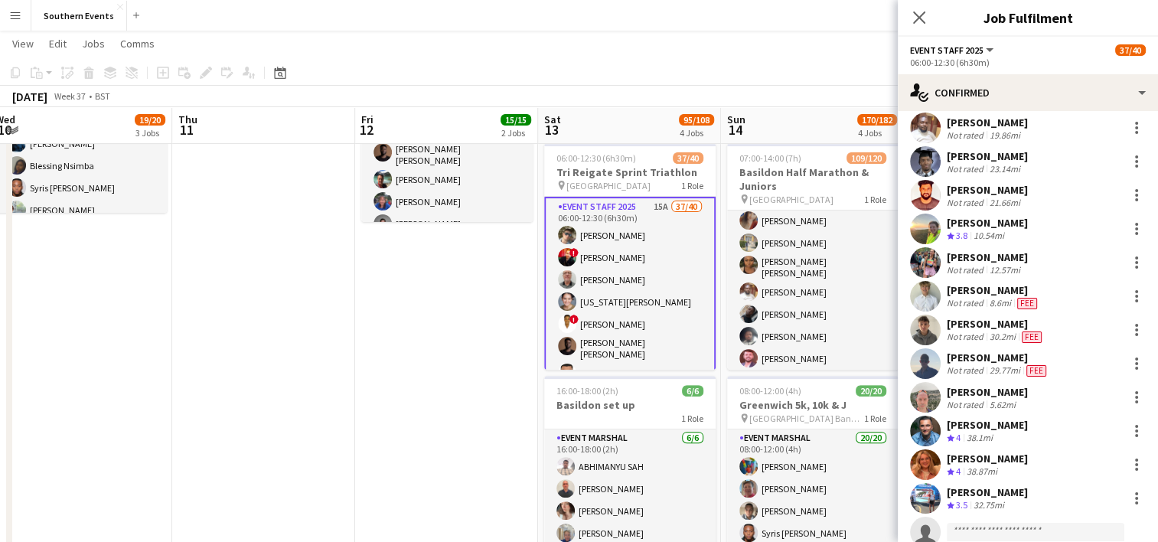
scroll to position [1001, 0]
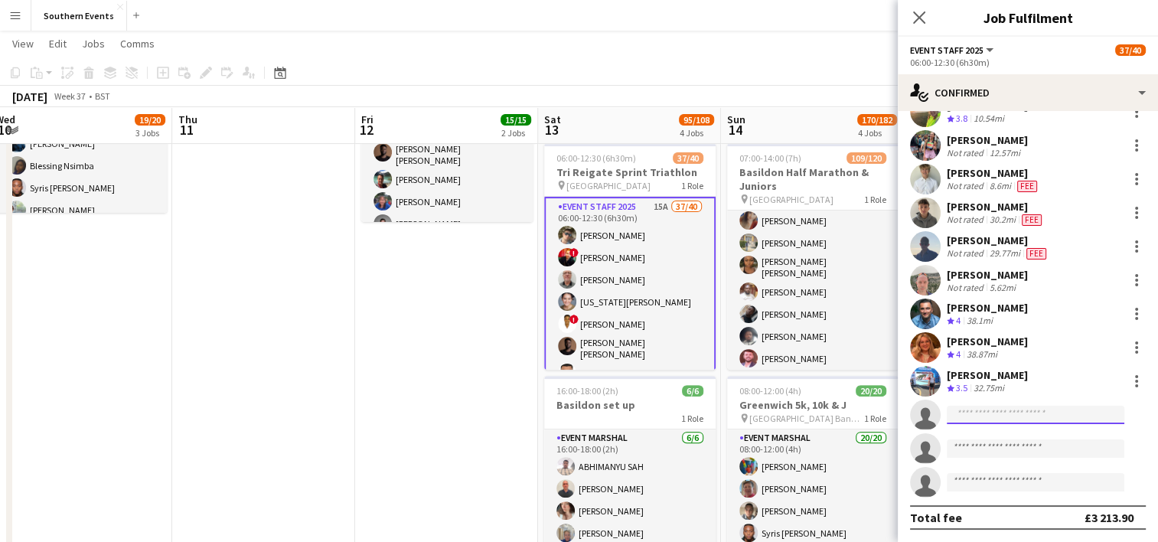
click at [961, 410] on input at bounding box center [1036, 415] width 178 height 18
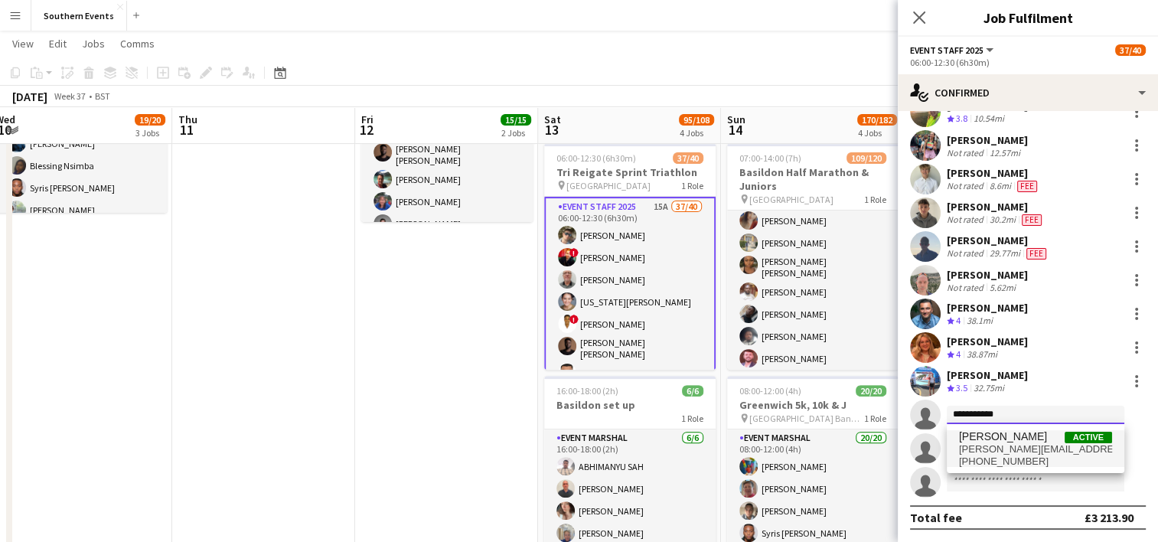
type input "**********"
click at [1004, 447] on span "[PERSON_NAME][EMAIL_ADDRESS][DOMAIN_NAME]" at bounding box center [1035, 449] width 153 height 12
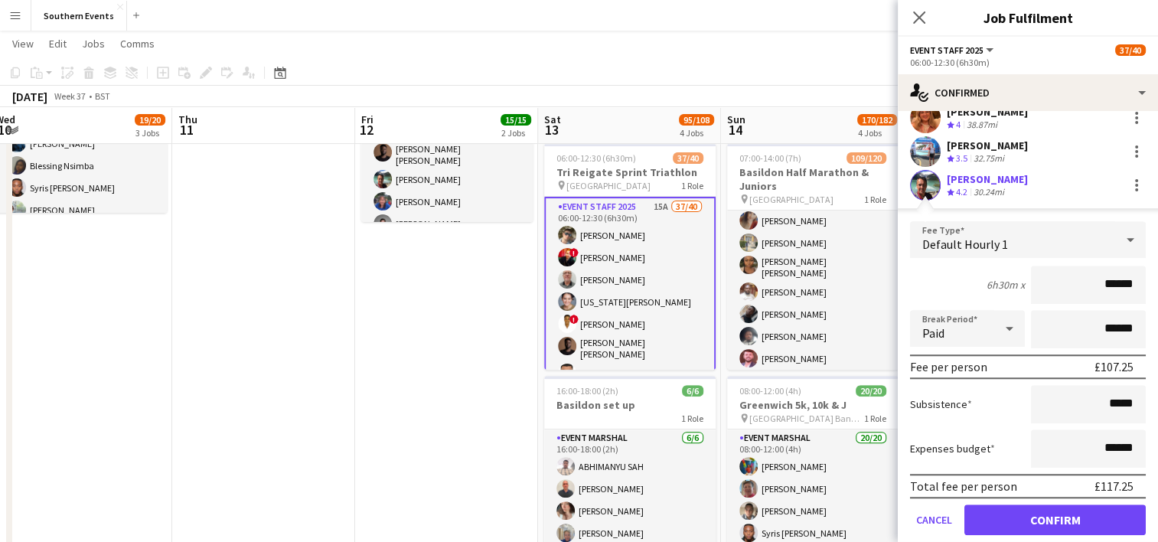
scroll to position [1239, 0]
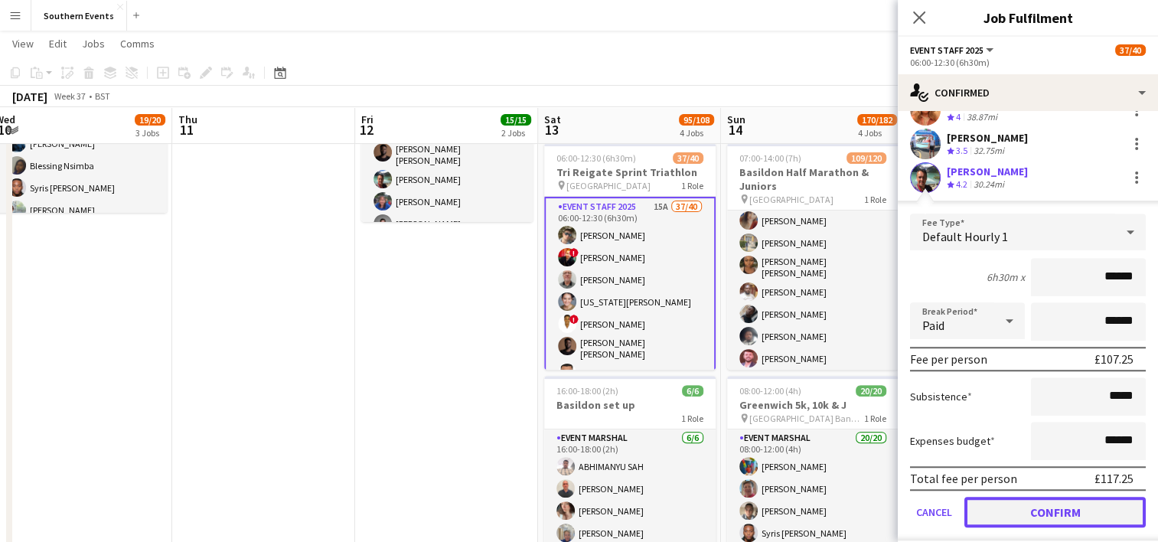
click at [1004, 508] on button "Confirm" at bounding box center [1054, 512] width 181 height 31
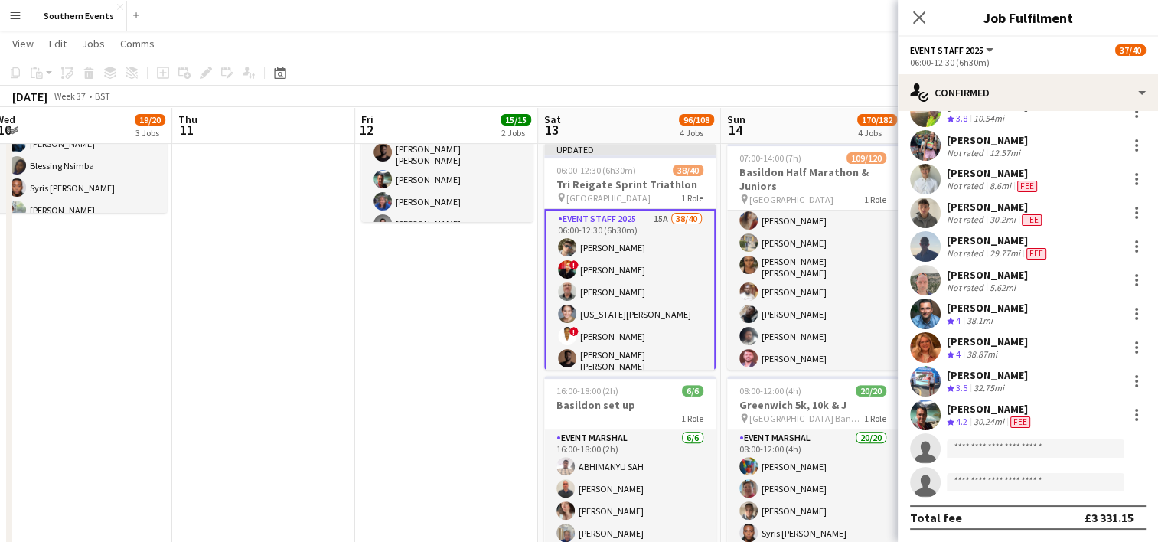
scroll to position [1001, 0]
click at [972, 452] on input at bounding box center [1036, 448] width 178 height 18
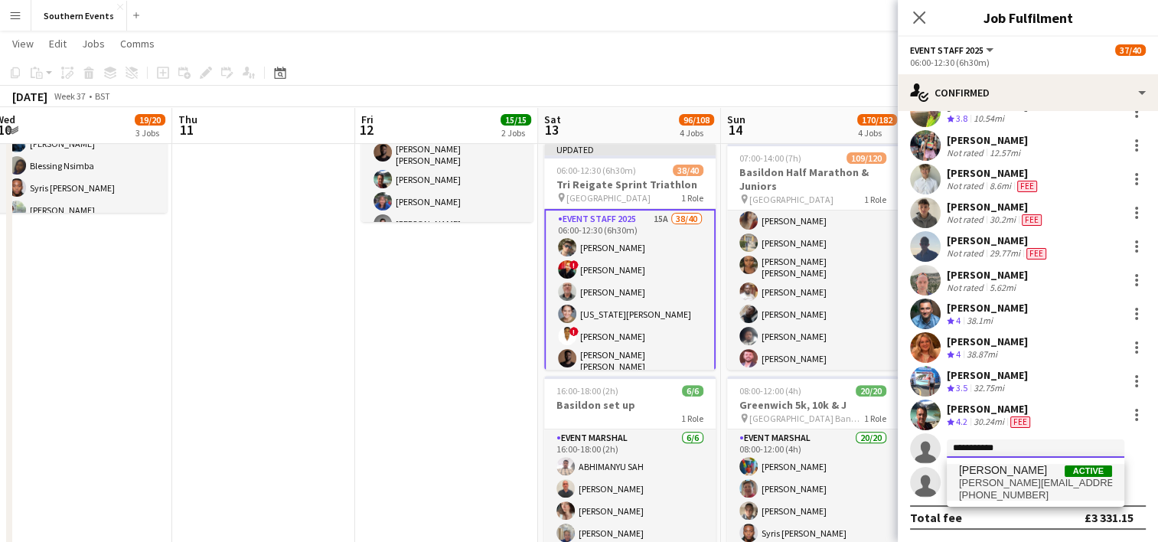
type input "**********"
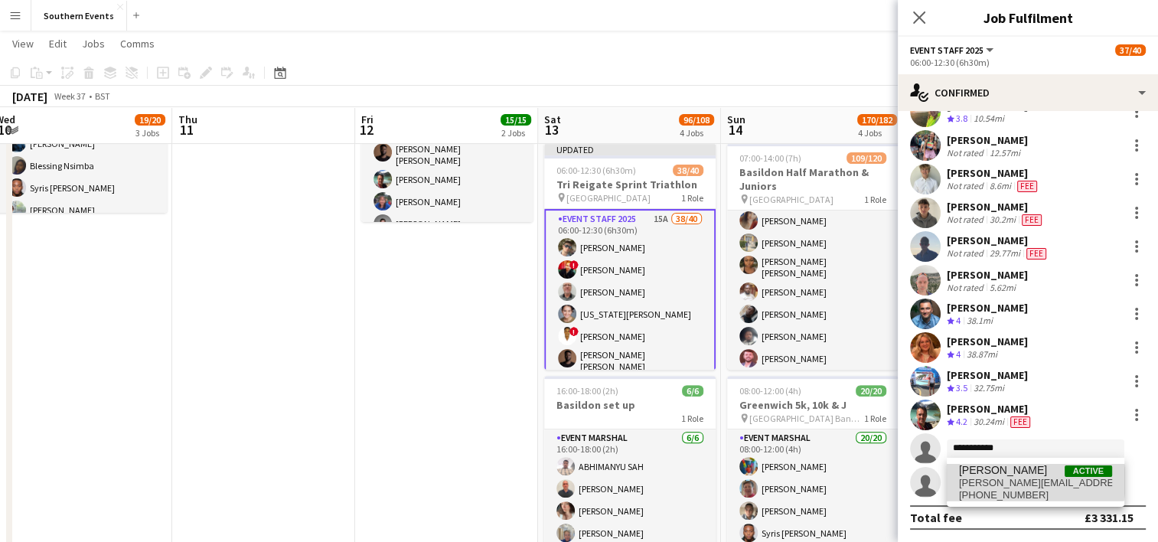
click at [1012, 481] on span "[PERSON_NAME][EMAIL_ADDRESS][PERSON_NAME][DOMAIN_NAME]" at bounding box center [1035, 483] width 153 height 12
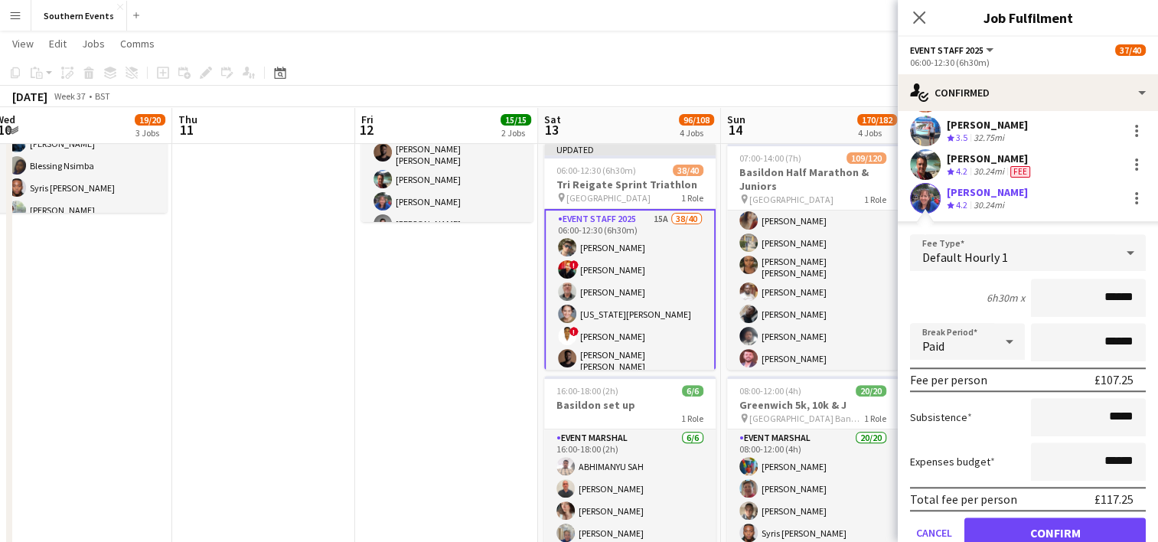
scroll to position [1258, 0]
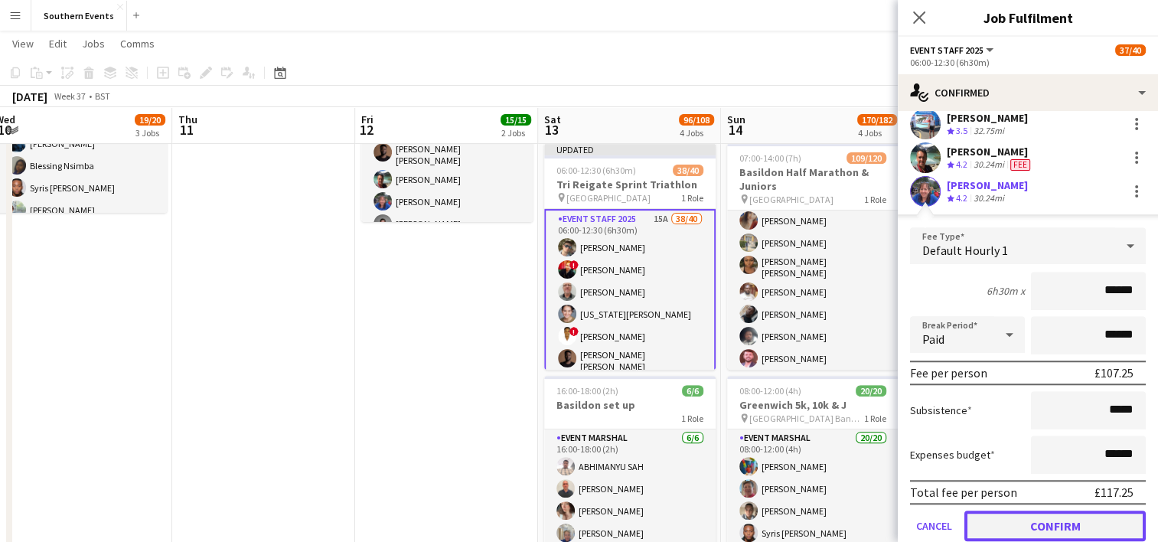
click at [1013, 519] on button "Confirm" at bounding box center [1054, 526] width 181 height 31
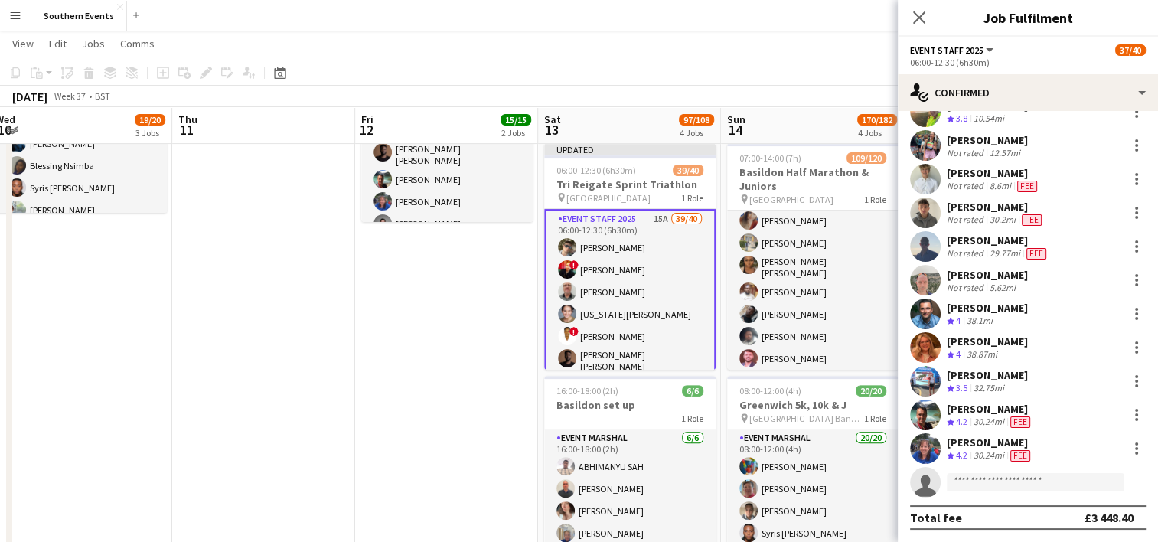
scroll to position [1001, 0]
click at [478, 330] on app-date-cell "10:00-17:00 (7h) 8/8 [GEOGRAPHIC_DATA] 50/50 SET UP pin Brighton 50/50 SET UP 1…" at bounding box center [446, 196] width 183 height 878
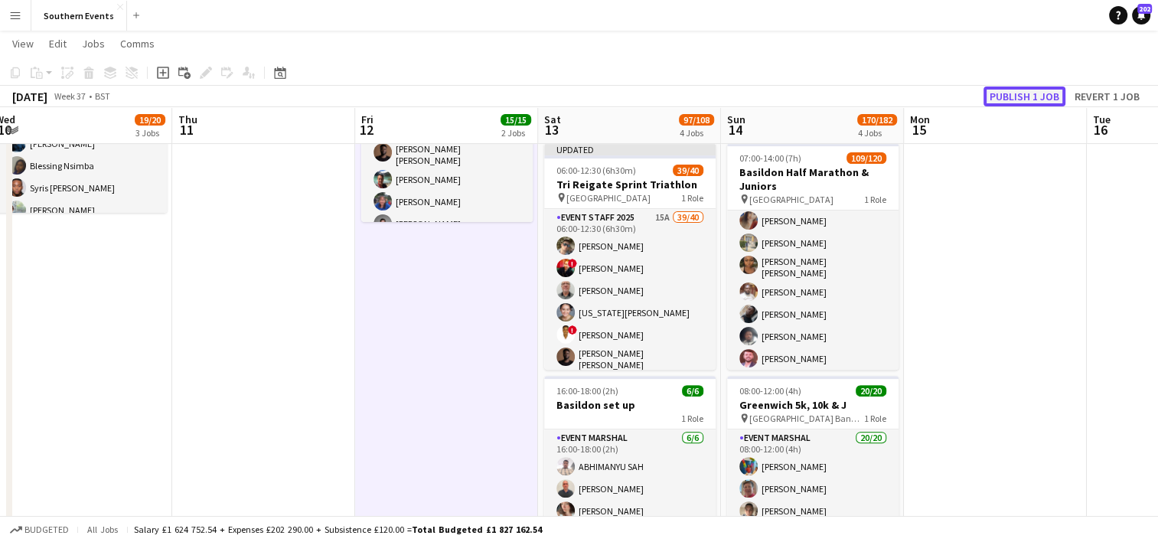
click at [1006, 96] on button "Publish 1 job" at bounding box center [1025, 96] width 82 height 20
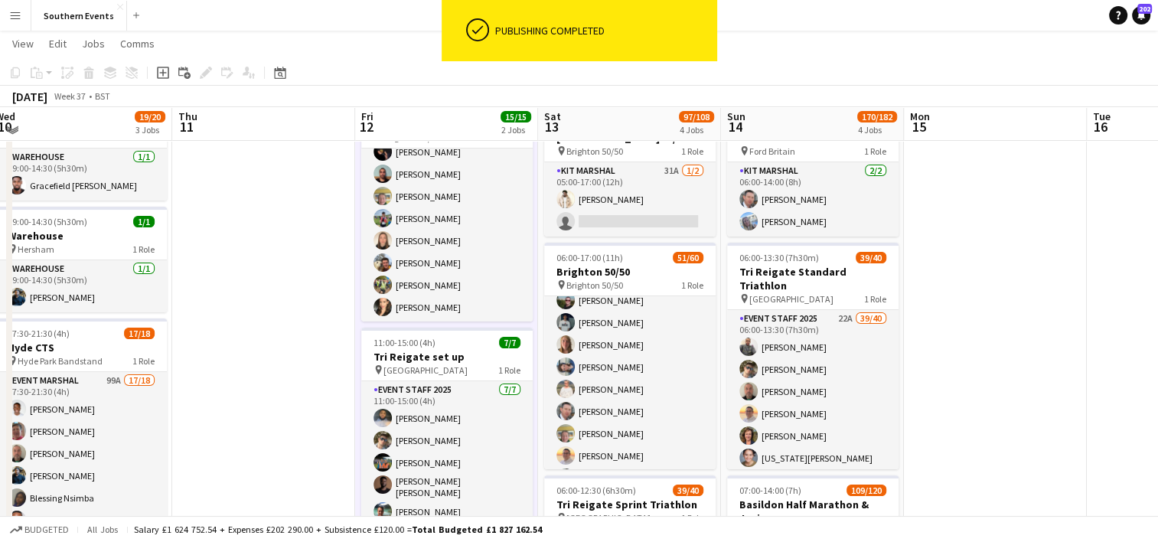
scroll to position [79, 0]
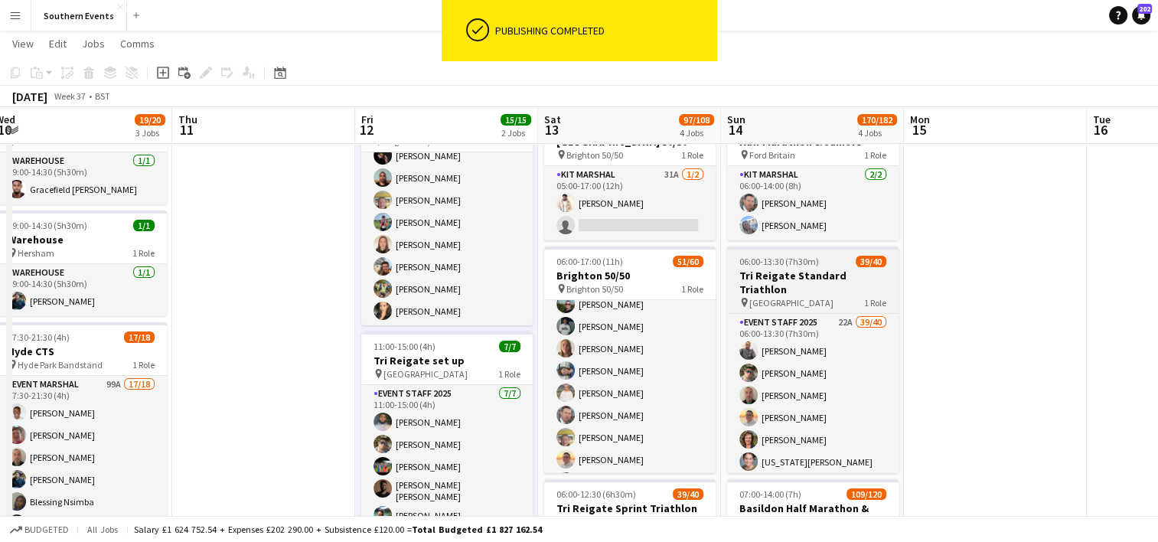
click at [811, 272] on h3 "Tri Reigate Standard Triathlon" at bounding box center [812, 283] width 171 height 28
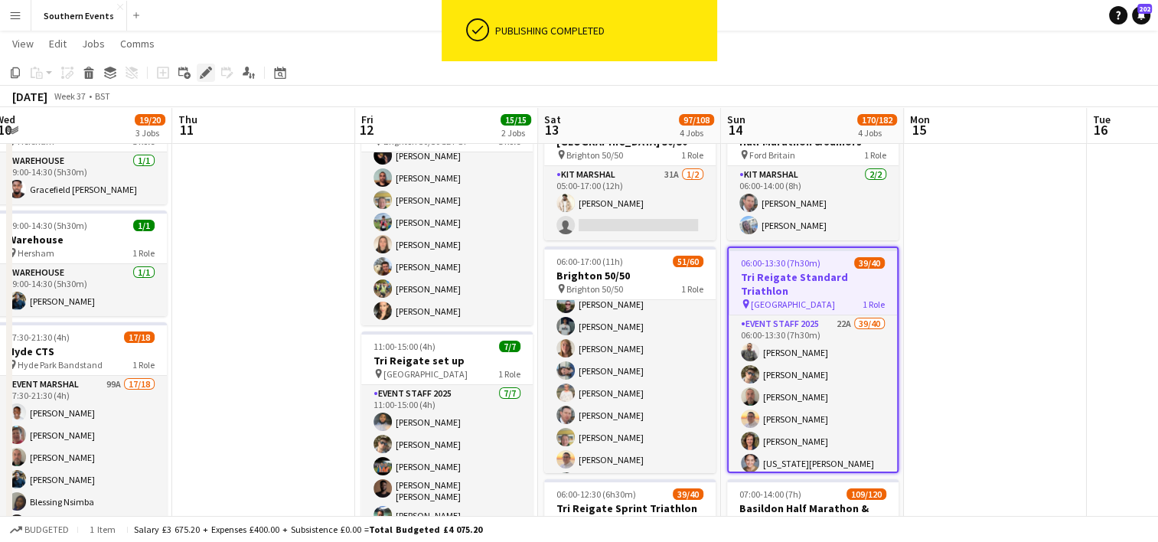
click at [202, 70] on icon "Edit" at bounding box center [206, 73] width 12 height 12
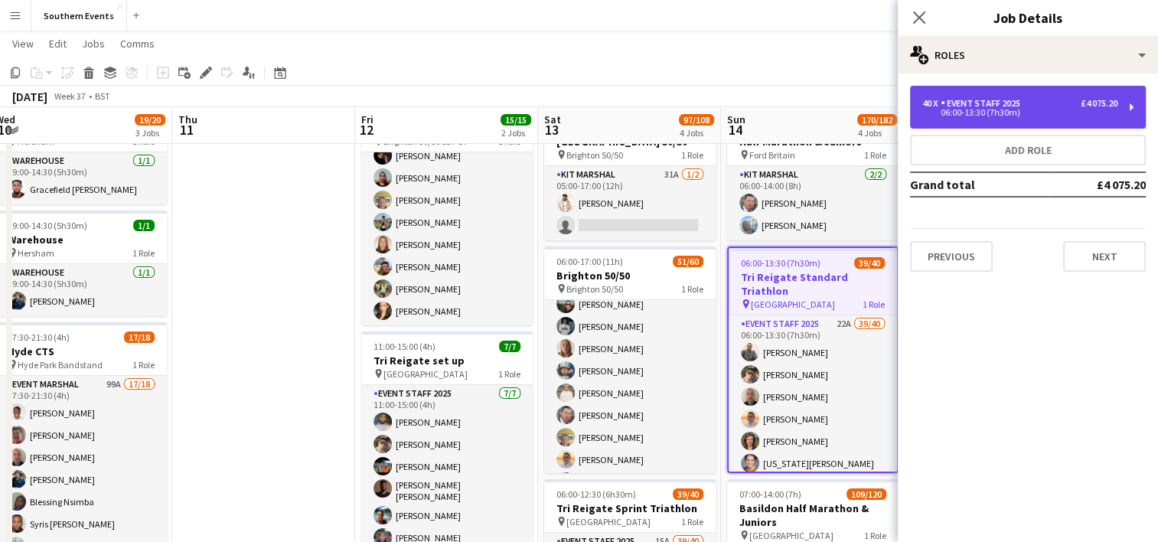
click at [1010, 119] on div "40 x Event Staff 2025 £4 075.20 06:00-13:30 (7h30m)" at bounding box center [1028, 107] width 236 height 43
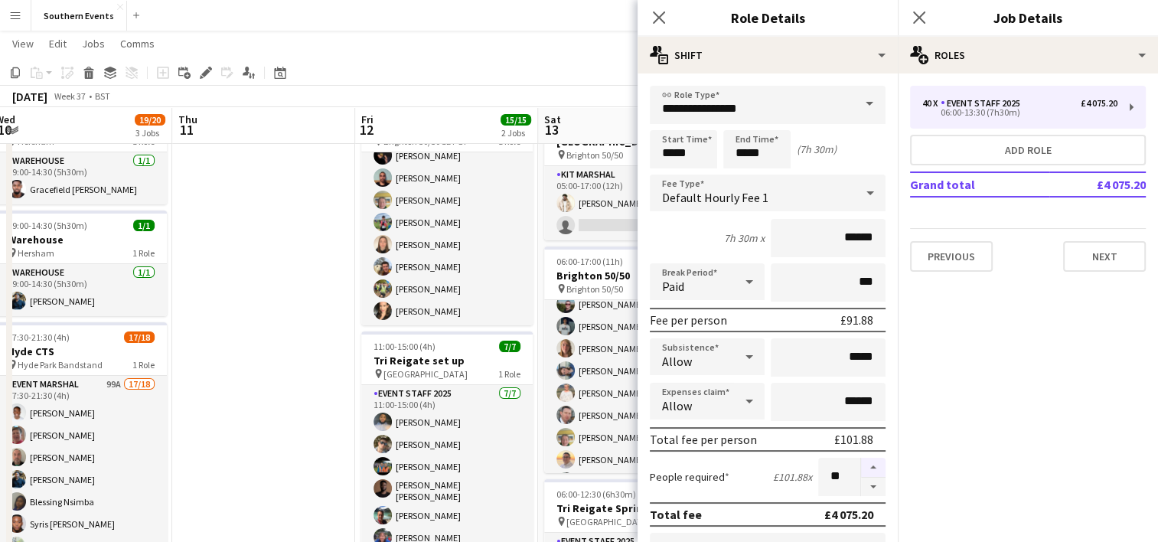
click at [863, 465] on button "button" at bounding box center [873, 468] width 24 height 20
type input "**"
click at [298, 345] on app-date-cell at bounding box center [263, 532] width 183 height 878
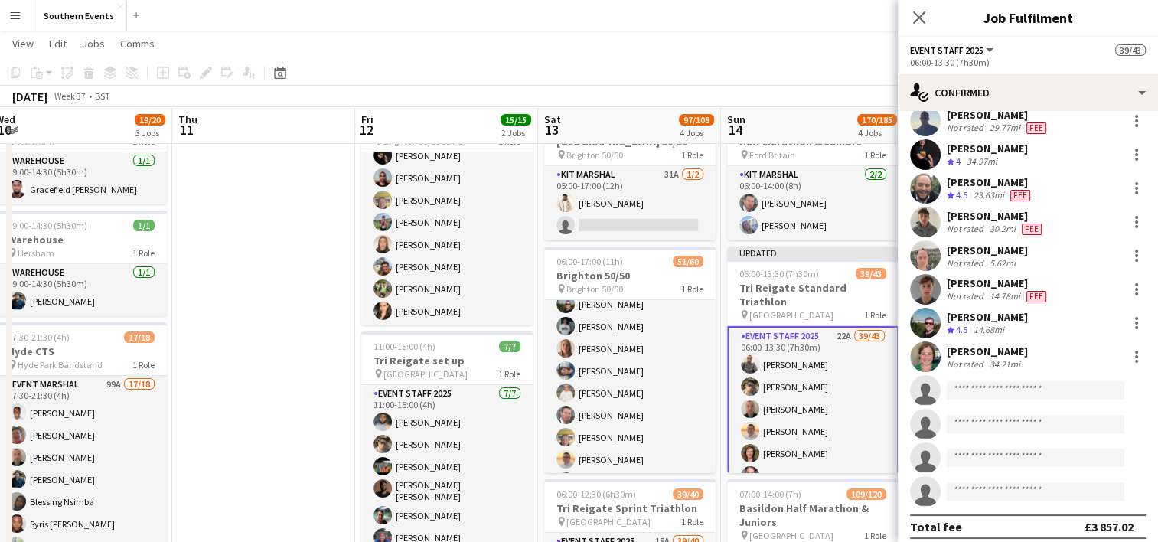
scroll to position [1102, 0]
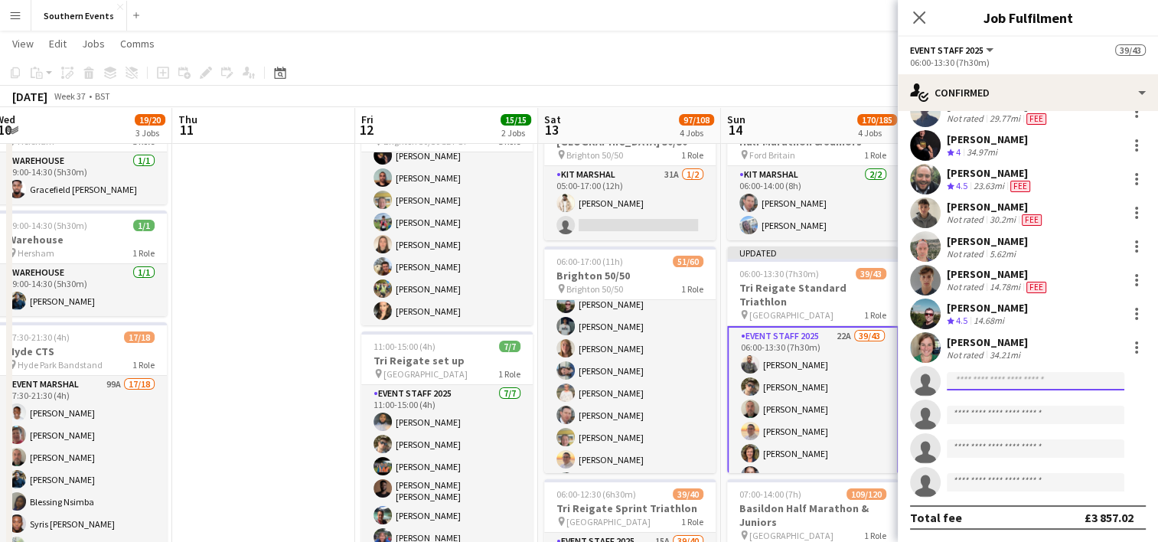
click at [961, 382] on input at bounding box center [1036, 381] width 178 height 18
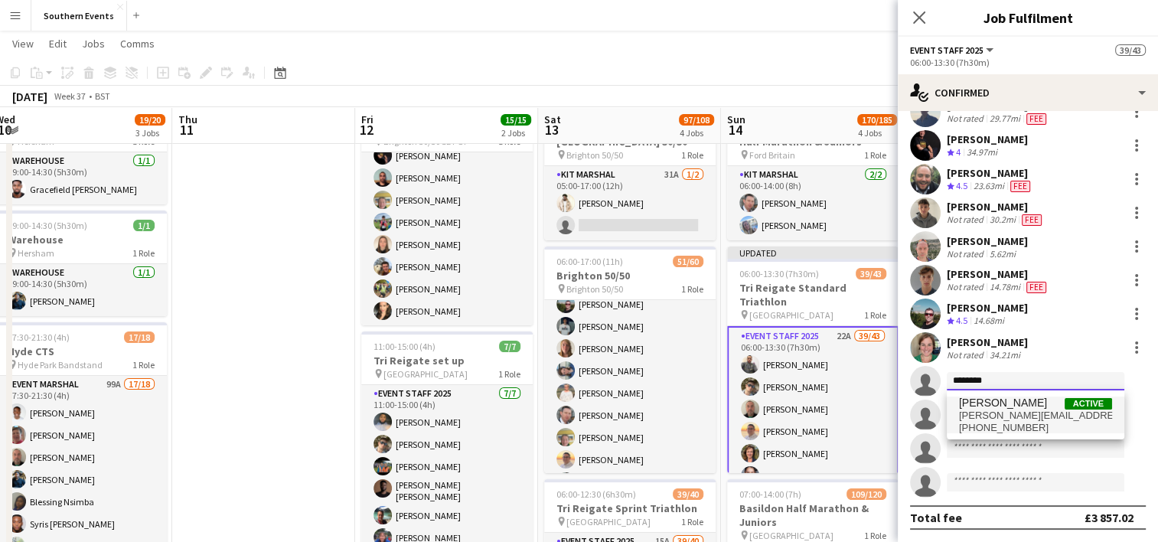
type input "********"
click at [986, 419] on span "[PERSON_NAME][EMAIL_ADDRESS][PERSON_NAME][DOMAIN_NAME]" at bounding box center [1035, 416] width 153 height 12
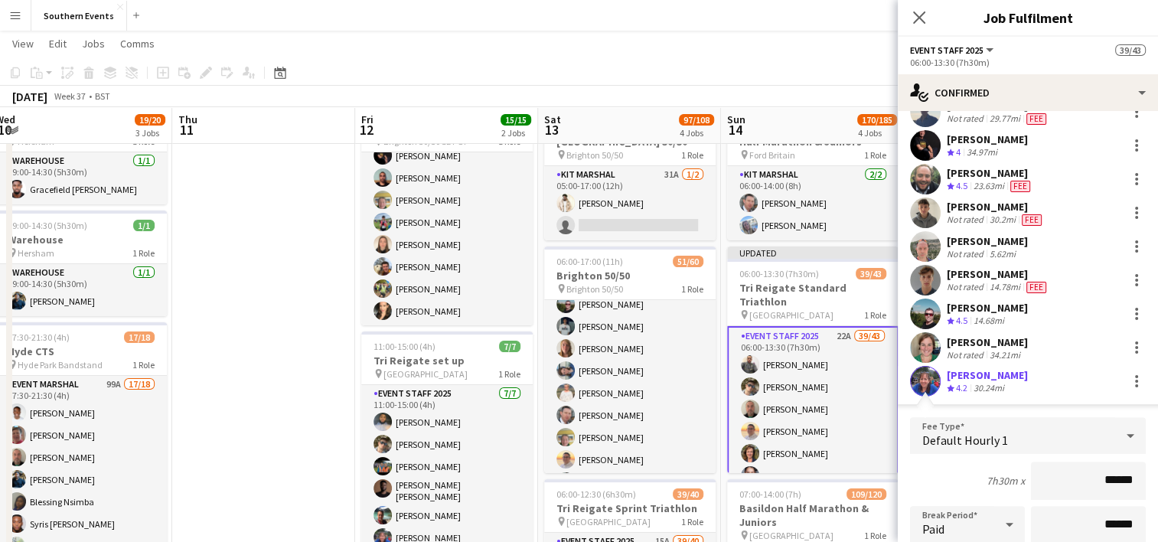
scroll to position [1447, 0]
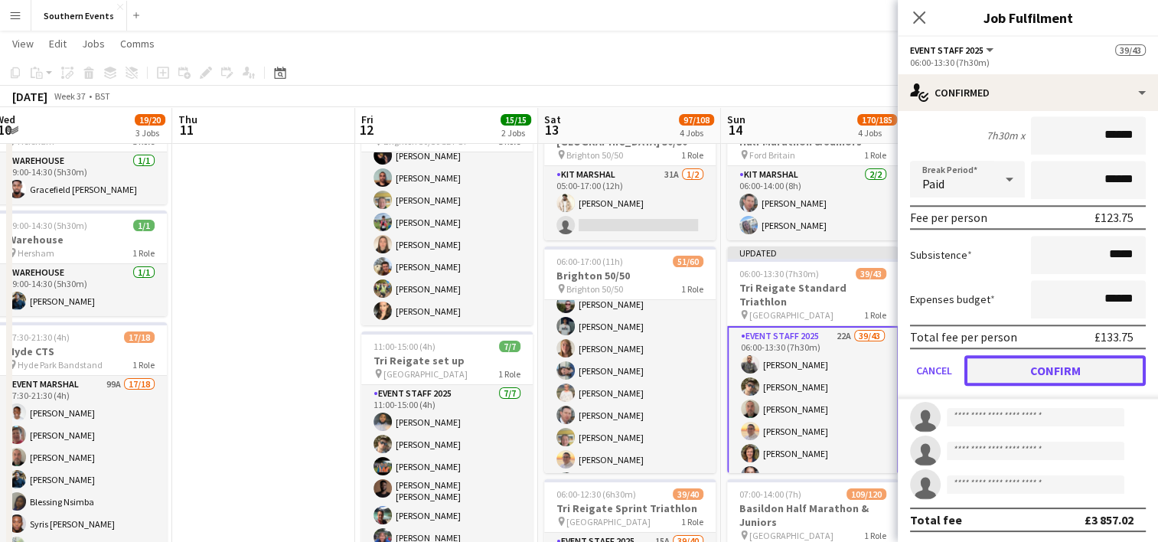
click at [1004, 372] on button "Confirm" at bounding box center [1054, 370] width 181 height 31
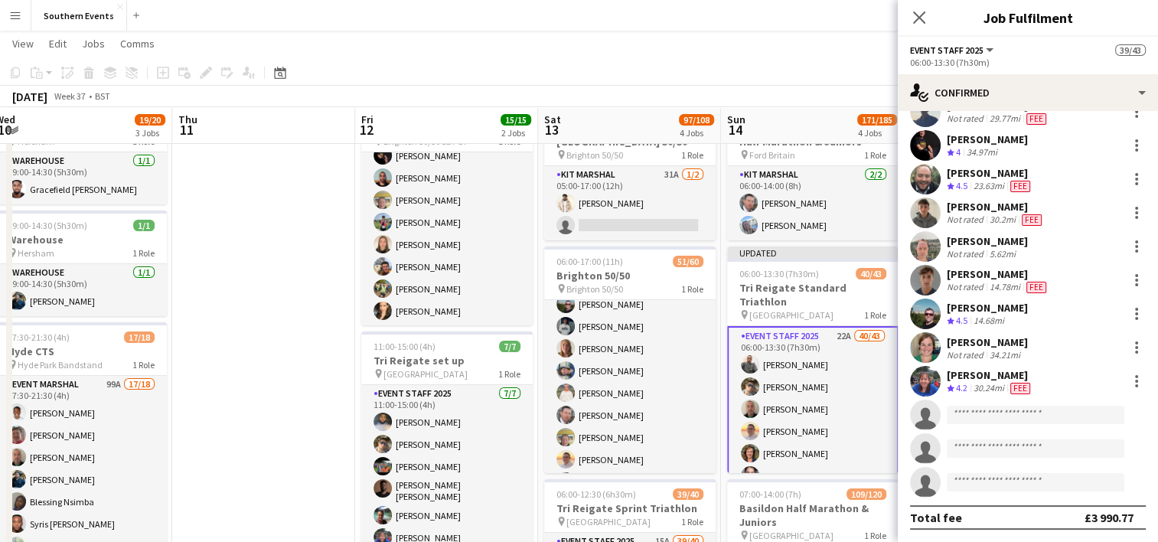
scroll to position [1102, 0]
click at [969, 413] on input at bounding box center [1036, 415] width 178 height 18
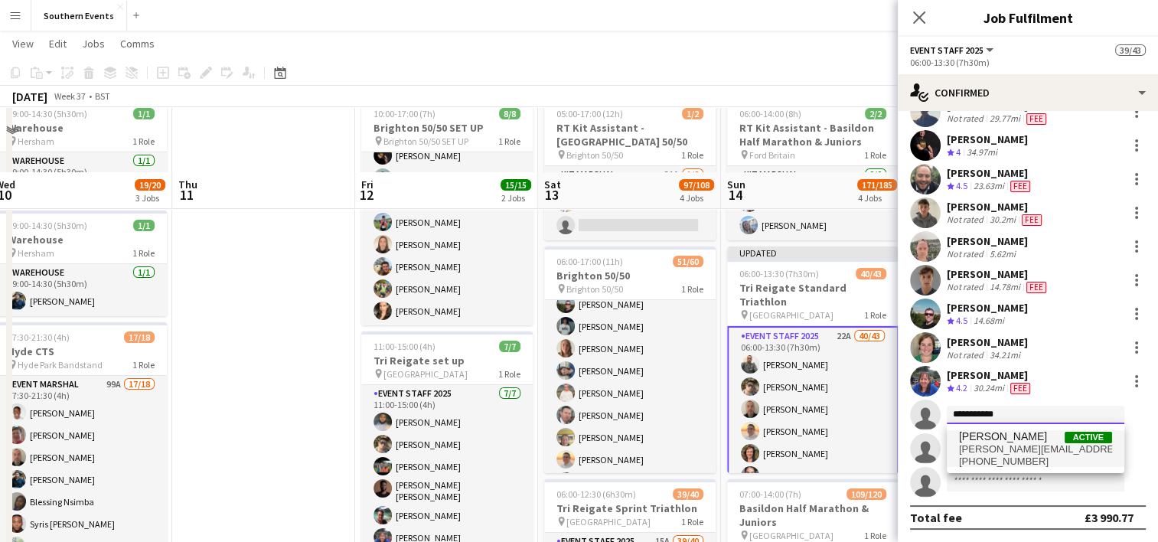
scroll to position [150, 0]
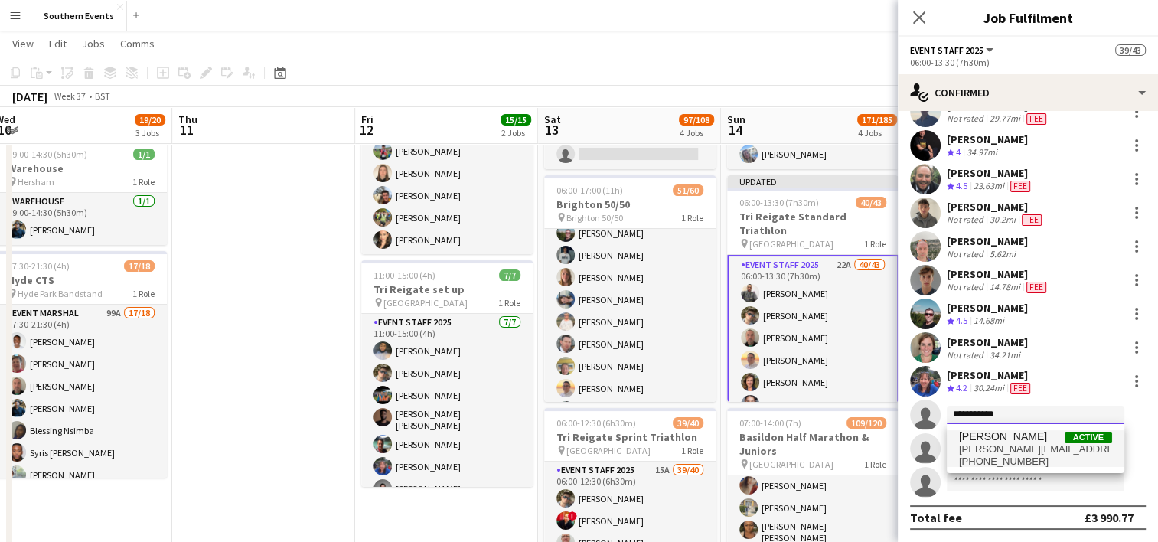
type input "**********"
click at [1023, 445] on span "[PERSON_NAME][EMAIL_ADDRESS][DOMAIN_NAME]" at bounding box center [1035, 449] width 153 height 12
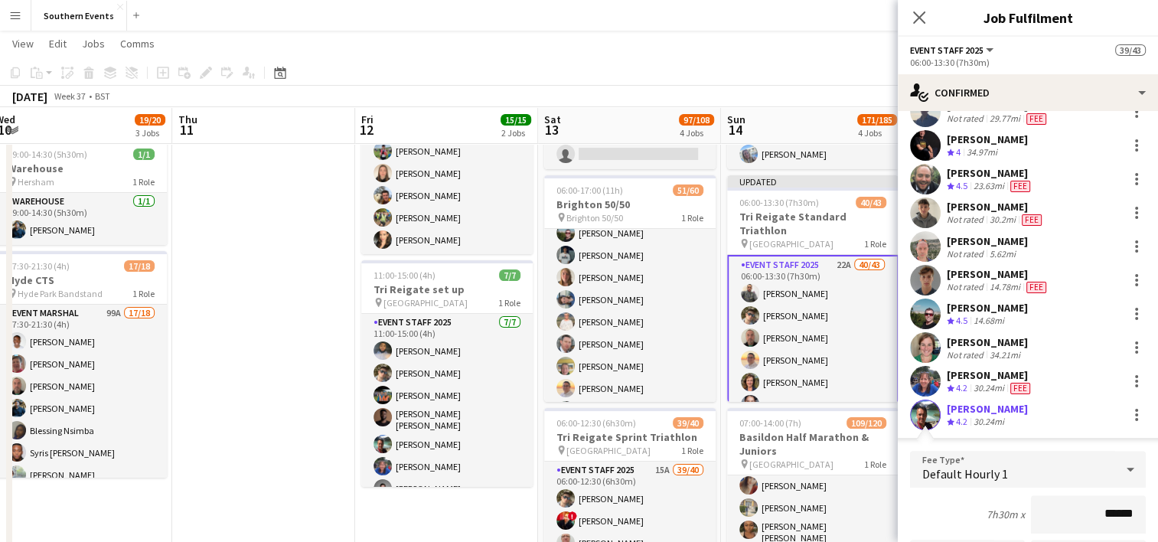
scroll to position [1447, 0]
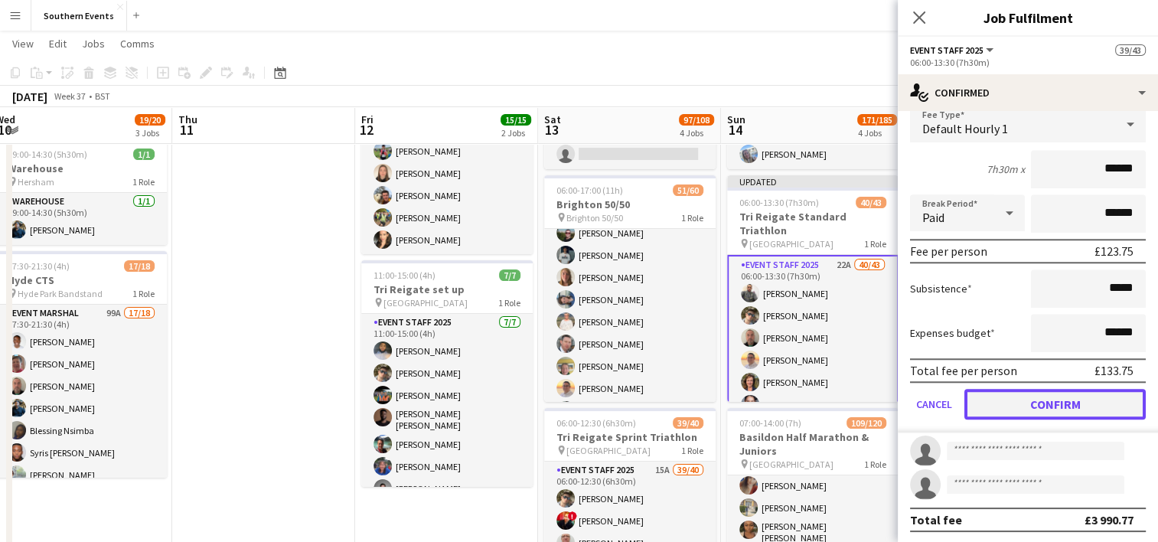
click at [1010, 400] on button "Confirm" at bounding box center [1054, 404] width 181 height 31
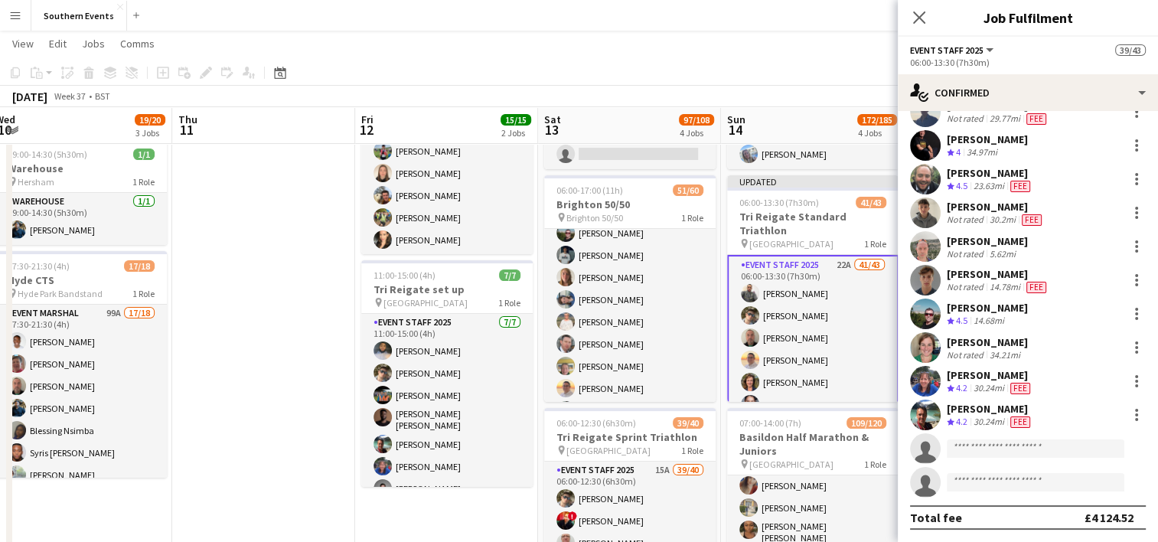
scroll to position [1102, 0]
click at [294, 364] on app-date-cell at bounding box center [263, 460] width 183 height 878
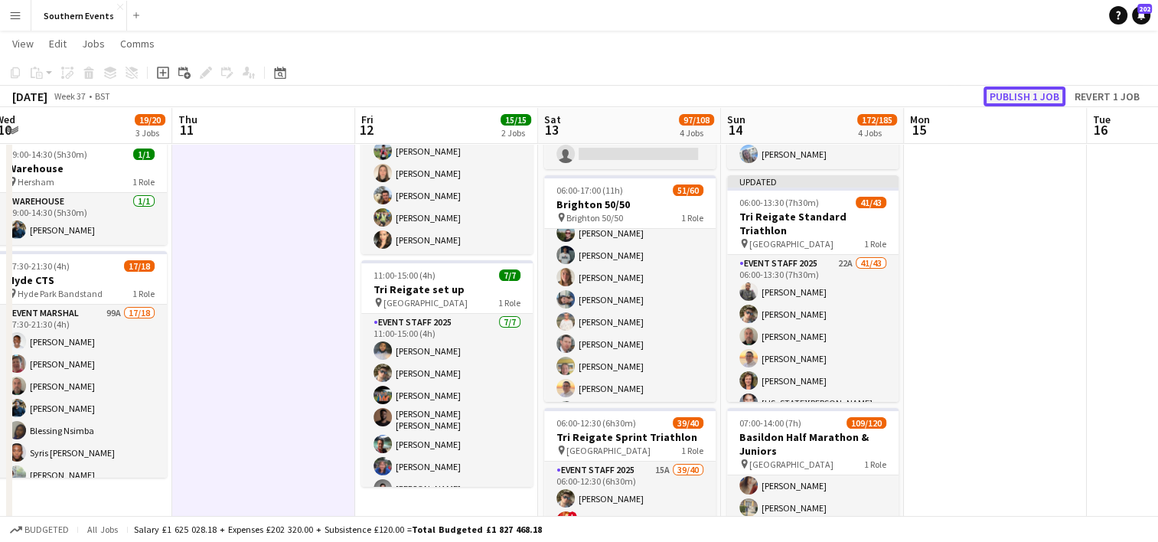
click at [1029, 88] on button "Publish 1 job" at bounding box center [1025, 96] width 82 height 20
